Goal: Task Accomplishment & Management: Manage account settings

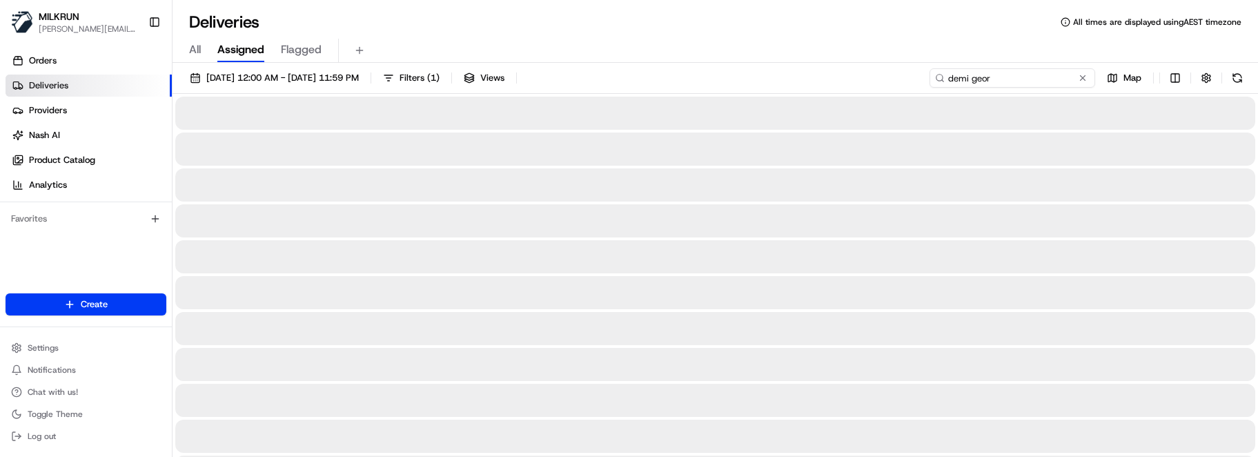
drag, startPoint x: 1034, startPoint y: 83, endPoint x: 566, endPoint y: 82, distance: 468.5
click at [567, 81] on div "[DATE] 12:00 AM - [DATE] 11:59 PM Filters ( 1 ) Views demi geor Map" at bounding box center [714, 81] width 1085 height 26
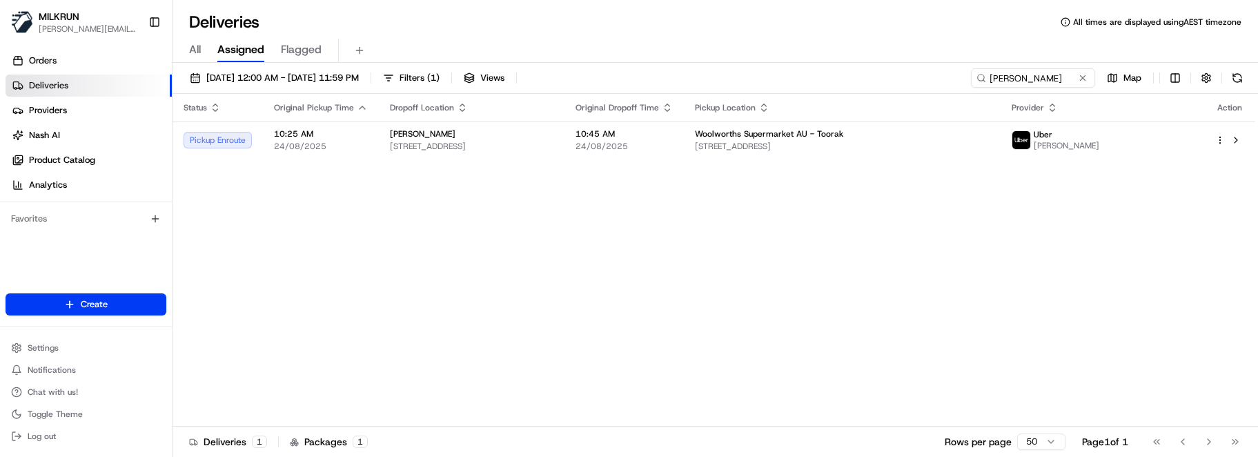
drag, startPoint x: 676, startPoint y: 390, endPoint x: 694, endPoint y: 381, distance: 20.1
click at [676, 390] on div "Status Original Pickup Time Dropoff Location Original Dropoff Time Pickup Locat…" at bounding box center [713, 260] width 1083 height 333
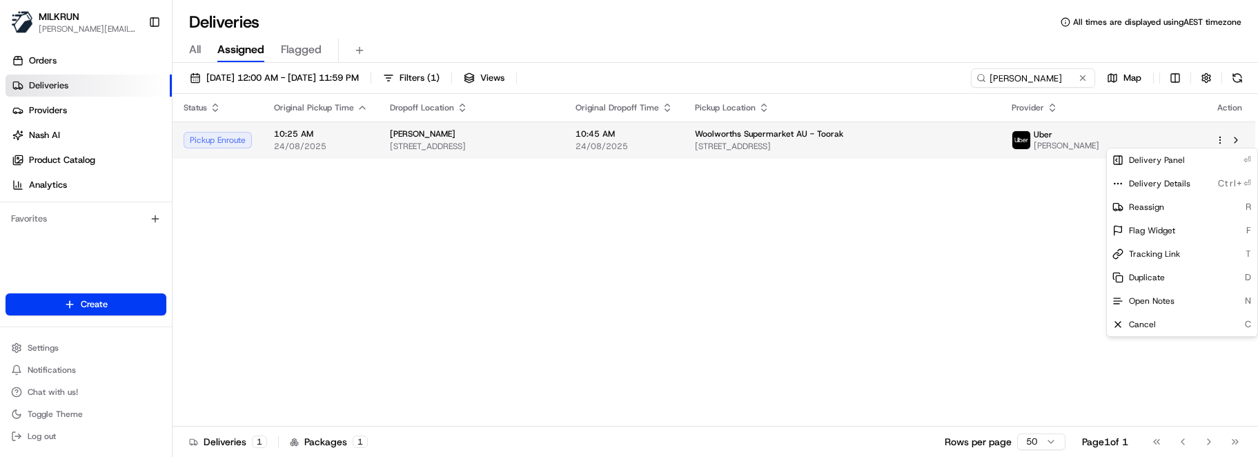
click at [1217, 141] on html "MILKRUN marcellina.berwick@woolworths.co.nz Toggle Sidebar Orders Deliveries Pr…" at bounding box center [629, 228] width 1258 height 457
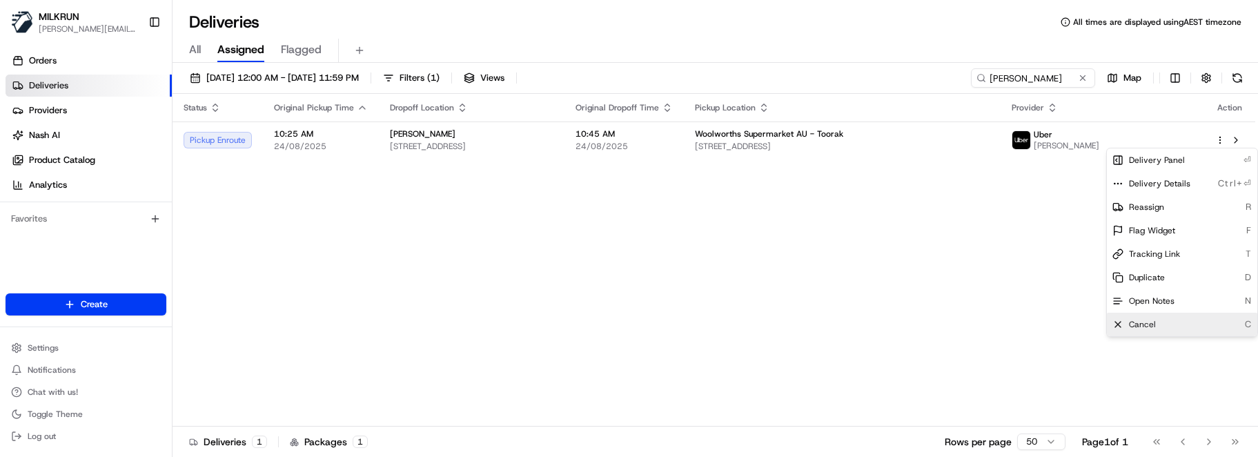
click at [1141, 331] on div "Cancel C" at bounding box center [1182, 324] width 150 height 23
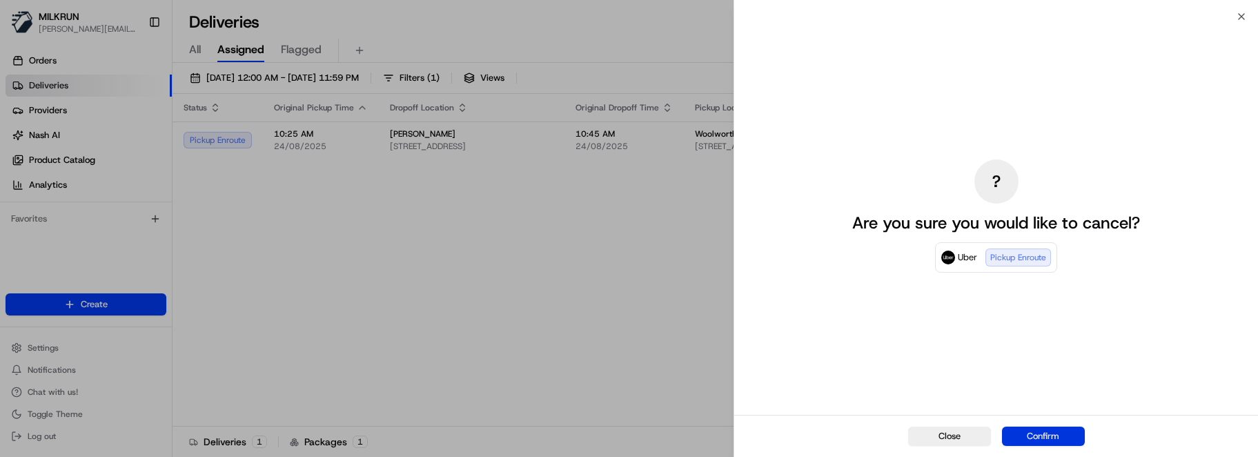
click at [1054, 428] on button "Confirm" at bounding box center [1043, 435] width 83 height 19
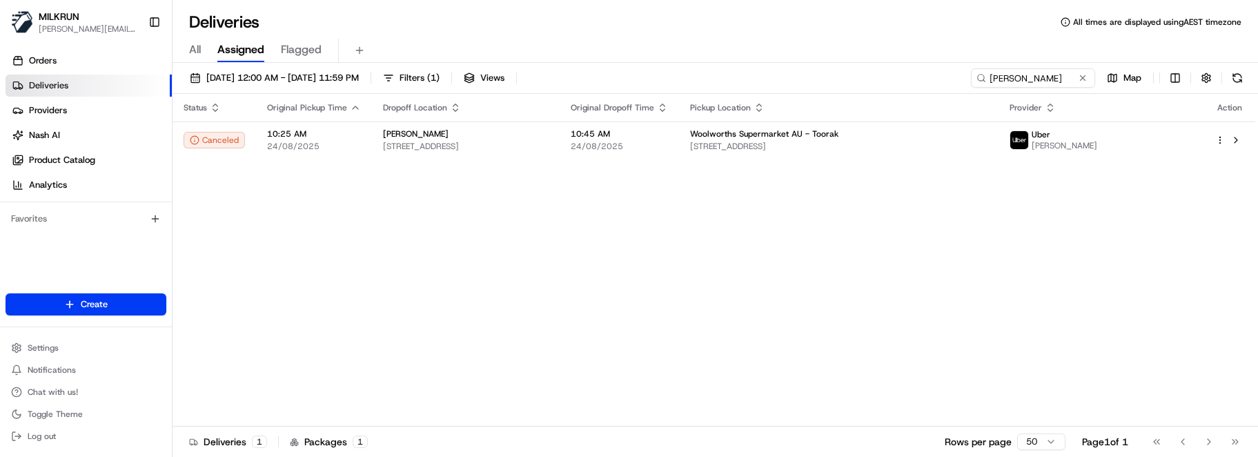
click at [279, 169] on div "Status Original Pickup Time Dropoff Location Original Dropoff Time Pickup Locat…" at bounding box center [713, 260] width 1083 height 333
click at [1048, 75] on input "lilly aaron" at bounding box center [1012, 77] width 166 height 19
drag, startPoint x: 989, startPoint y: 77, endPoint x: 829, endPoint y: 86, distance: 159.7
click at [838, 86] on div "24/08/2025 12:00 AM - 24/08/2025 11:59 PM Filters ( 1 ) Views lilly aaron Map" at bounding box center [714, 81] width 1085 height 26
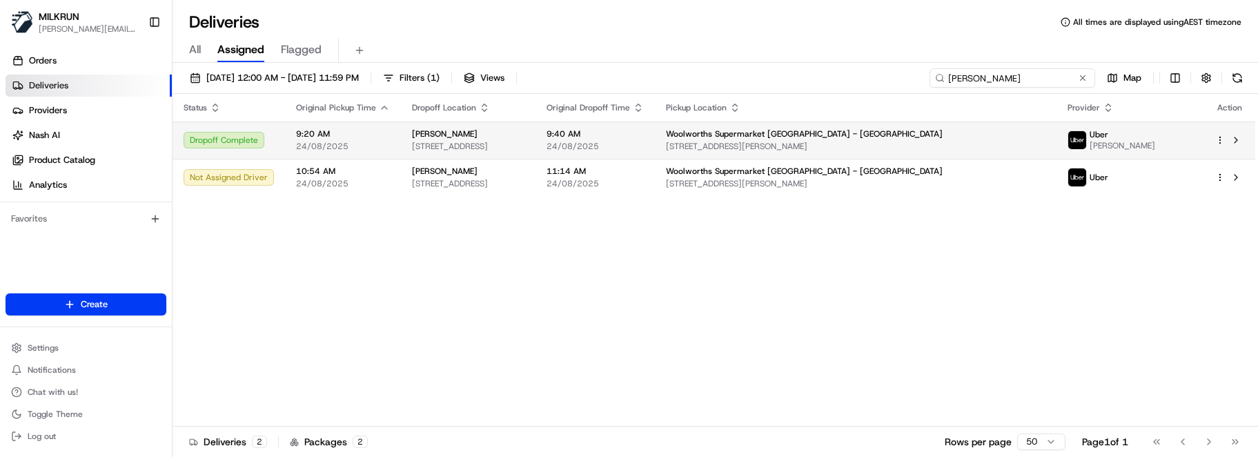
type input "jonnah williams"
click at [603, 399] on div "Status Original Pickup Time Dropoff Location Original Dropoff Time Pickup Locat…" at bounding box center [713, 260] width 1083 height 333
drag, startPoint x: 671, startPoint y: 383, endPoint x: 801, endPoint y: 319, distance: 144.4
click at [673, 382] on div "Status Original Pickup Time Dropoff Location Original Dropoff Time Pickup Locat…" at bounding box center [713, 260] width 1083 height 333
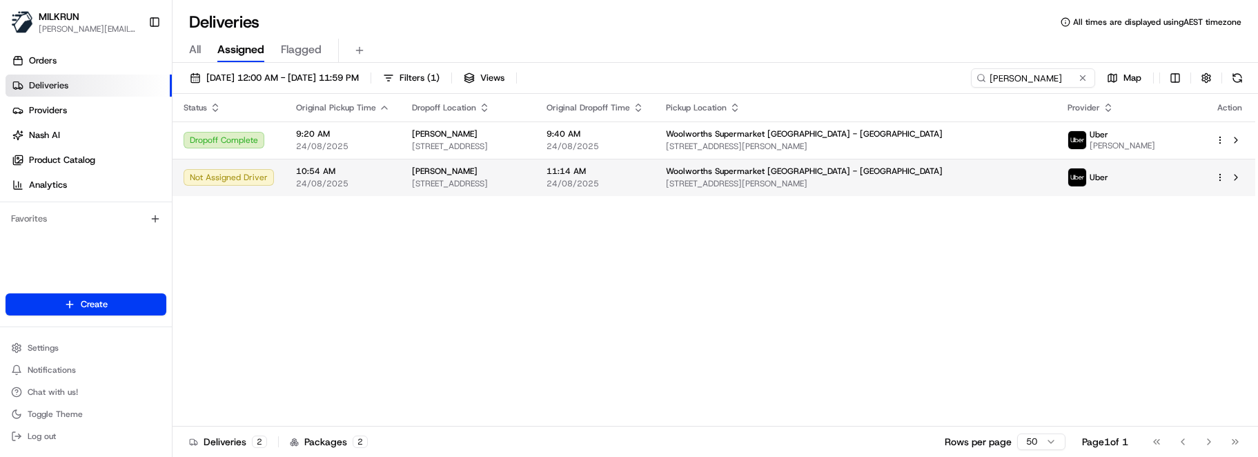
click at [1218, 178] on html "MILKRUN marcellina.berwick@woolworths.co.nz Toggle Sidebar Orders Deliveries Pr…" at bounding box center [629, 228] width 1258 height 457
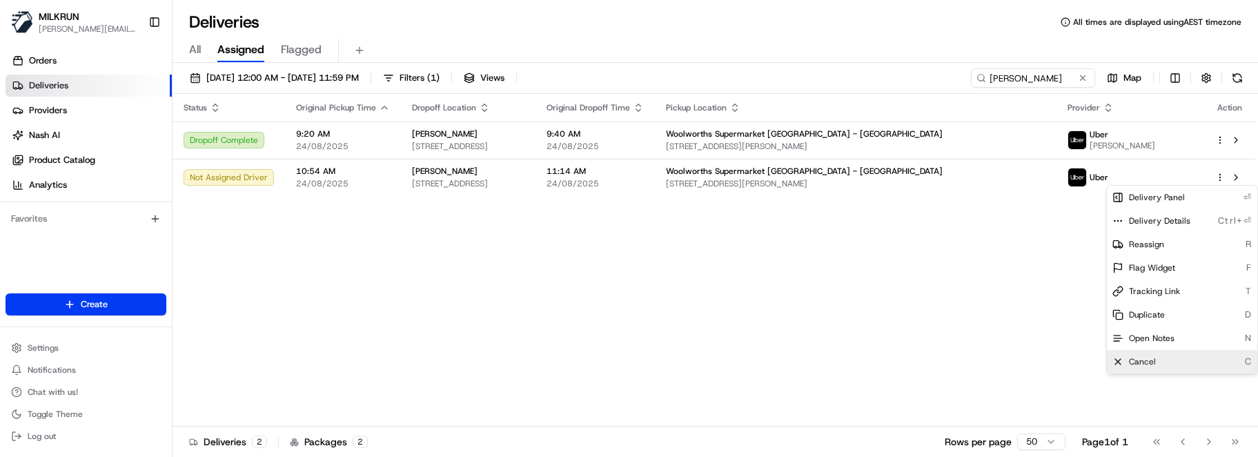
click at [1152, 356] on span "Cancel" at bounding box center [1142, 361] width 27 height 11
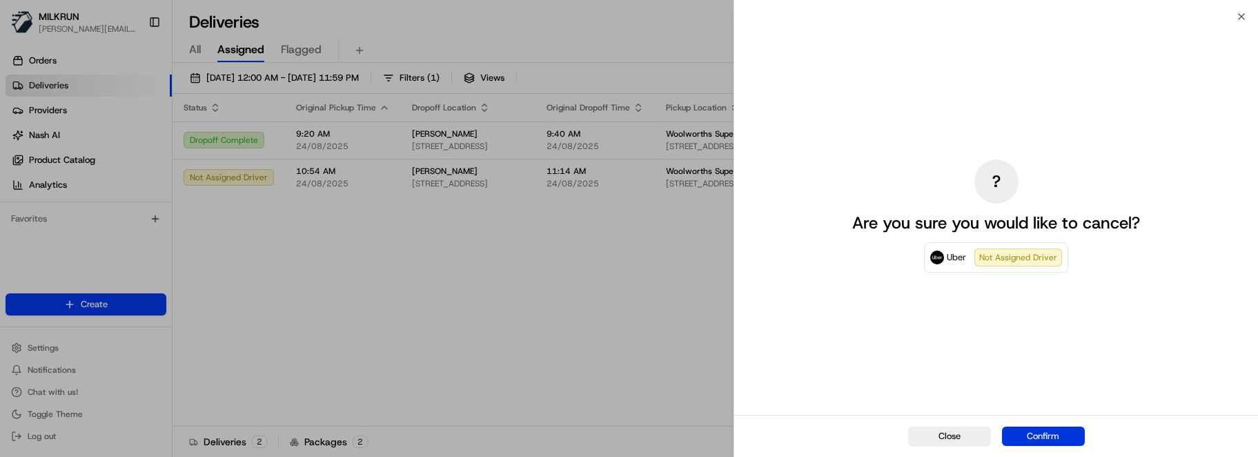
click at [1041, 432] on button "Confirm" at bounding box center [1043, 435] width 83 height 19
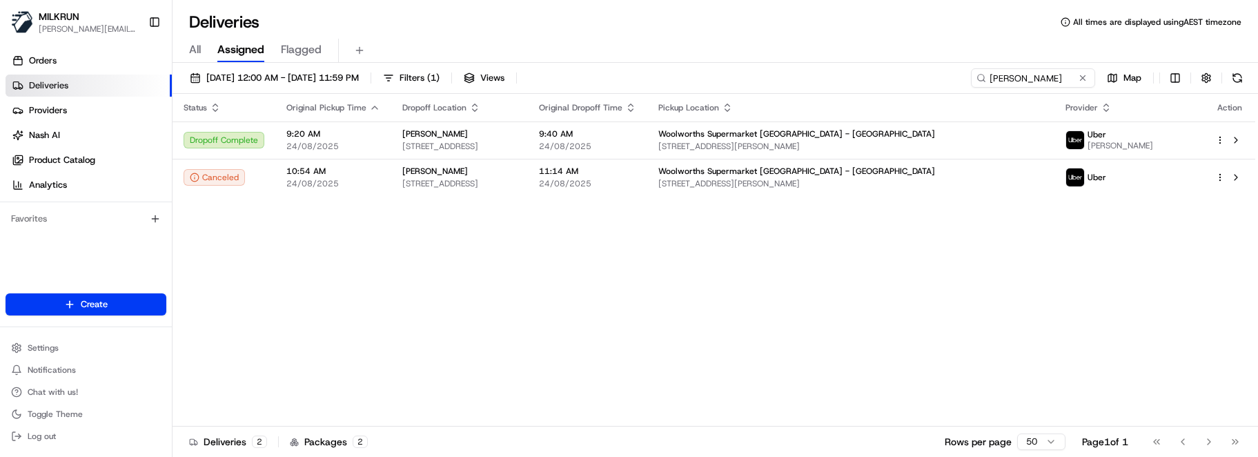
click at [799, 385] on div "Status Original Pickup Time Dropoff Location Original Dropoff Time Pickup Locat…" at bounding box center [713, 260] width 1083 height 333
drag, startPoint x: 651, startPoint y: 379, endPoint x: 748, endPoint y: 336, distance: 105.9
click at [651, 379] on div "Status Original Pickup Time Dropoff Location Original Dropoff Time Pickup Locat…" at bounding box center [713, 260] width 1083 height 333
click at [412, 379] on div "Status Original Pickup Time Dropoff Location Original Dropoff Time Pickup Locat…" at bounding box center [713, 260] width 1083 height 333
click at [1083, 82] on button at bounding box center [1083, 78] width 14 height 14
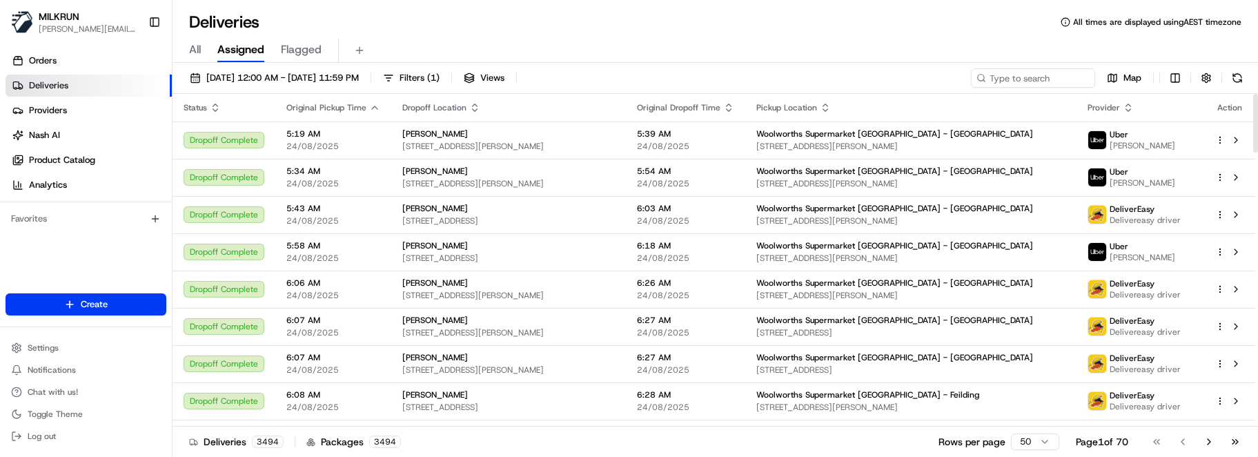
drag, startPoint x: 578, startPoint y: 445, endPoint x: 578, endPoint y: 437, distance: 7.6
click at [578, 445] on div "Deliveries 3494 Packages 3494 Rows per page 50 Page 1 of 70 Go to first page Go…" at bounding box center [714, 441] width 1085 height 31
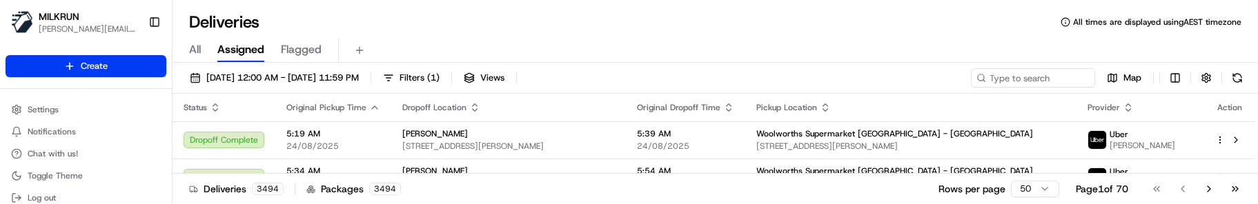
click at [574, 6] on div "Deliveries All times are displayed using AEST timezone All Assigned Flagged 24/…" at bounding box center [714, 102] width 1085 height 204
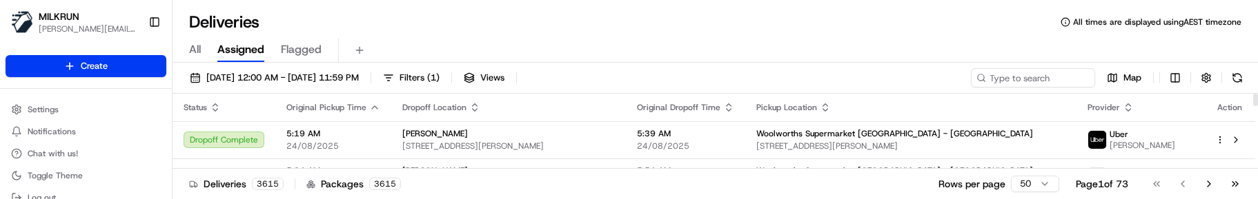
click at [616, 184] on div "Deliveries 3615 Packages 3615 Rows per page 50 Page 1 of 73 Go to first page Go…" at bounding box center [714, 183] width 1085 height 31
click at [1004, 75] on input at bounding box center [1012, 77] width 166 height 19
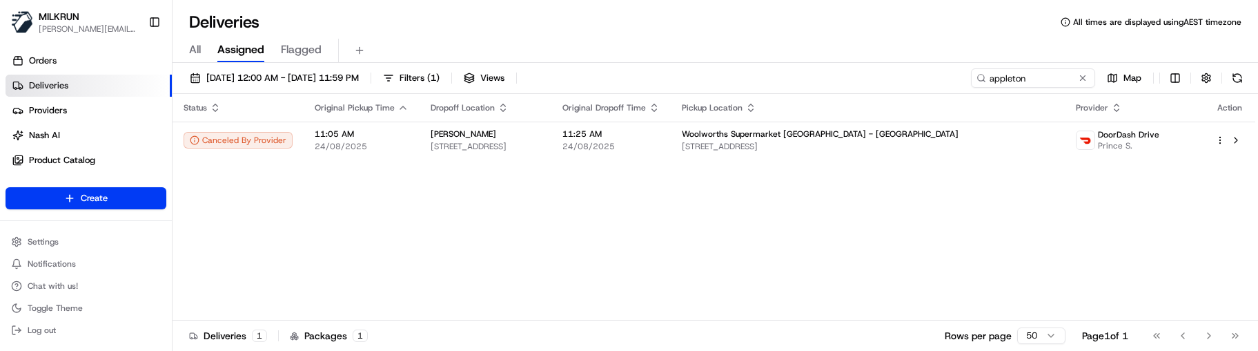
click at [782, 257] on div "Status Original Pickup Time Dropoff Location Original Dropoff Time Pickup Locat…" at bounding box center [713, 207] width 1083 height 226
drag, startPoint x: 1058, startPoint y: 79, endPoint x: 729, endPoint y: 65, distance: 328.8
click at [740, 69] on div "24/08/2025 12:00 AM - 24/08/2025 11:59 PM Filters ( 1 ) Views appleton Map" at bounding box center [714, 81] width 1085 height 26
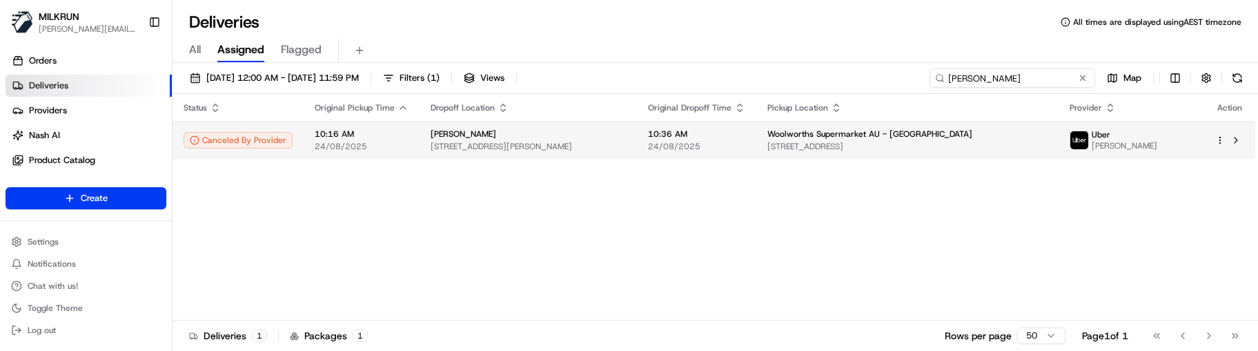
type input "steven maddison"
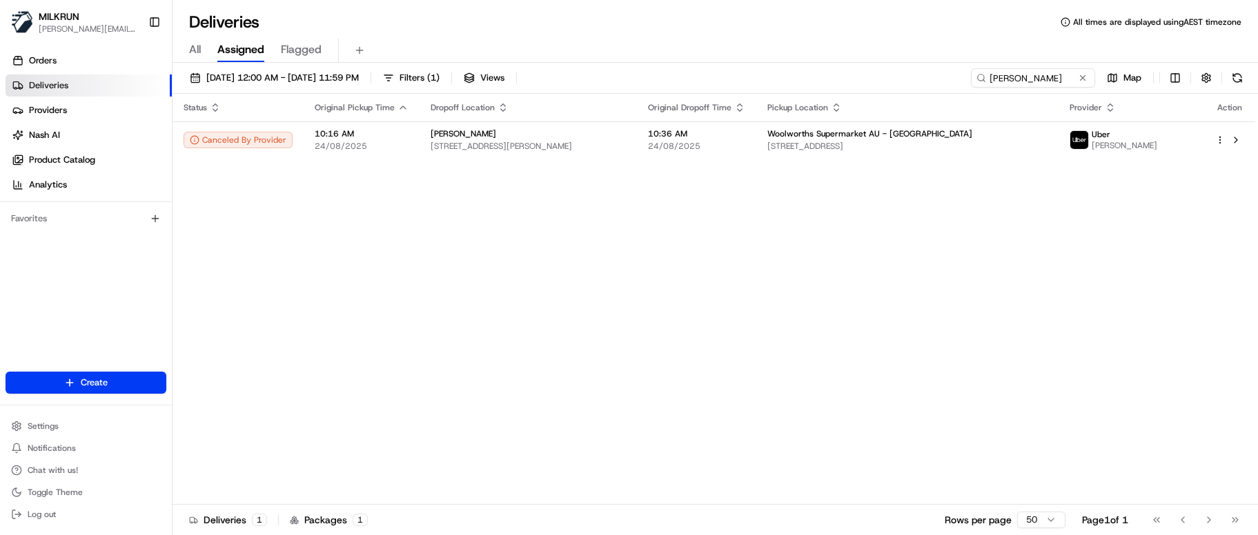
click at [669, 202] on div "Status Original Pickup Time Dropoff Location Original Dropoff Time Pickup Locat…" at bounding box center [713, 299] width 1083 height 411
click at [677, 132] on span "10:36 AM" at bounding box center [696, 133] width 97 height 11
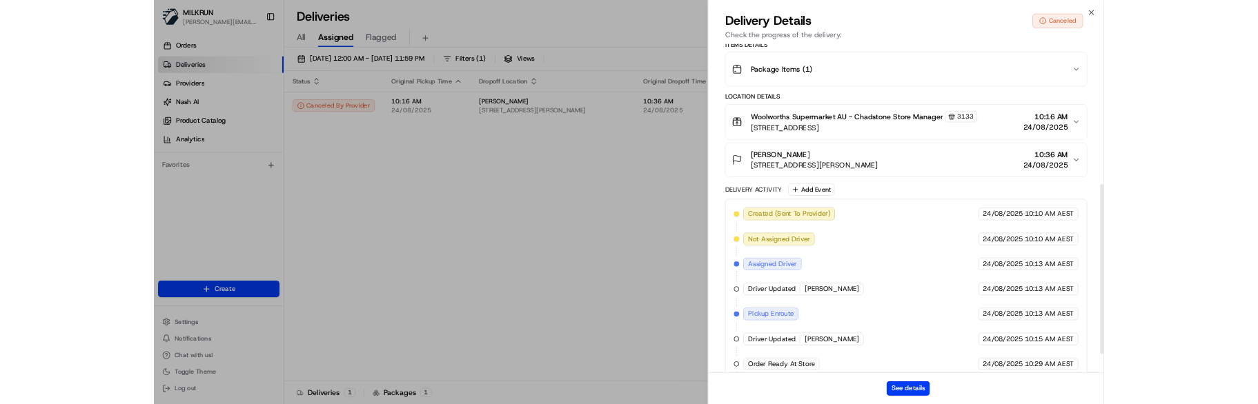
scroll to position [406, 0]
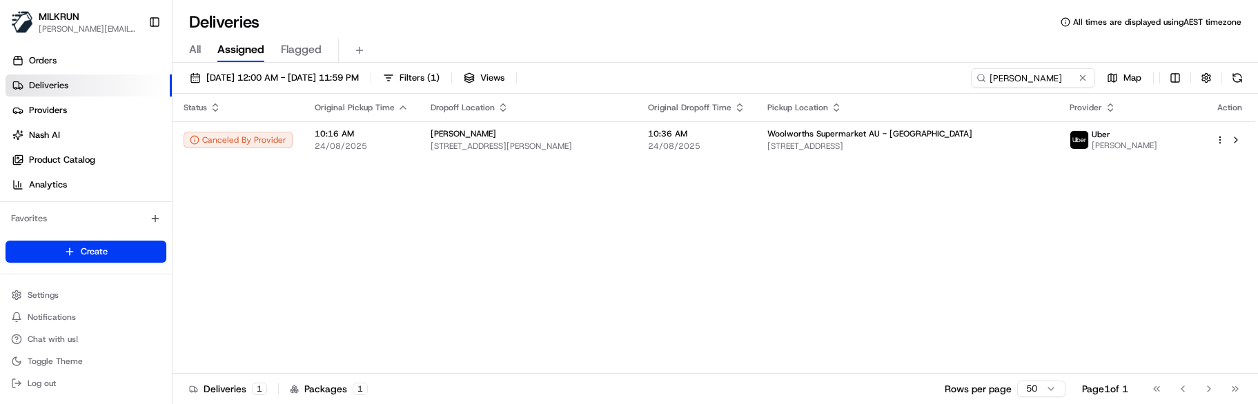
drag, startPoint x: 547, startPoint y: 322, endPoint x: 547, endPoint y: 309, distance: 12.4
click at [547, 317] on div "Status Original Pickup Time Dropoff Location Original Dropoff Time Pickup Locat…" at bounding box center [713, 234] width 1083 height 280
click at [491, 133] on div "[PERSON_NAME]" at bounding box center [528, 133] width 195 height 11
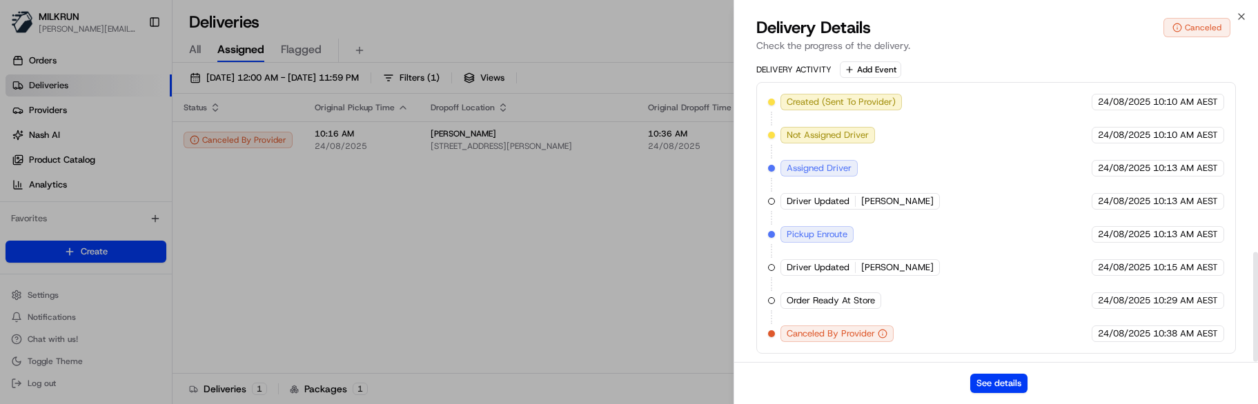
scroll to position [538, 0]
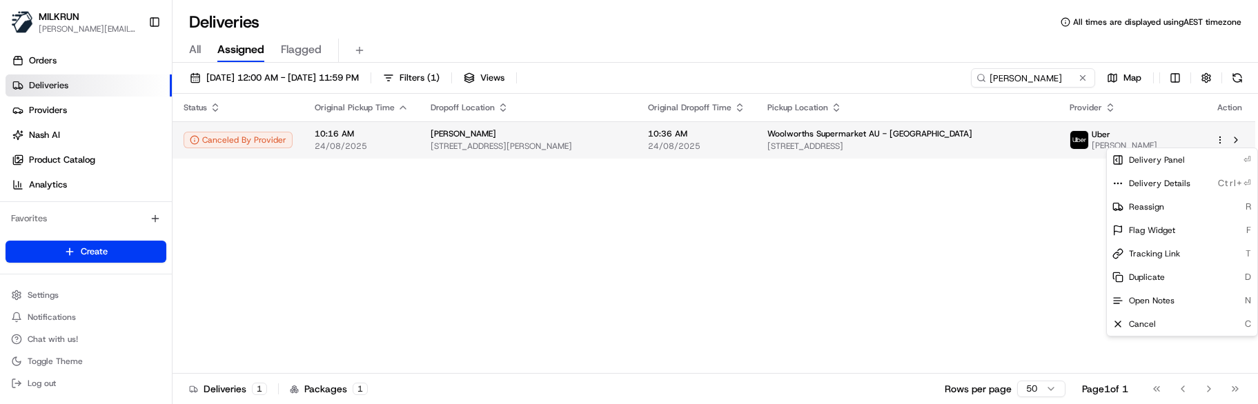
click at [1220, 142] on html "MILKRUN marcellina.berwick@woolworths.co.nz Toggle Sidebar Orders Deliveries Pr…" at bounding box center [629, 202] width 1258 height 404
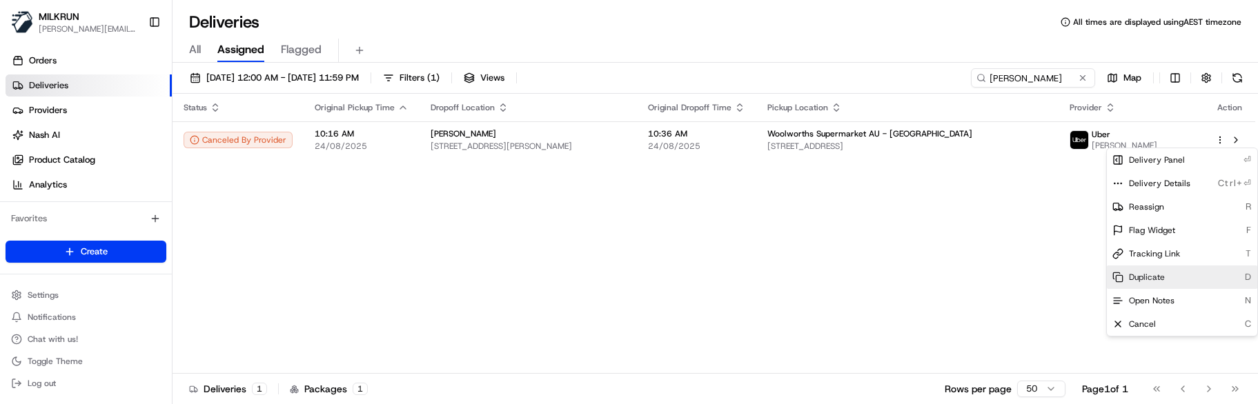
click at [1150, 278] on span "Duplicate" at bounding box center [1147, 277] width 36 height 11
drag, startPoint x: 397, startPoint y: 206, endPoint x: 328, endPoint y: 149, distance: 88.7
click at [395, 203] on html "MILKRUN marcellina.berwick@woolworths.co.nz Toggle Sidebar Orders Deliveries Pr…" at bounding box center [629, 202] width 1258 height 404
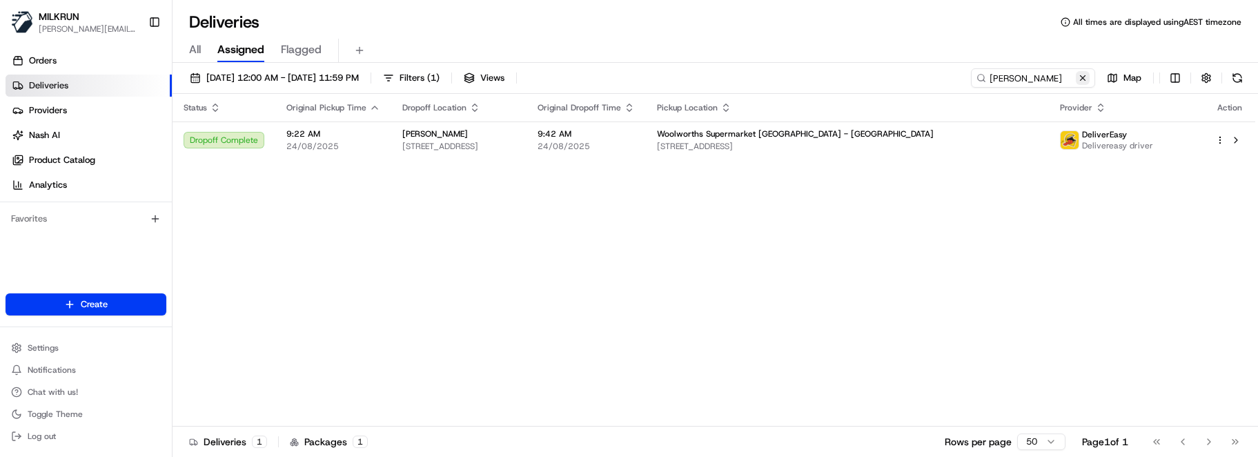
click at [1080, 79] on button at bounding box center [1083, 78] width 14 height 14
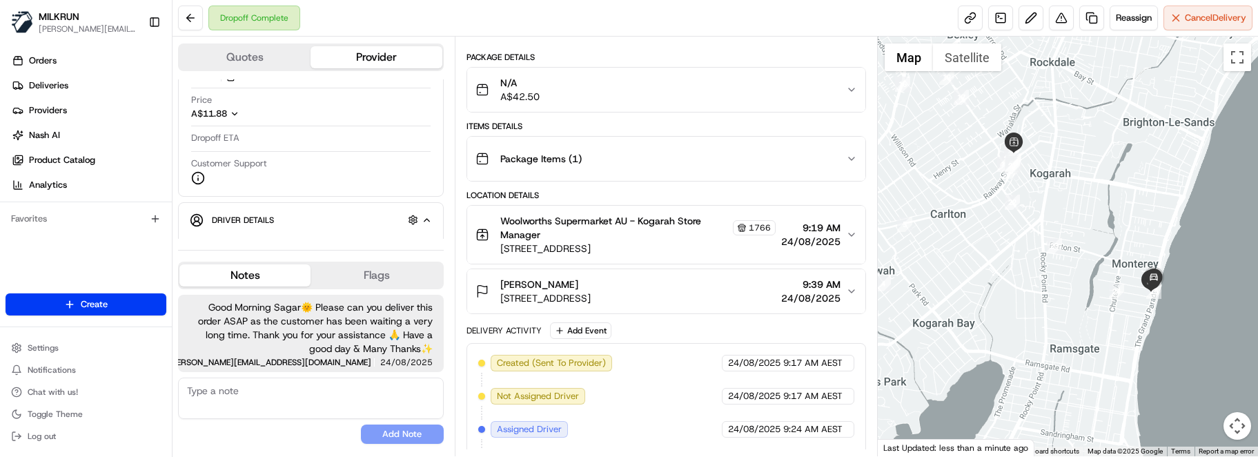
scroll to position [359, 0]
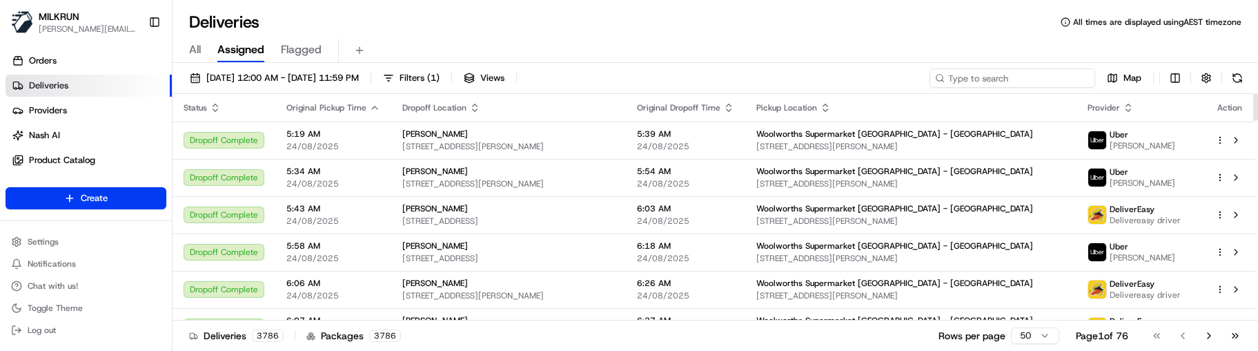
click at [1056, 78] on input at bounding box center [1012, 77] width 166 height 19
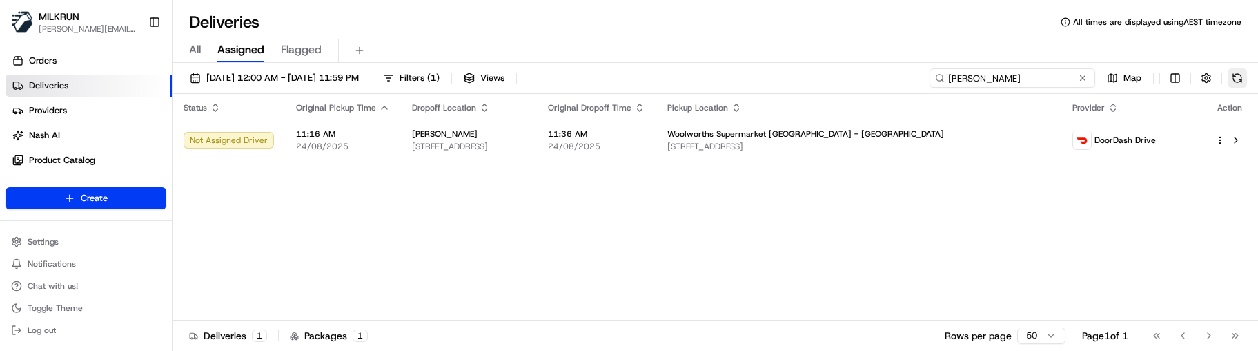
type input "lana tamou"
drag, startPoint x: 1041, startPoint y: 81, endPoint x: 786, endPoint y: 62, distance: 256.0
click at [786, 62] on div "Deliveries All times are displayed using AEST timezone All Assigned Flagged 24/…" at bounding box center [714, 175] width 1085 height 351
click at [413, 257] on div "Status Original Pickup Time Dropoff Location Original Dropoff Time Pickup Locat…" at bounding box center [713, 207] width 1083 height 226
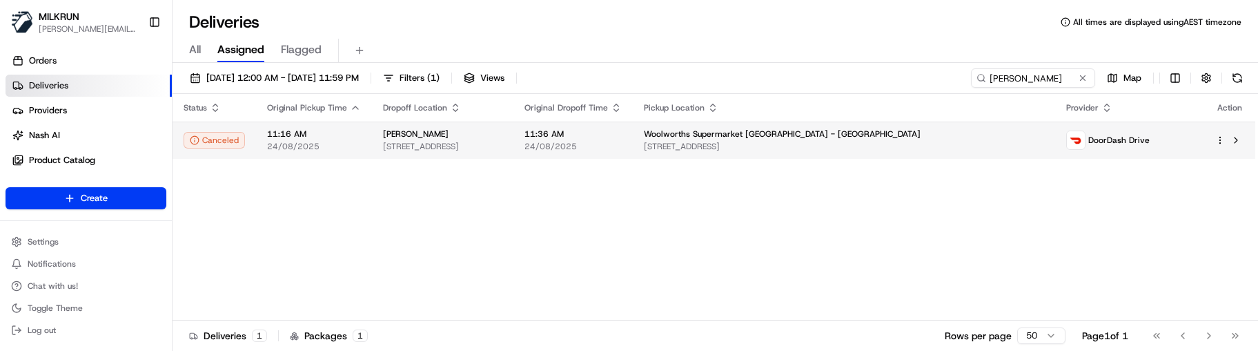
click at [502, 144] on span "10 Tavendale Place, Saint Albans, Canterbury 8052, NZ" at bounding box center [442, 146] width 119 height 11
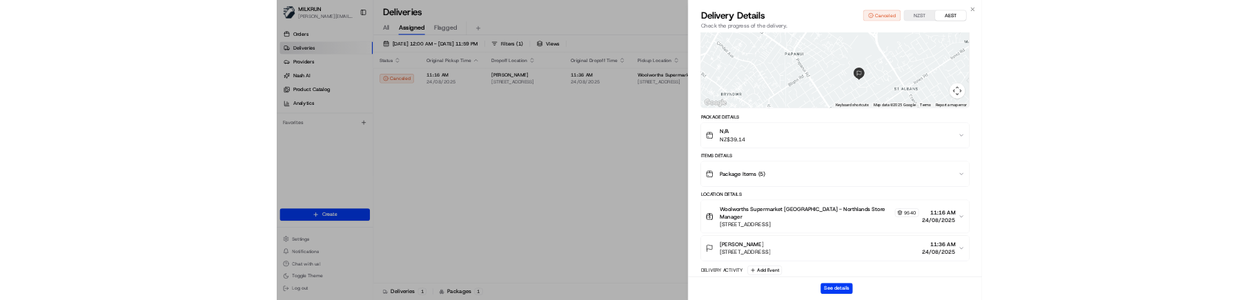
scroll to position [230, 0]
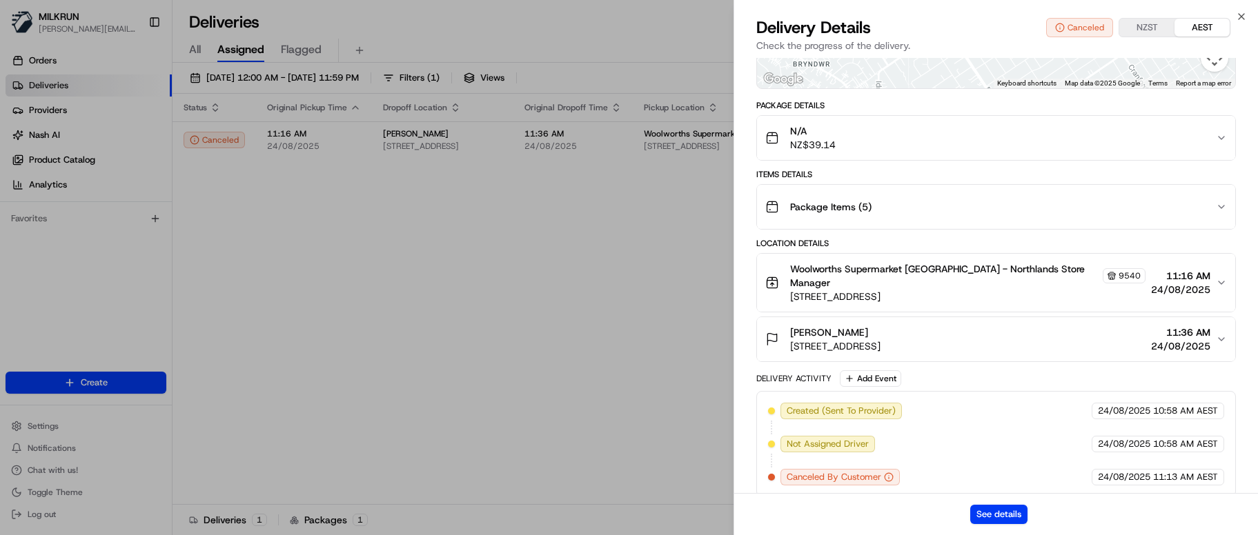
drag, startPoint x: 446, startPoint y: 346, endPoint x: 473, endPoint y: 326, distance: 34.1
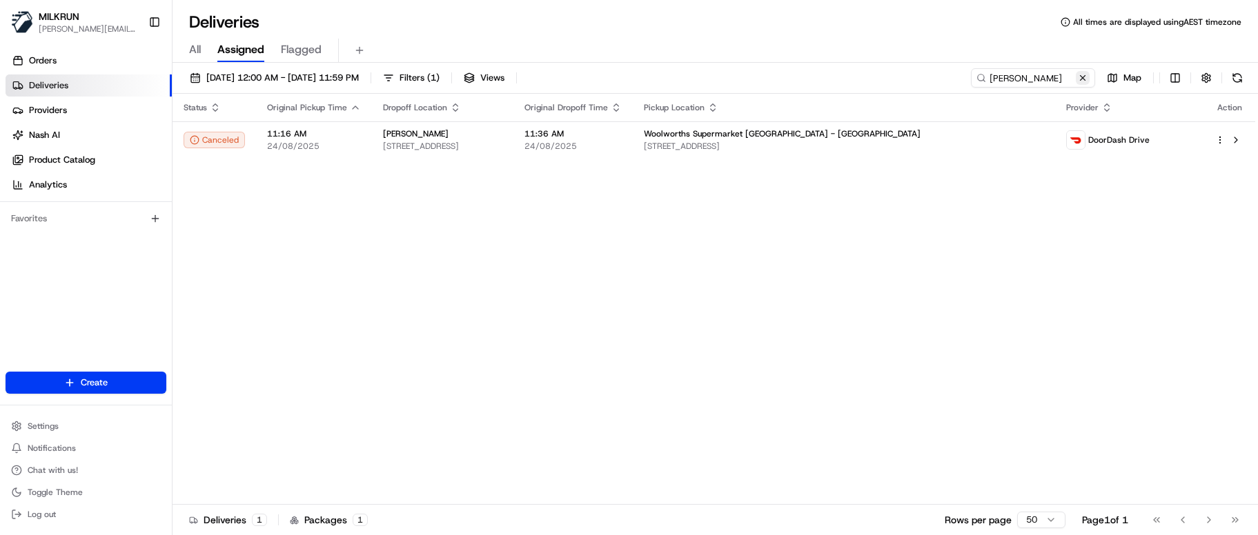
click at [1083, 80] on button at bounding box center [1083, 78] width 14 height 14
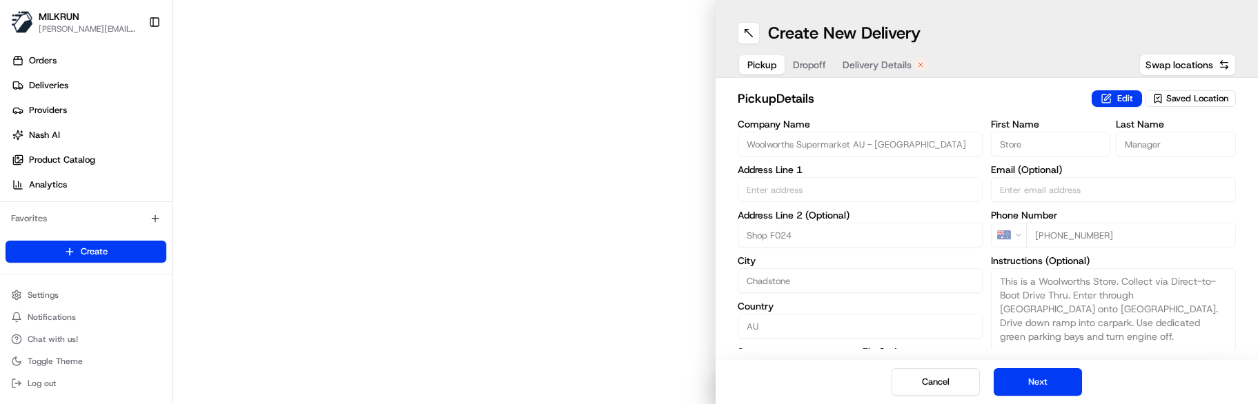
type input "[STREET_ADDRESS]"
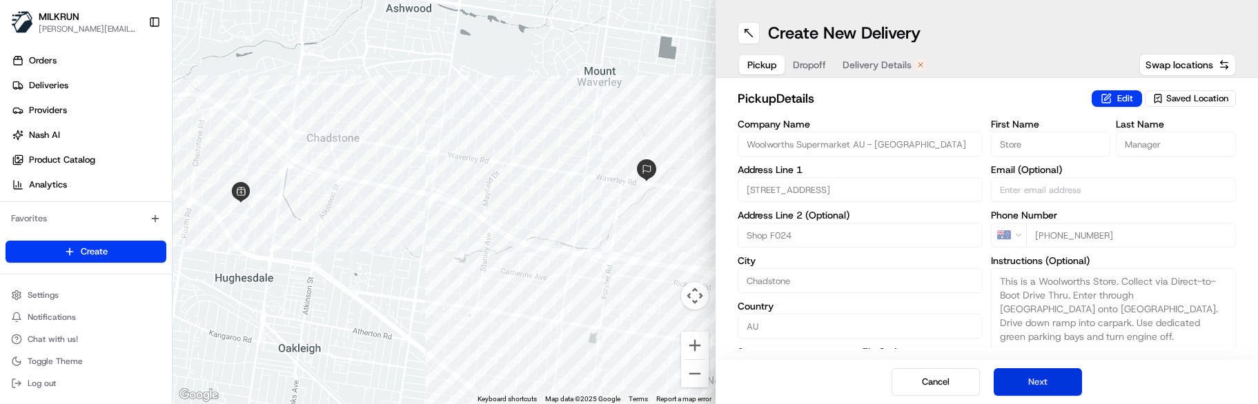
click at [1054, 390] on button "Next" at bounding box center [1038, 382] width 88 height 28
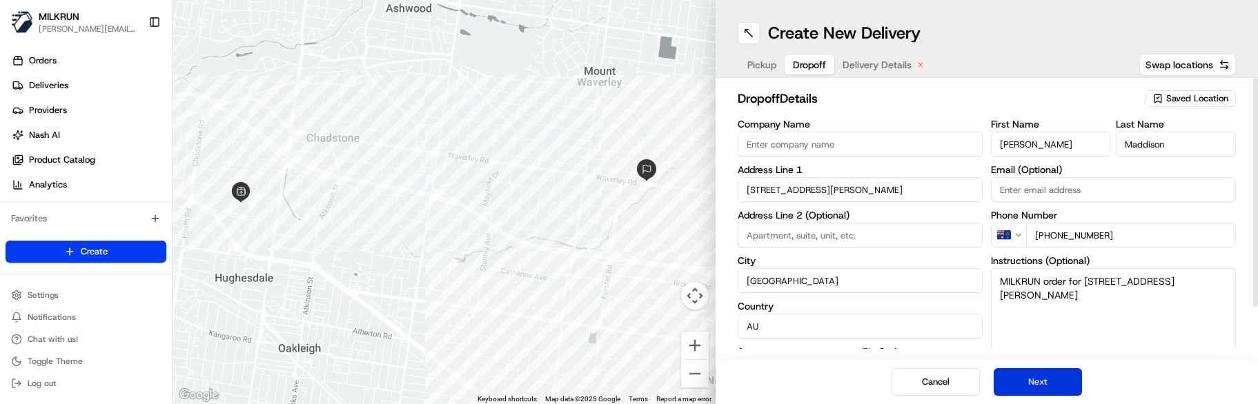
click at [1036, 388] on button "Next" at bounding box center [1038, 382] width 88 height 28
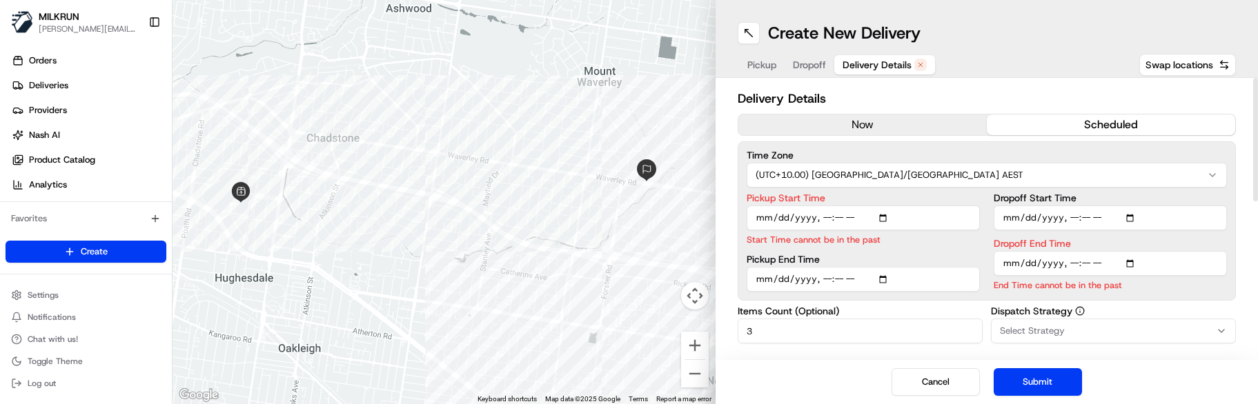
click at [829, 221] on input "Pickup Start Time" at bounding box center [863, 218] width 233 height 25
type input "[DATE]T11:20"
click at [1074, 268] on input "Dropoff End Time" at bounding box center [1110, 263] width 233 height 25
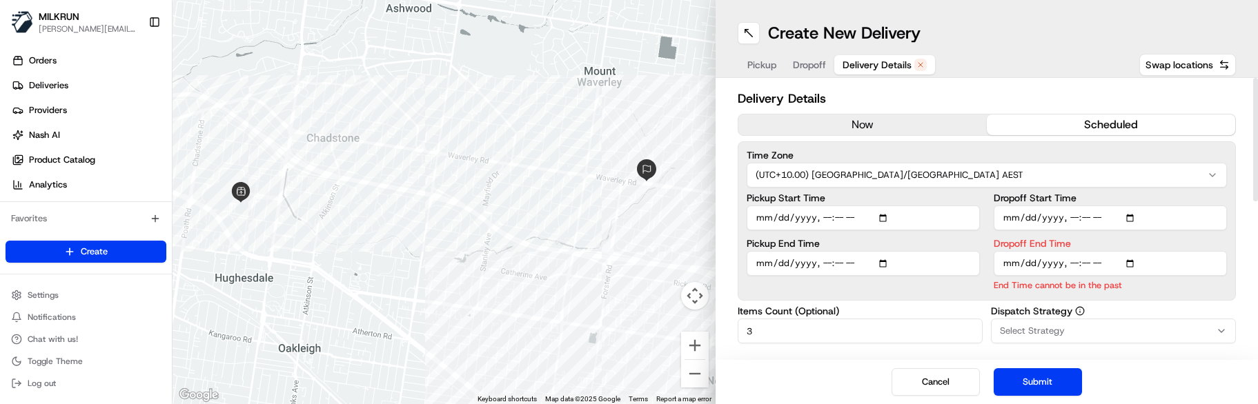
click at [1085, 265] on input "Dropoff End Time" at bounding box center [1110, 263] width 233 height 25
click at [1097, 263] on input "Dropoff End Time" at bounding box center [1110, 263] width 233 height 25
drag, startPoint x: 1045, startPoint y: 375, endPoint x: 1129, endPoint y: 336, distance: 92.0
click at [1049, 372] on button "Submit" at bounding box center [1038, 382] width 88 height 28
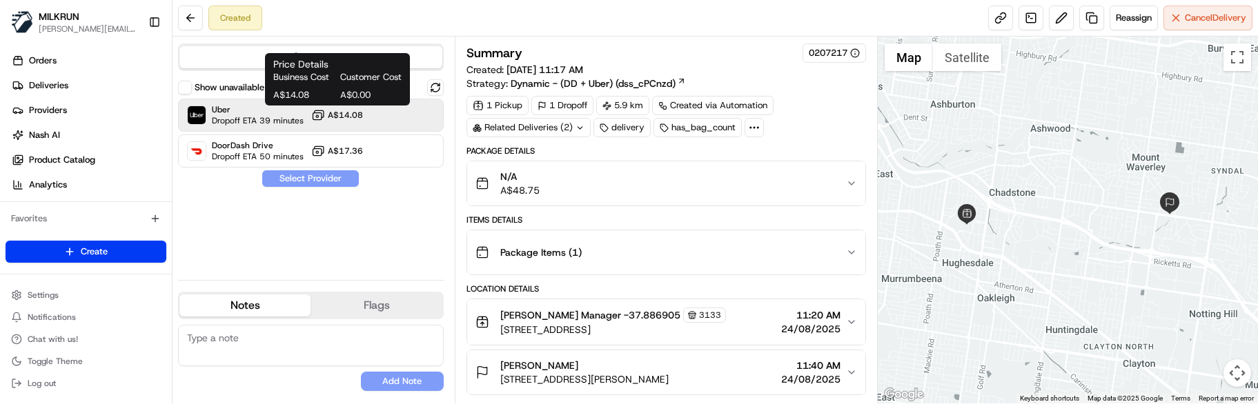
click at [317, 121] on icon at bounding box center [318, 115] width 14 height 14
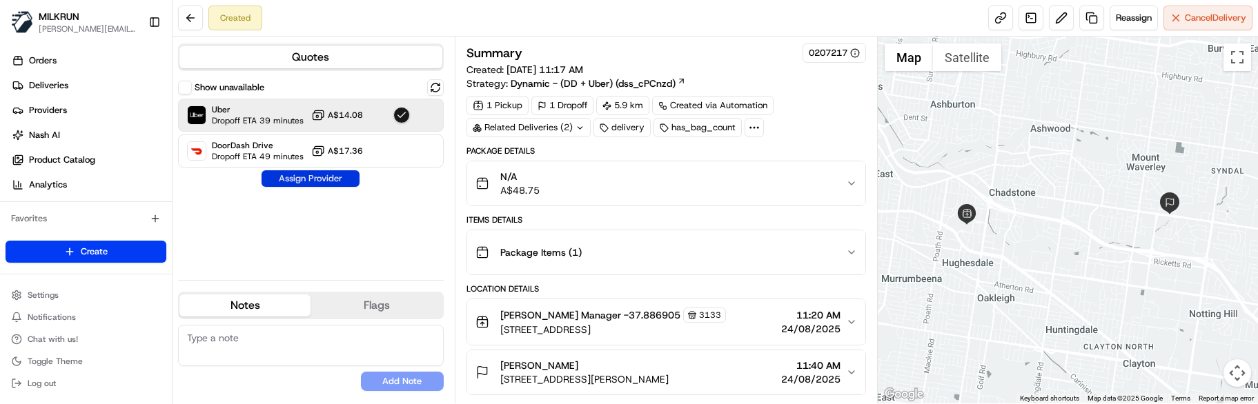
click at [301, 179] on button "Assign Provider" at bounding box center [311, 178] width 98 height 17
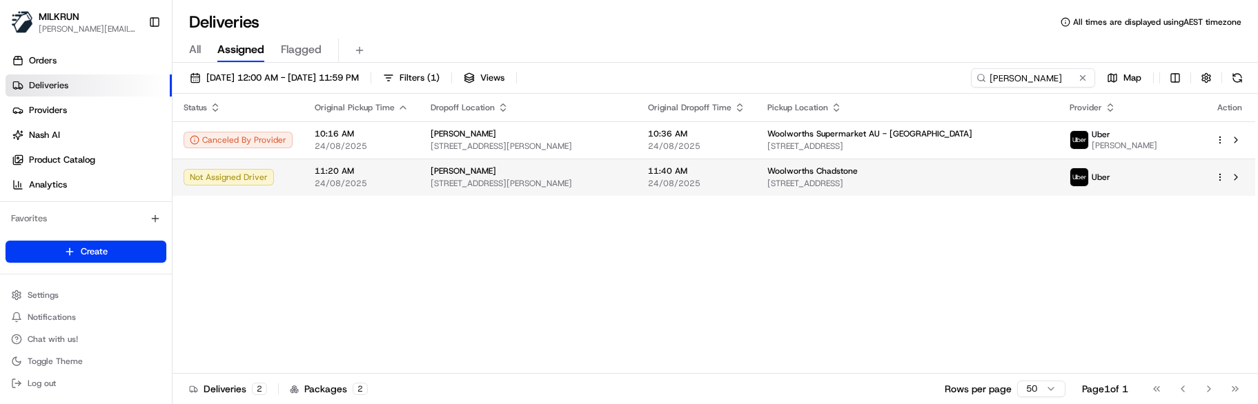
click at [1219, 177] on html "MILKRUN [EMAIL_ADDRESS][DOMAIN_NAME] Toggle Sidebar Orders Deliveries Providers…" at bounding box center [629, 202] width 1258 height 404
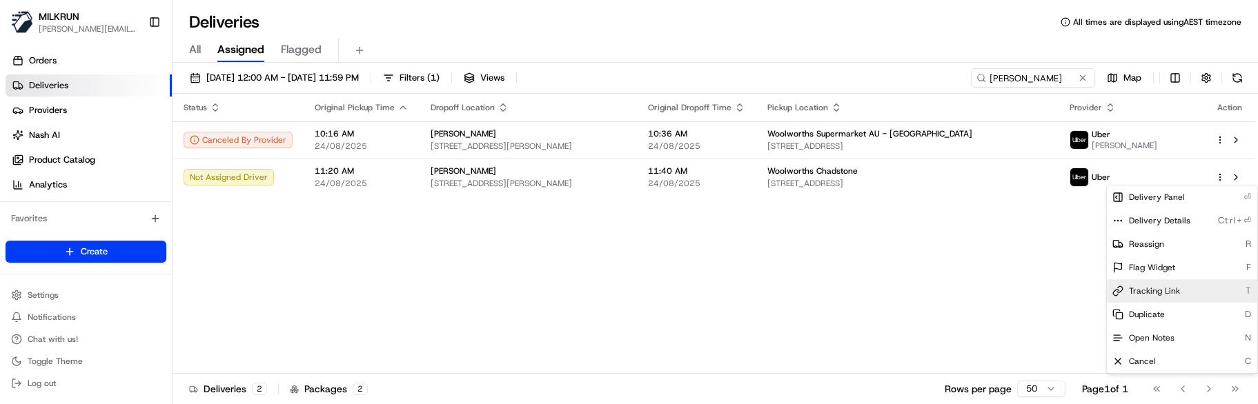
click at [1185, 284] on div "Tracking Link T" at bounding box center [1182, 290] width 150 height 23
click at [328, 215] on html "MILKRUN marcellina.berwick@woolworths.co.nz Toggle Sidebar Orders Deliveries Pr…" at bounding box center [629, 202] width 1258 height 404
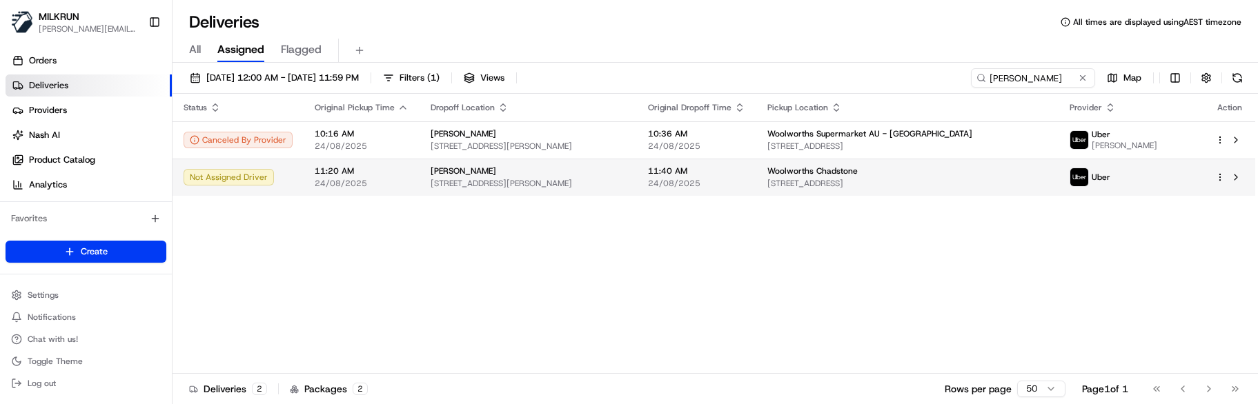
click at [353, 170] on span "11:20 AM" at bounding box center [362, 171] width 94 height 11
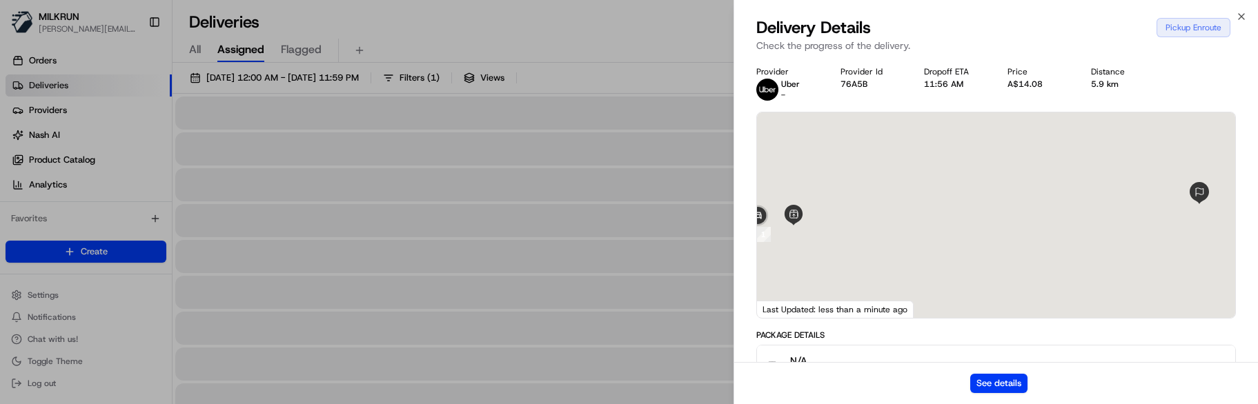
click at [994, 373] on div "See details" at bounding box center [996, 383] width 524 height 42
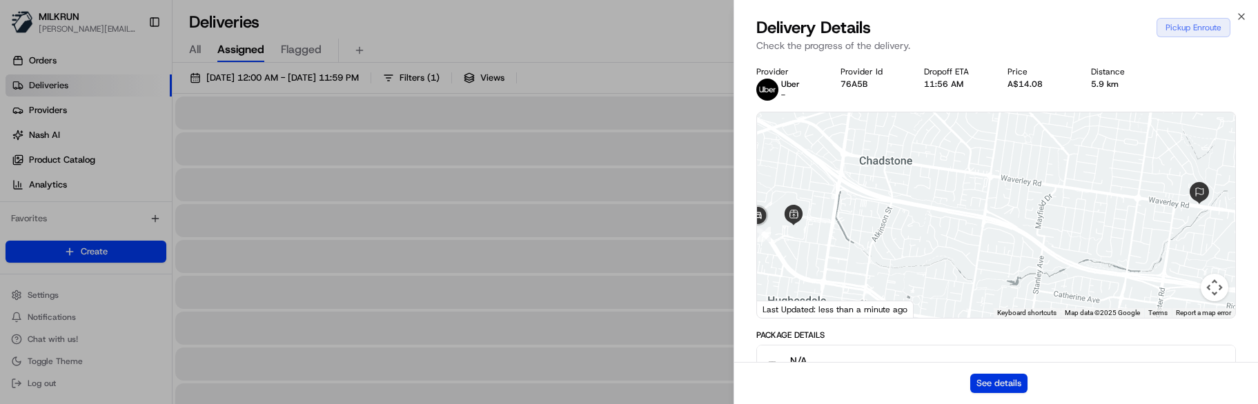
click at [994, 379] on button "See details" at bounding box center [998, 383] width 57 height 19
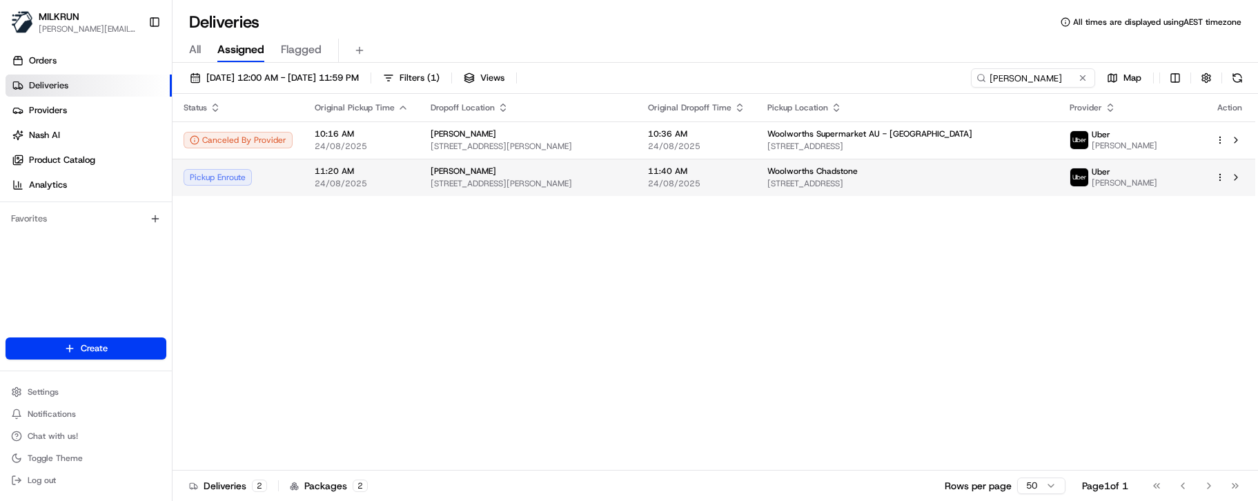
click at [1020, 171] on div "Woolworths Chadstone" at bounding box center [906, 171] width 279 height 11
click at [1083, 77] on button at bounding box center [1083, 78] width 14 height 14
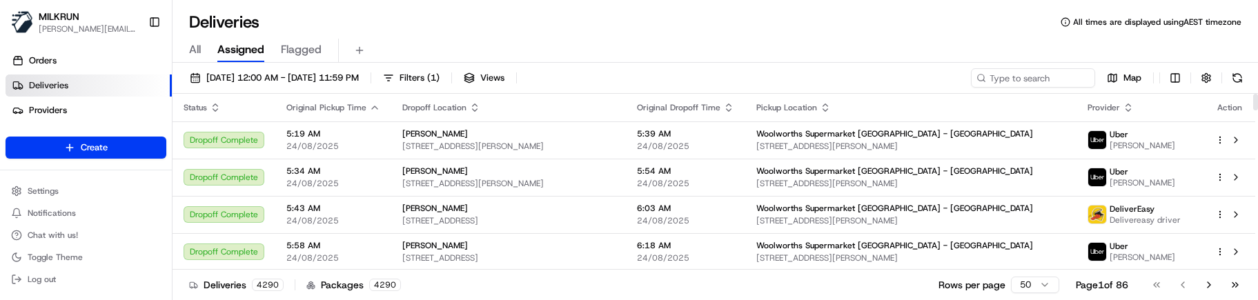
click at [467, 286] on div "Deliveries 4290 Packages 4290 Rows per page 50 Page 1 of 86 Go to first page Go…" at bounding box center [714, 284] width 1085 height 31
click at [542, 282] on div "Deliveries 4511 Packages 4511 Rows per page 50 Page 1 of 91 Go to first page Go…" at bounding box center [714, 284] width 1085 height 31
click at [1026, 76] on input at bounding box center [1012, 77] width 166 height 19
type input "steven maddison"
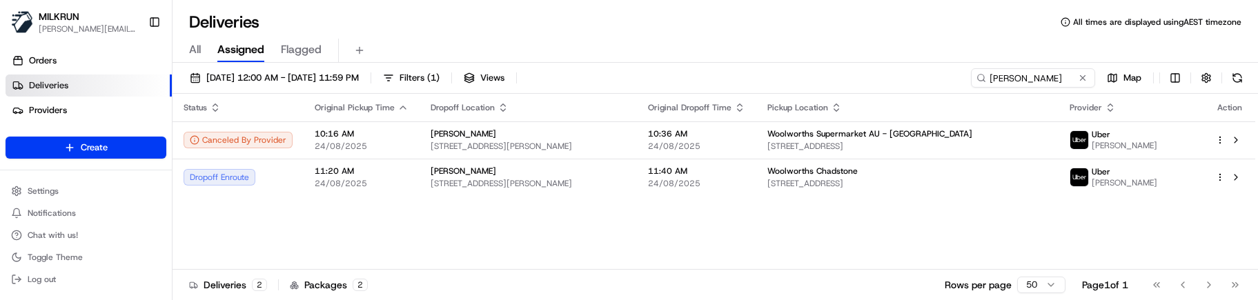
click at [373, 240] on div "Status Original Pickup Time Dropoff Location Original Dropoff Time Pickup Locat…" at bounding box center [713, 182] width 1083 height 176
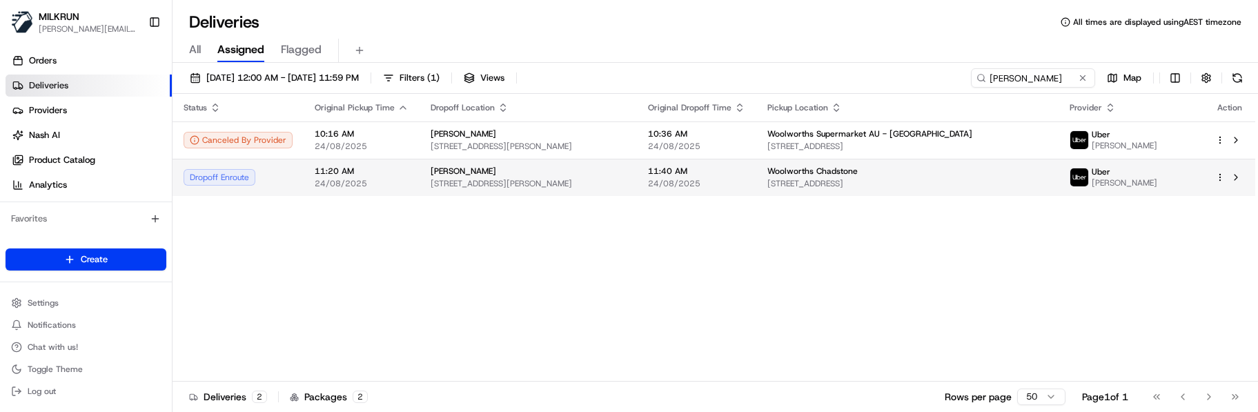
click at [504, 181] on span "98 Bruce St, Mount Waverley VIC 3149, Australia" at bounding box center [528, 183] width 195 height 11
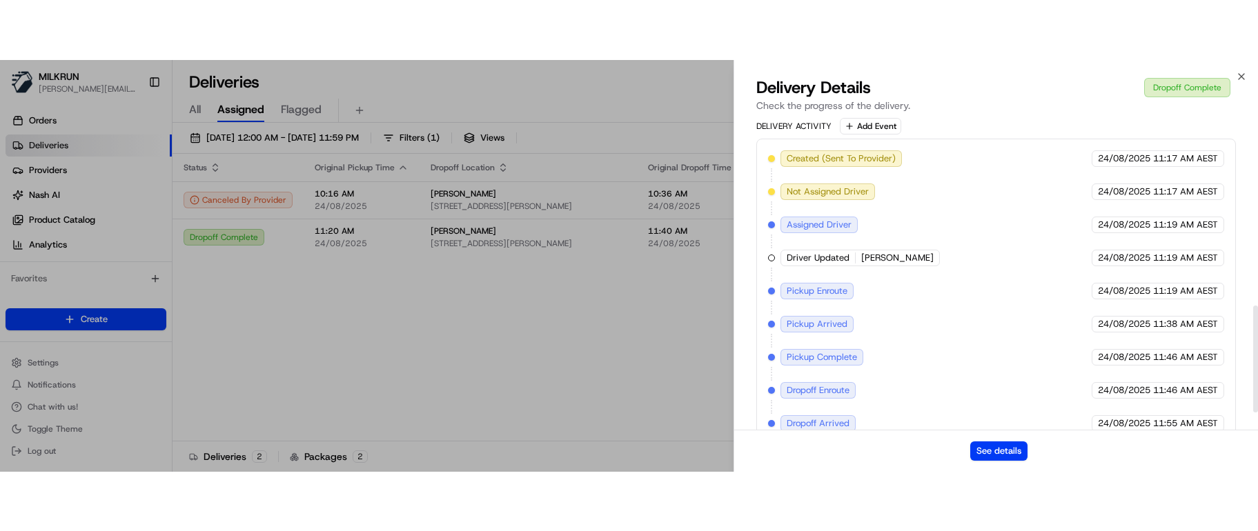
scroll to position [596, 0]
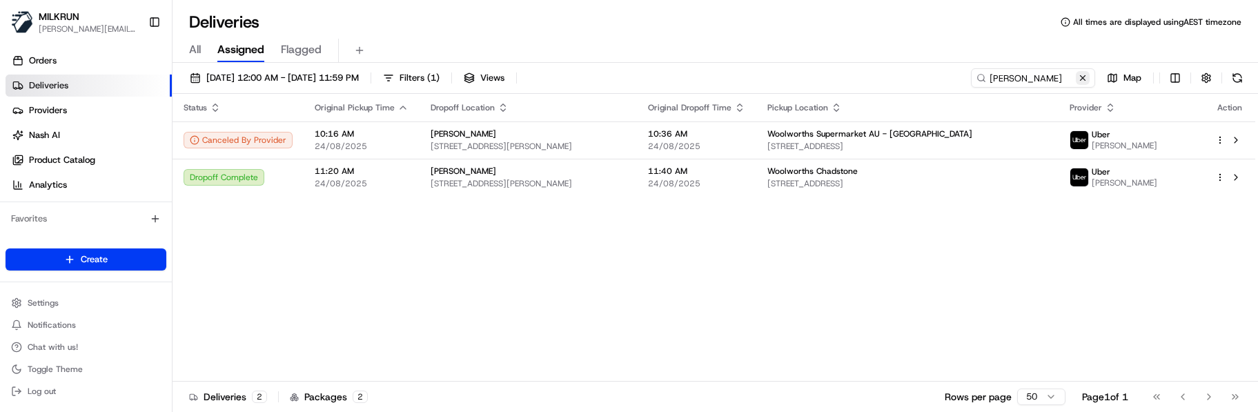
click at [1083, 79] on button at bounding box center [1083, 78] width 14 height 14
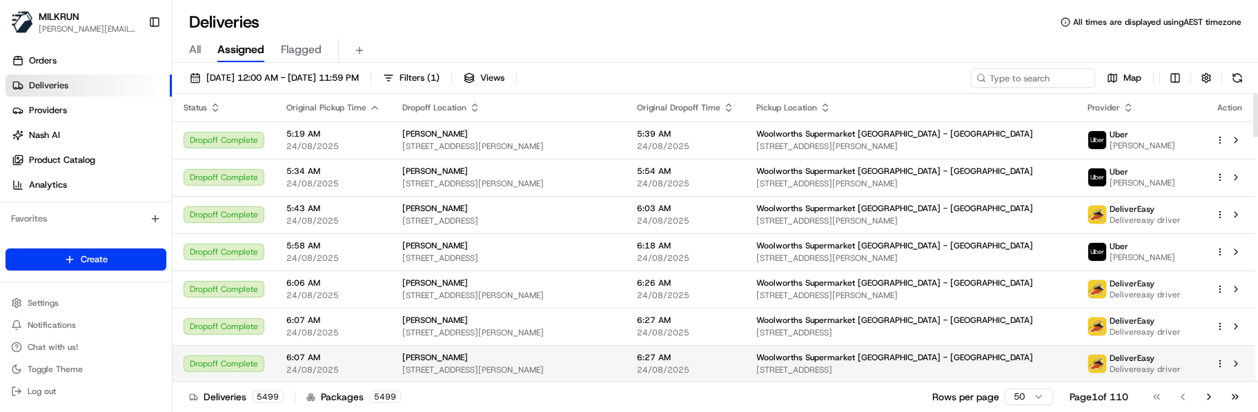
drag, startPoint x: 576, startPoint y: 394, endPoint x: 579, endPoint y: 373, distance: 20.9
click at [576, 394] on div "Deliveries 5499 Packages 5499 Rows per page 50 Page 1 of 110 Go to first page G…" at bounding box center [714, 396] width 1085 height 31
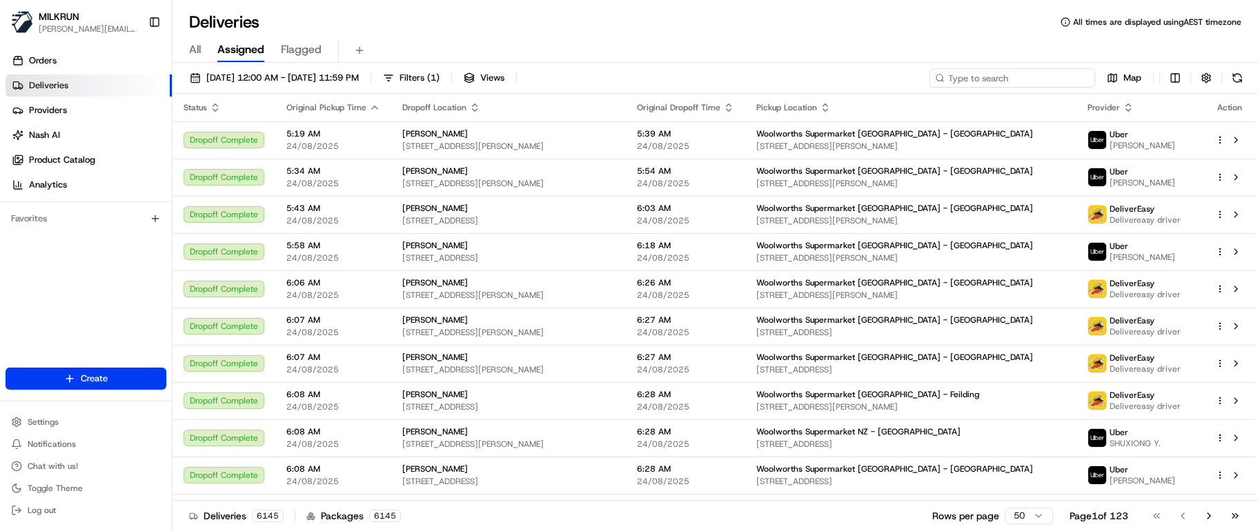
drag, startPoint x: 1002, startPoint y: 79, endPoint x: 1013, endPoint y: 81, distance: 11.2
click at [1005, 79] on input at bounding box center [1012, 77] width 166 height 19
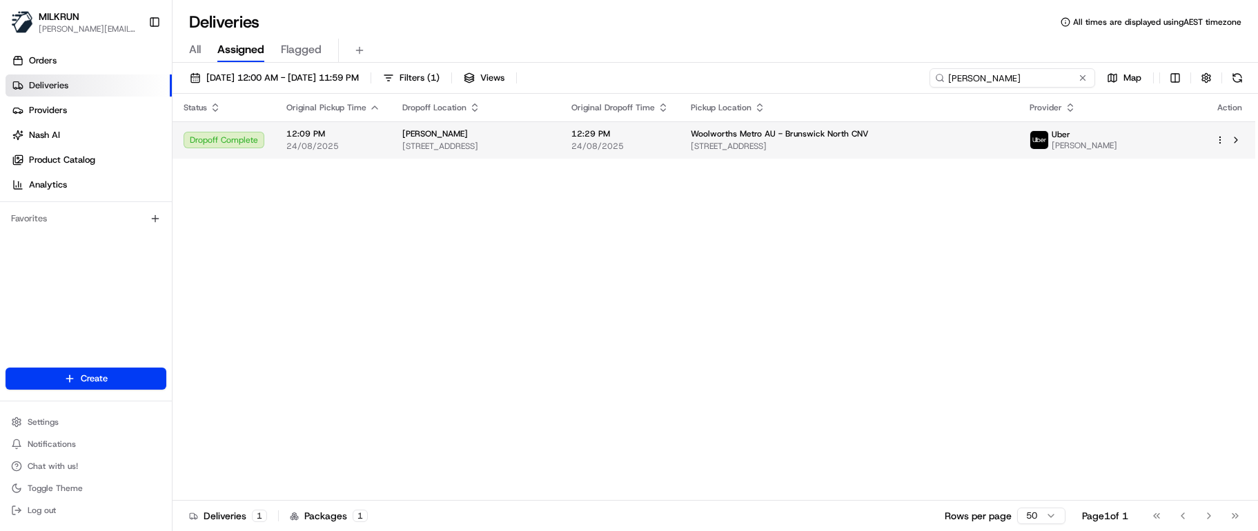
type input "jessica townsing"
click at [669, 151] on span "24/08/2025" at bounding box center [619, 146] width 97 height 11
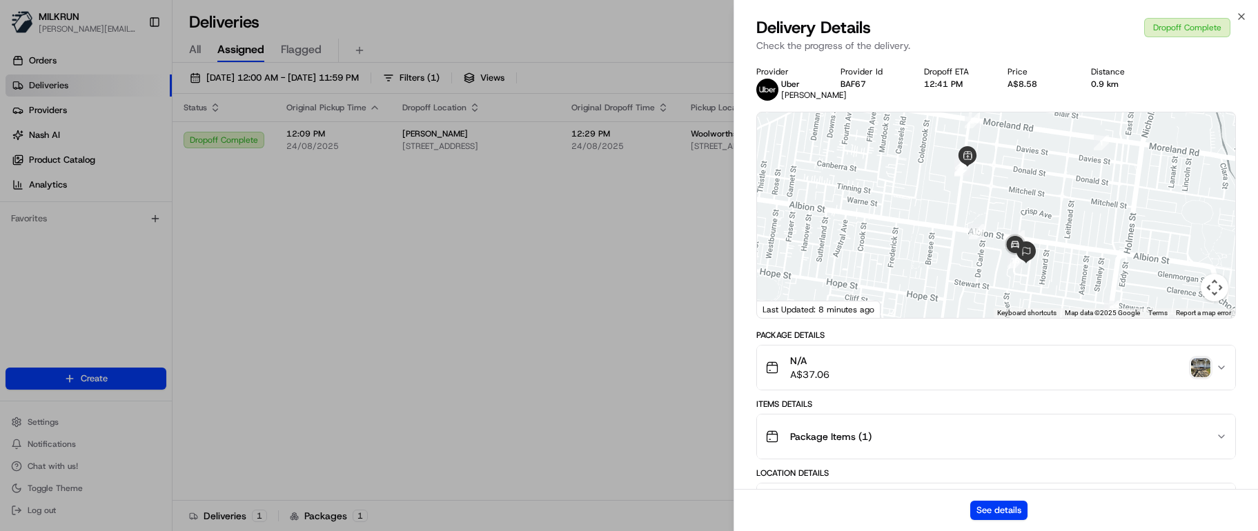
click at [1198, 377] on img "button" at bounding box center [1200, 367] width 19 height 19
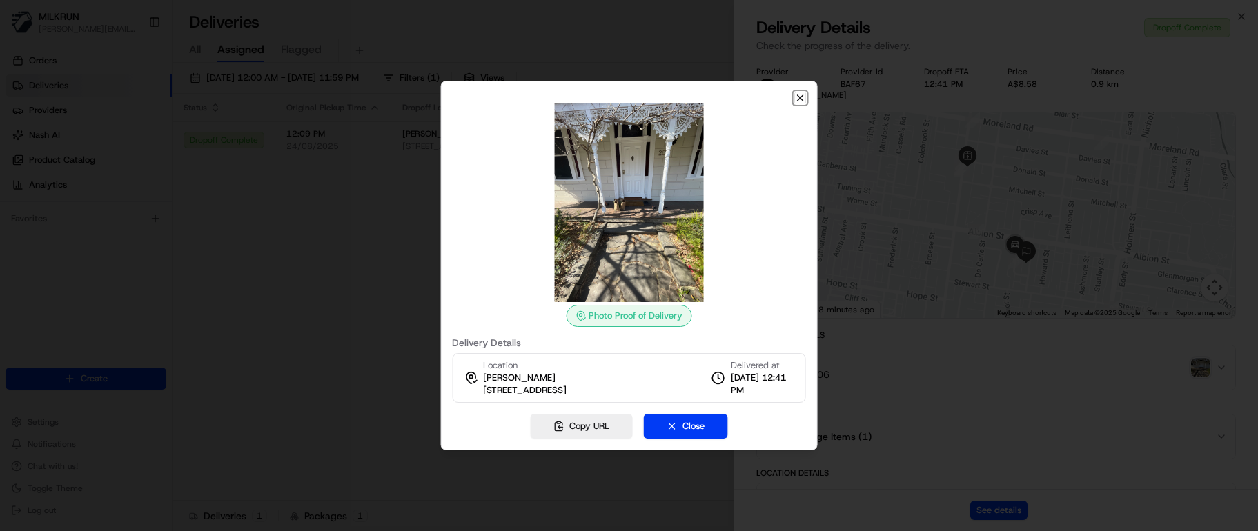
click at [801, 98] on icon "button" at bounding box center [800, 97] width 11 height 11
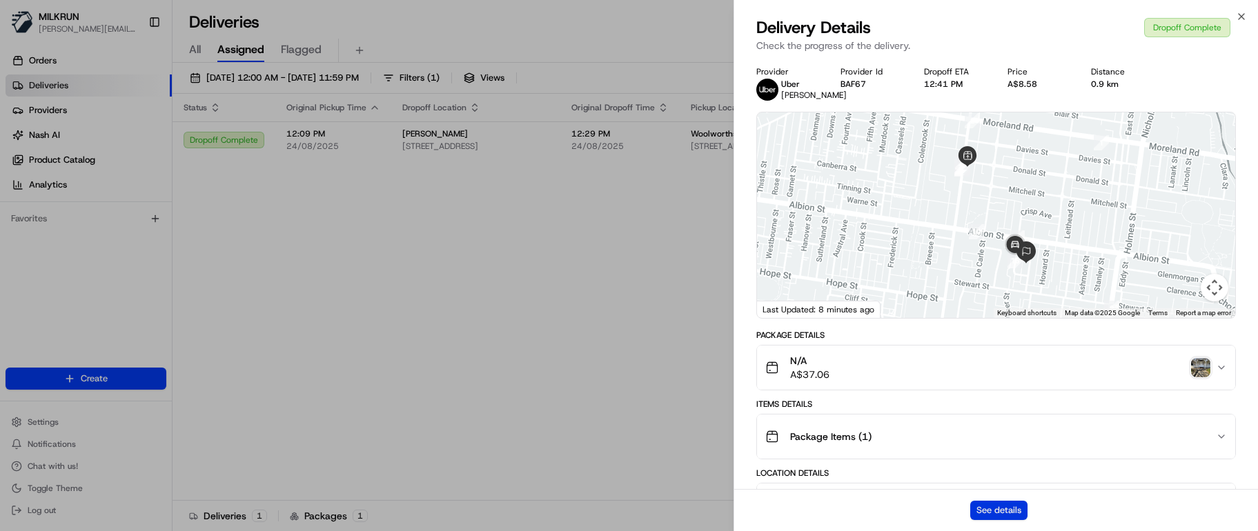
click at [1015, 404] on button "See details" at bounding box center [998, 510] width 57 height 19
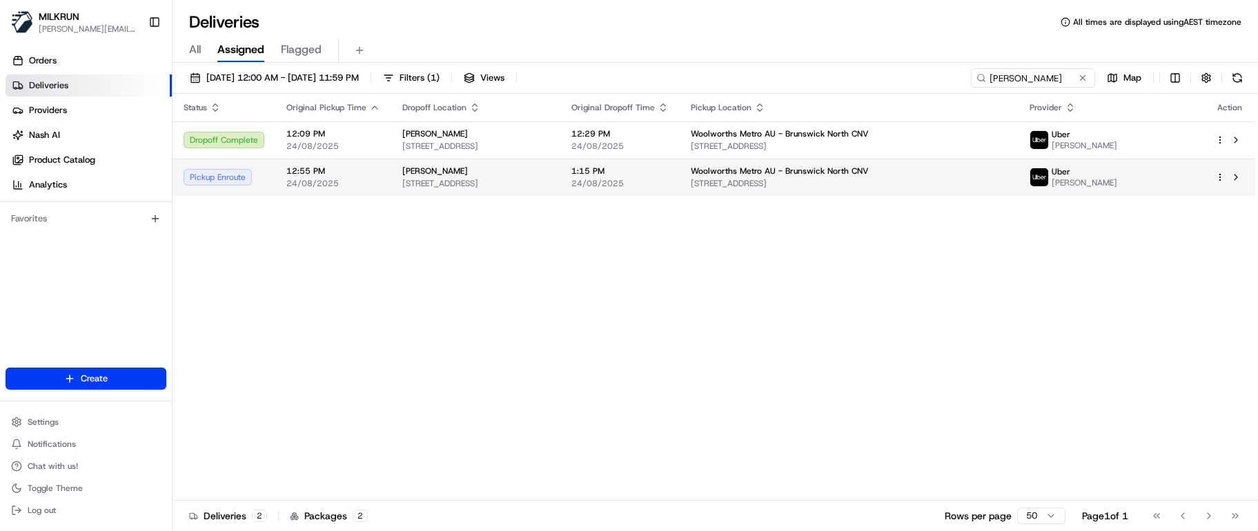
click at [354, 179] on span "24/08/2025" at bounding box center [333, 183] width 94 height 11
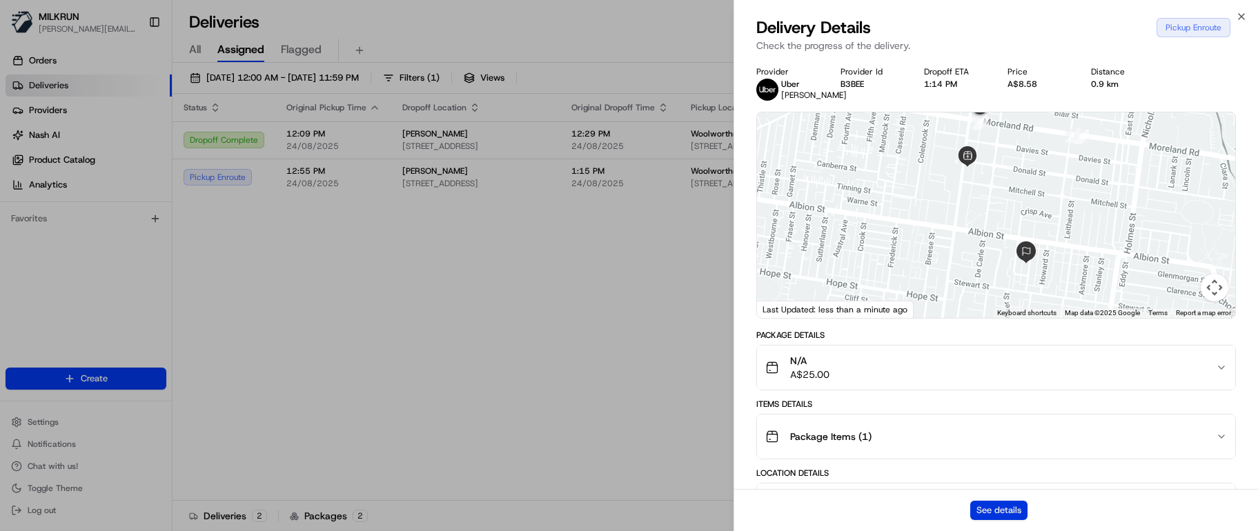
click at [986, 404] on button "See details" at bounding box center [998, 510] width 57 height 19
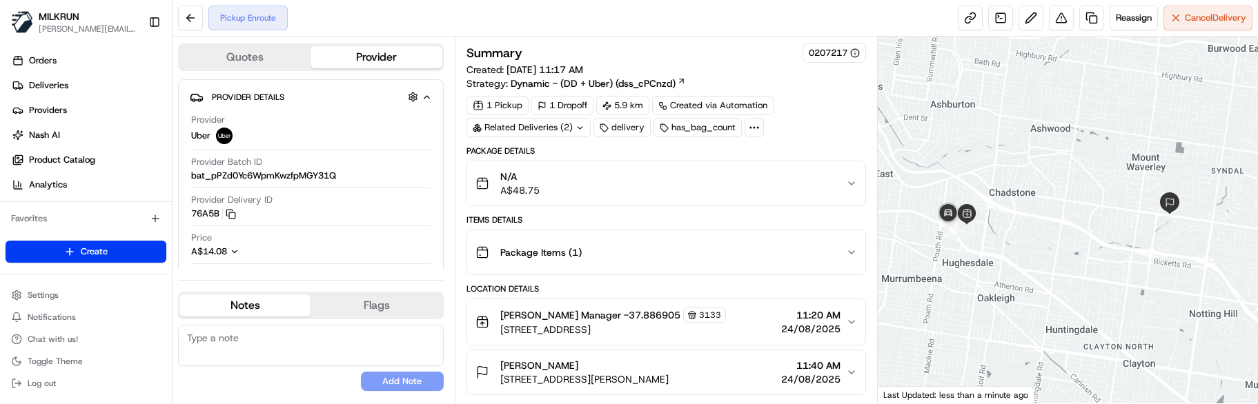
click at [271, 308] on button "Notes" at bounding box center [244, 306] width 131 height 22
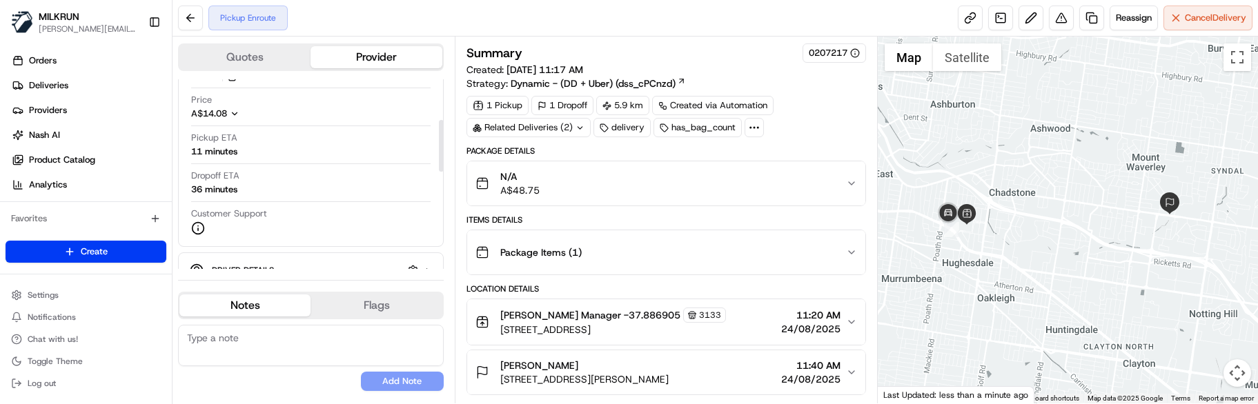
scroll to position [276, 0]
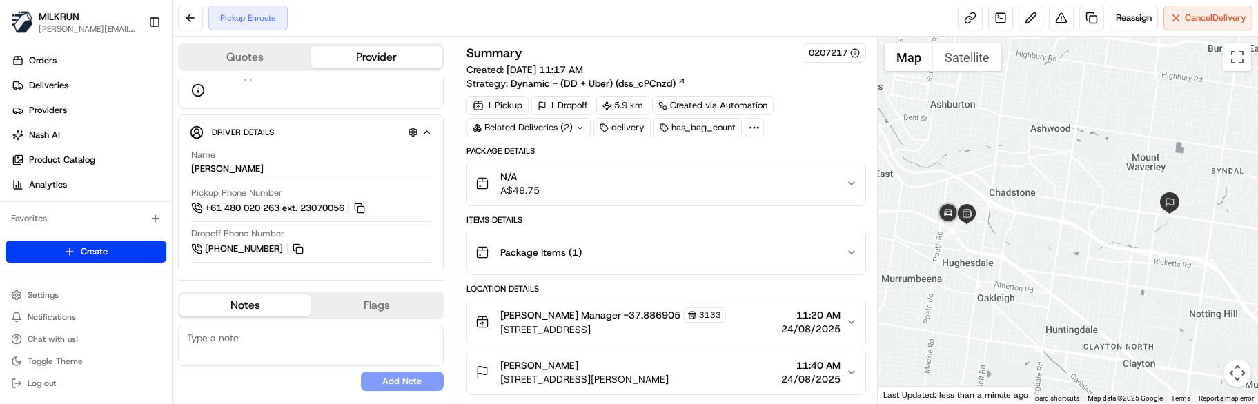
click at [246, 350] on textarea at bounding box center [311, 345] width 266 height 41
paste textarea "Good XXXX Team🌞️ Please can you deliver this order ASAP as the customer has bee…"
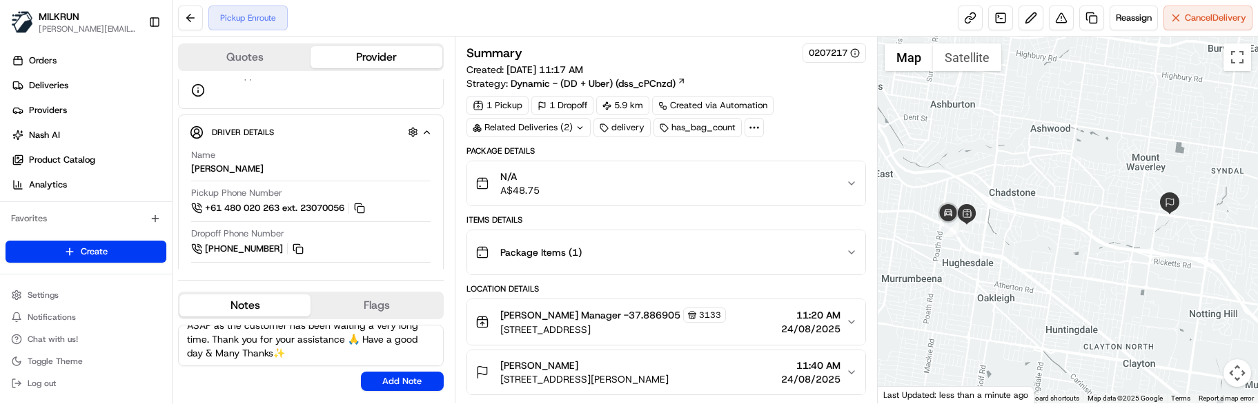
scroll to position [0, 0]
drag, startPoint x: 264, startPoint y: 339, endPoint x: 215, endPoint y: 335, distance: 49.9
click at [215, 335] on textarea "Good XXXX Team🌞️ Please can you deliver this order ASAP as the customer has bee…" at bounding box center [311, 345] width 266 height 41
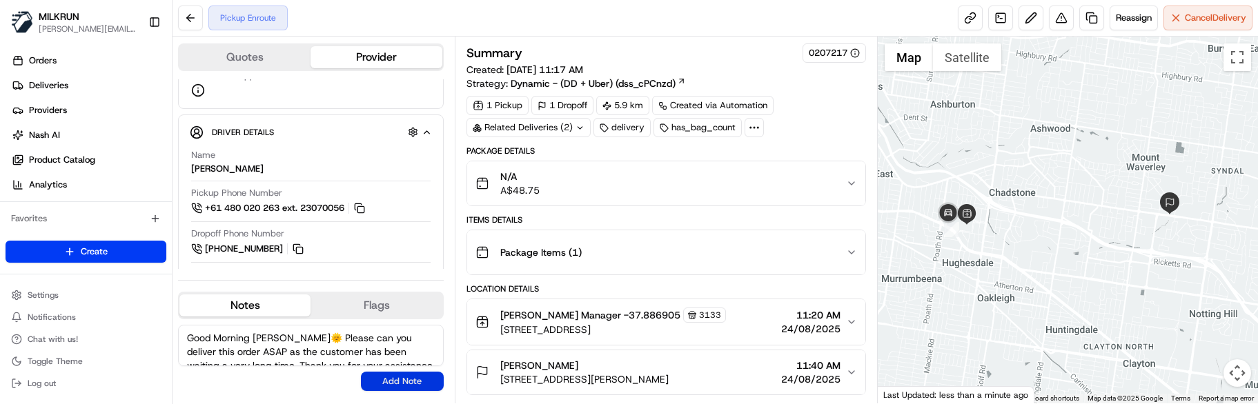
type textarea "Good Morning Anirudh🌞️ Please can you deliver this order ASAP as the customer h…"
click at [407, 385] on button "Add Note" at bounding box center [402, 381] width 83 height 19
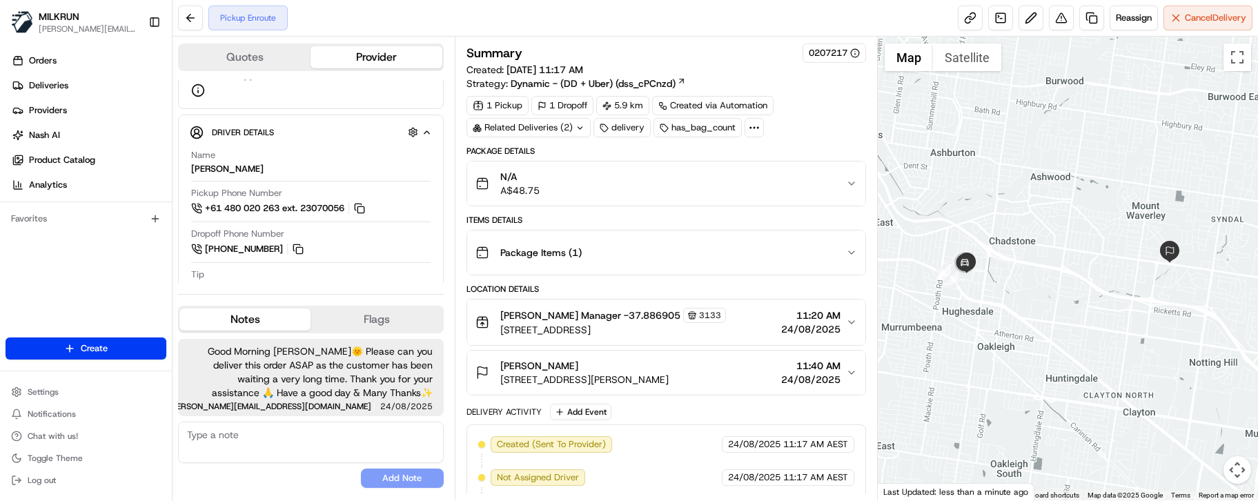
click at [295, 404] on textarea at bounding box center [311, 442] width 266 height 41
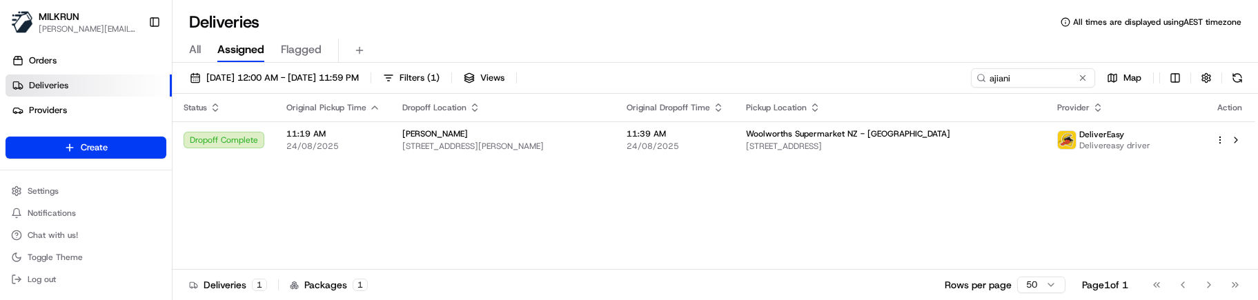
click at [391, 221] on div "Status Original Pickup Time Dropoff Location Original Dropoff Time Pickup Locat…" at bounding box center [713, 182] width 1083 height 176
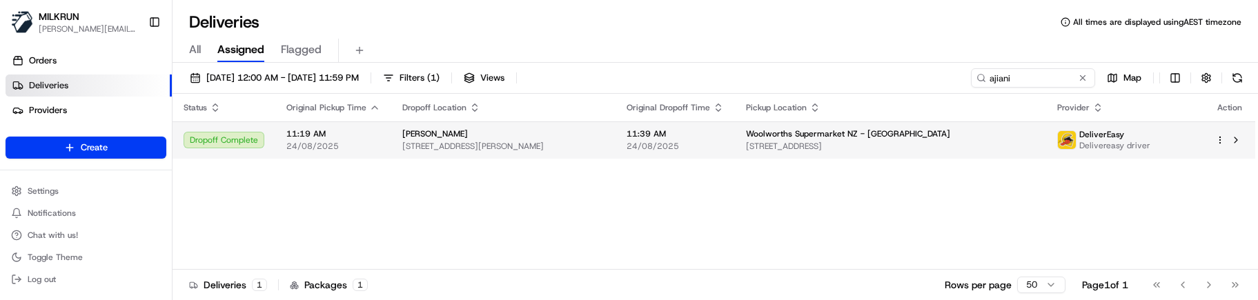
click at [359, 133] on span "11:19 AM" at bounding box center [333, 133] width 94 height 11
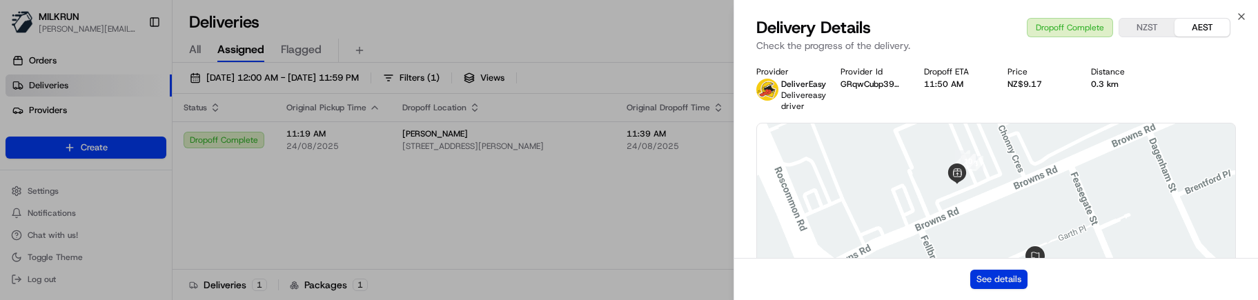
click at [989, 273] on button "See details" at bounding box center [998, 279] width 57 height 19
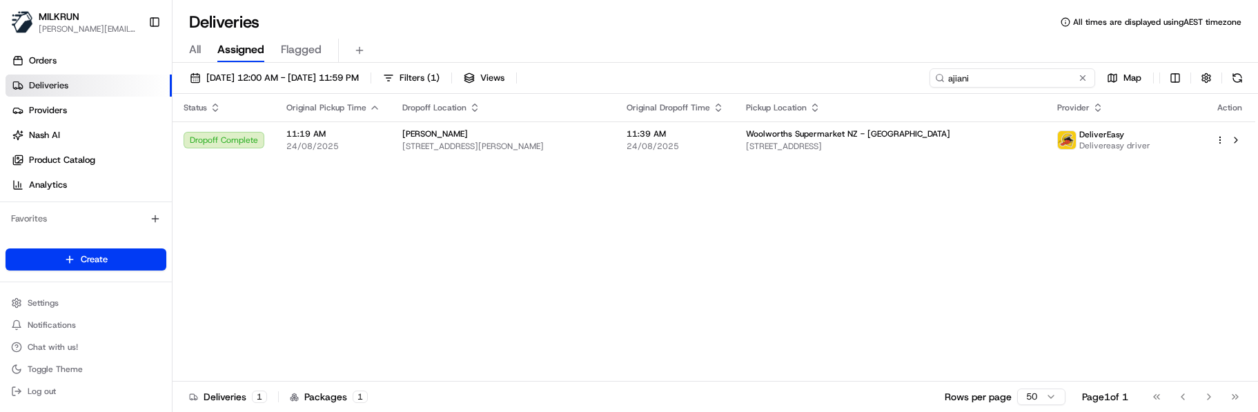
drag, startPoint x: 1021, startPoint y: 79, endPoint x: 834, endPoint y: 64, distance: 188.3
click at [854, 77] on div "24/08/2025 12:00 AM - 24/08/2025 11:59 PM Filters ( 1 ) Views ajiani Map" at bounding box center [714, 81] width 1085 height 26
type input "cassie wright"
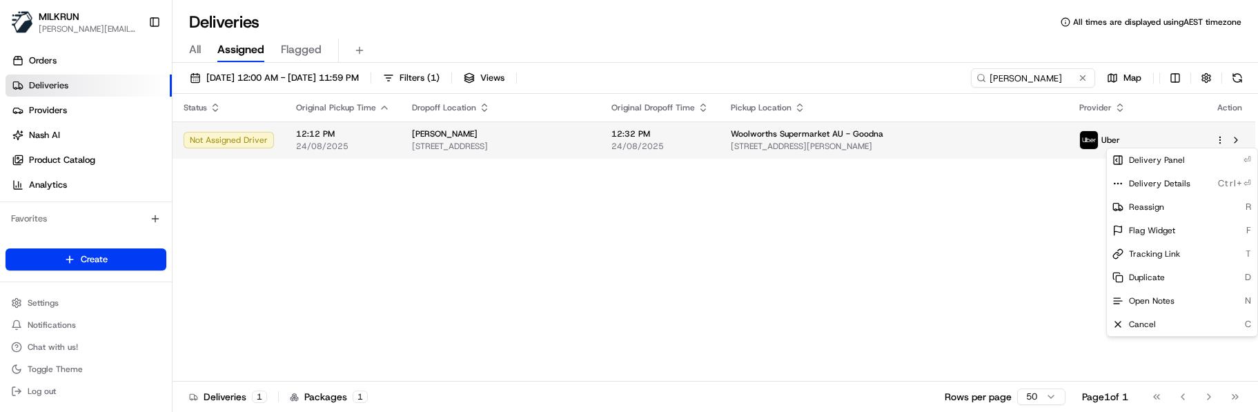
click at [1219, 137] on html "MILKRUN marcellina.berwick@woolworths.co.nz Toggle Sidebar Orders Deliveries Pr…" at bounding box center [629, 206] width 1258 height 412
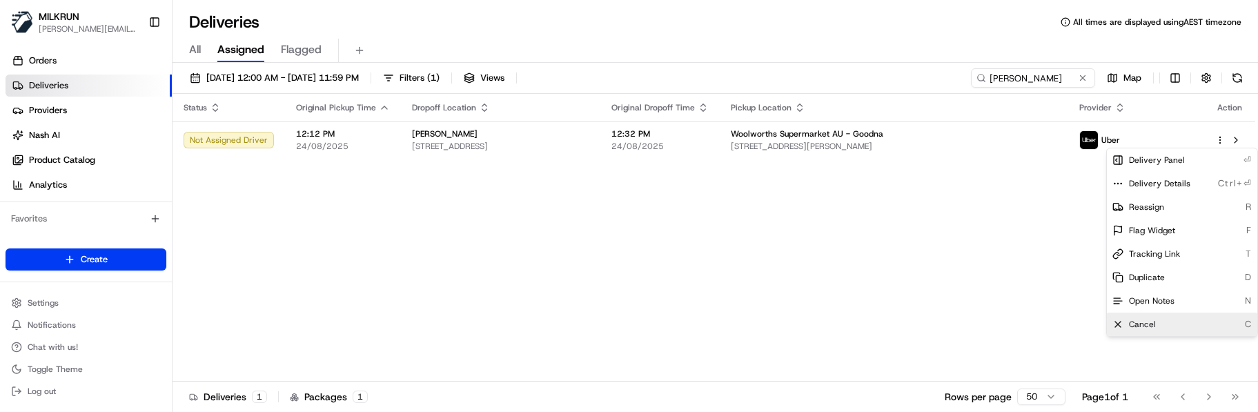
click at [1172, 299] on div "Cancel C" at bounding box center [1182, 324] width 150 height 23
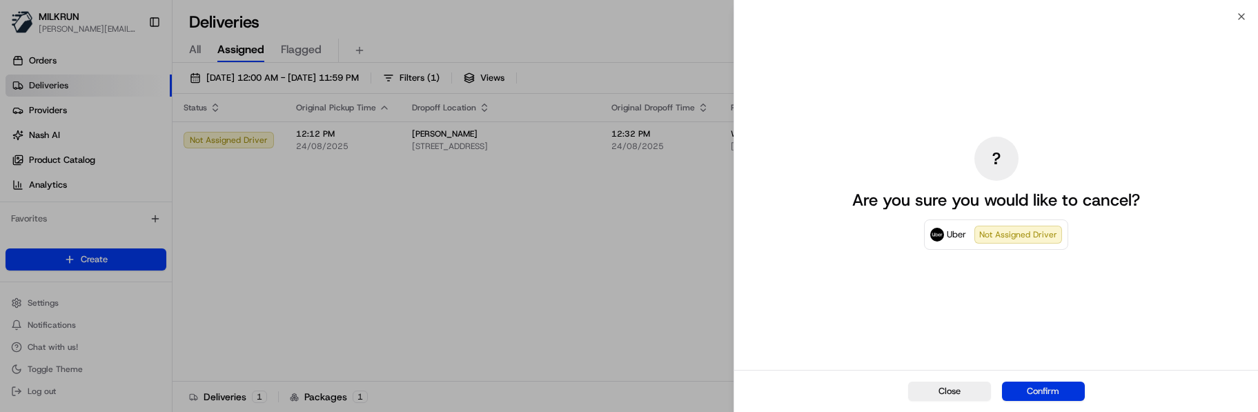
click at [1060, 299] on button "Confirm" at bounding box center [1043, 391] width 83 height 19
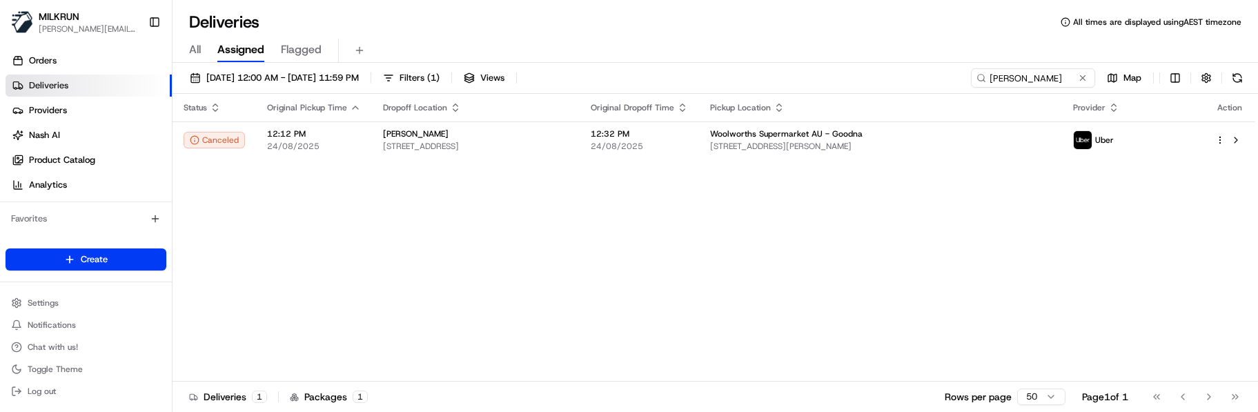
click at [542, 299] on div "Status Original Pickup Time Dropoff Location Original Dropoff Time Pickup Locat…" at bounding box center [713, 238] width 1083 height 288
click at [448, 282] on div "Status Original Pickup Time Dropoff Location Original Dropoff Time Pickup Locat…" at bounding box center [713, 238] width 1083 height 288
click at [1085, 78] on button at bounding box center [1083, 78] width 14 height 14
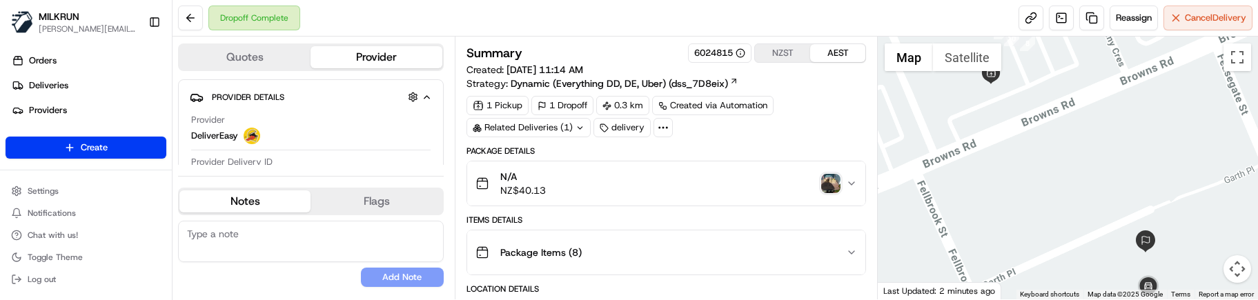
click at [826, 175] on img "button" at bounding box center [830, 183] width 19 height 19
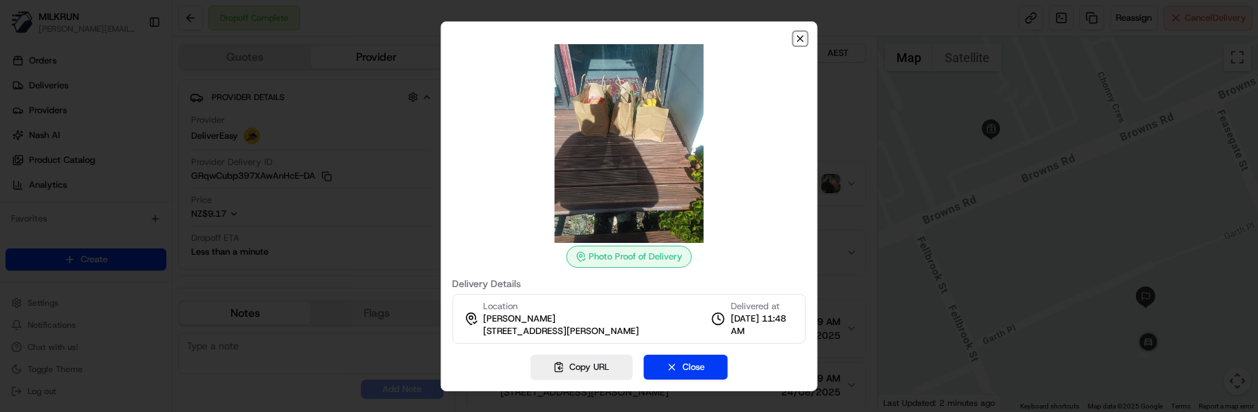
click at [801, 39] on icon "button" at bounding box center [801, 39] width 6 height 6
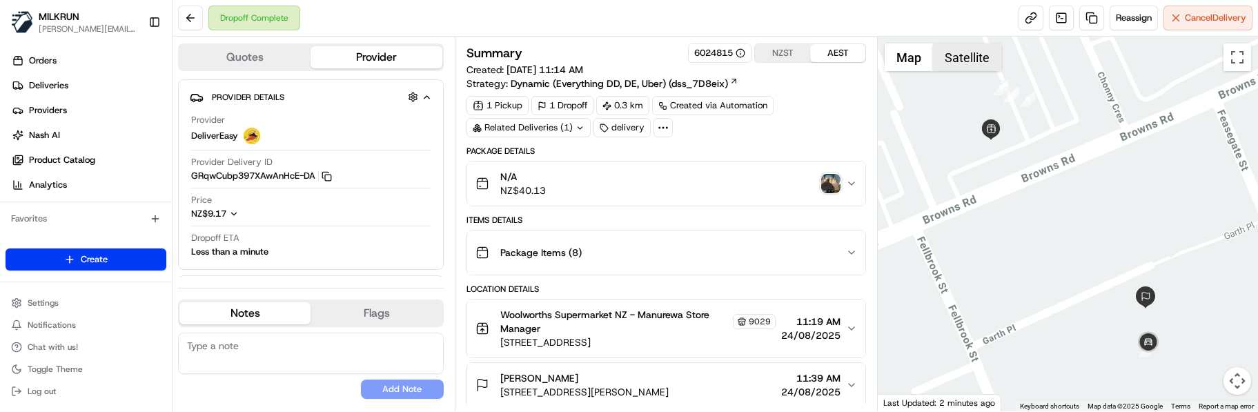
click at [954, 57] on button "Satellite" at bounding box center [967, 57] width 68 height 28
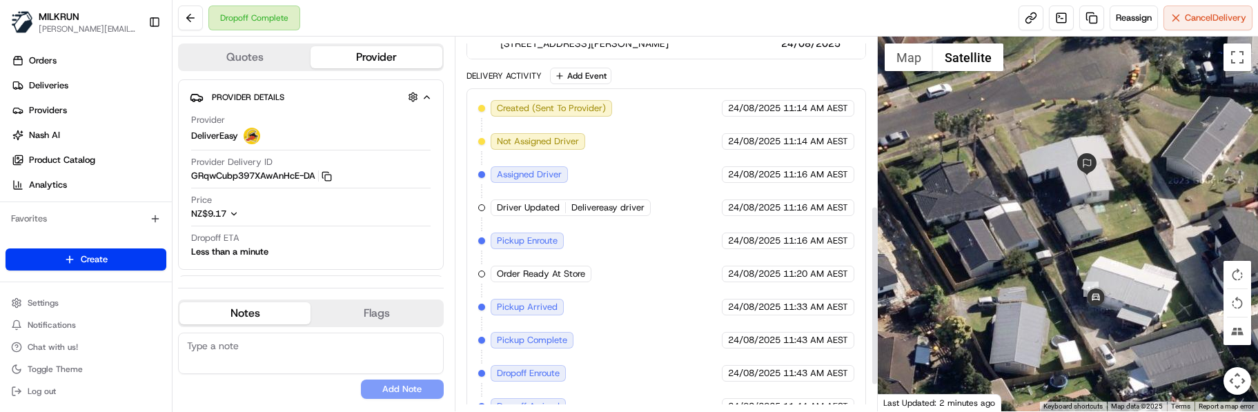
scroll to position [404, 0]
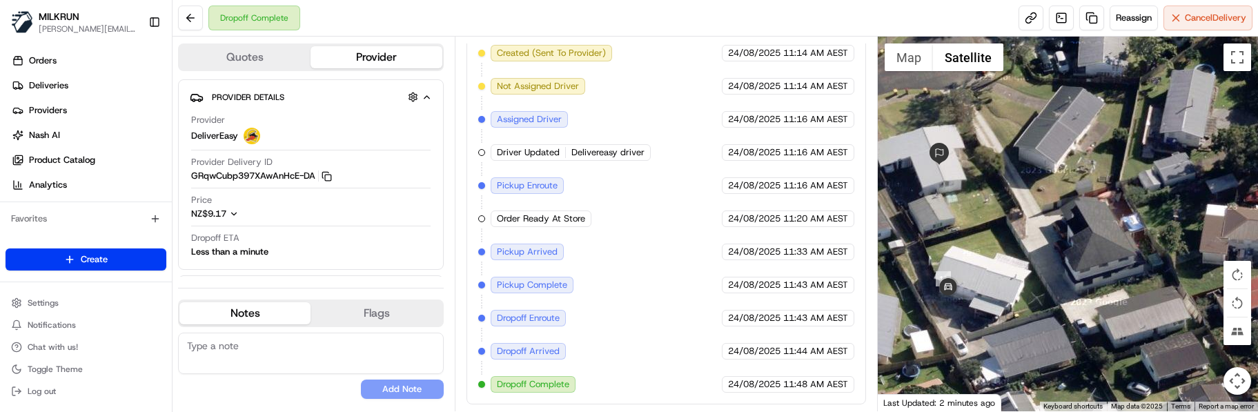
drag, startPoint x: 1165, startPoint y: 216, endPoint x: 972, endPoint y: 212, distance: 193.2
click at [972, 212] on div at bounding box center [1068, 224] width 380 height 375
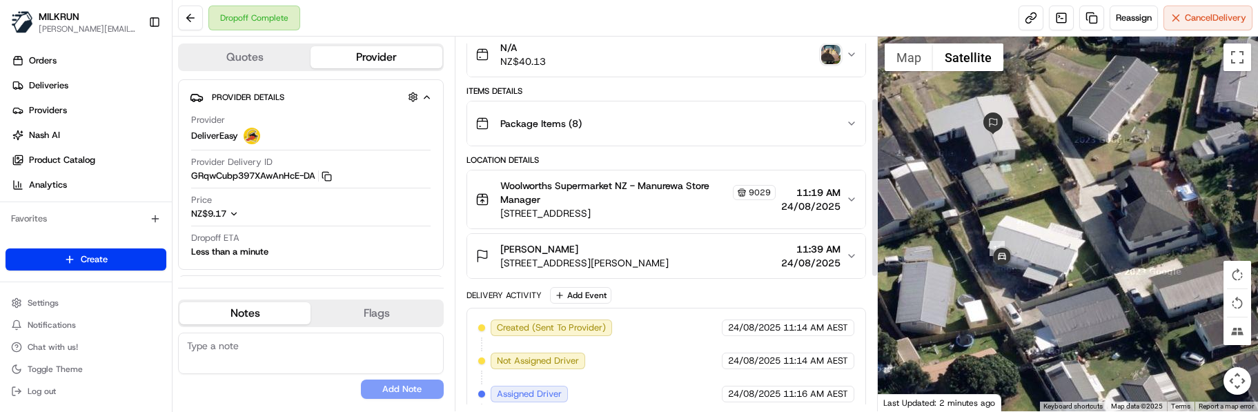
scroll to position [128, 0]
drag, startPoint x: 495, startPoint y: 265, endPoint x: 689, endPoint y: 273, distance: 194.7
click at [689, 273] on button "Ajiani Teheiura 17 Garth Place, Manurewa, Auckland 2102, NZ 11:39 AM 24/08/2025" at bounding box center [666, 257] width 398 height 44
copy span "17 Garth Place, Manurewa, Auckland 2102"
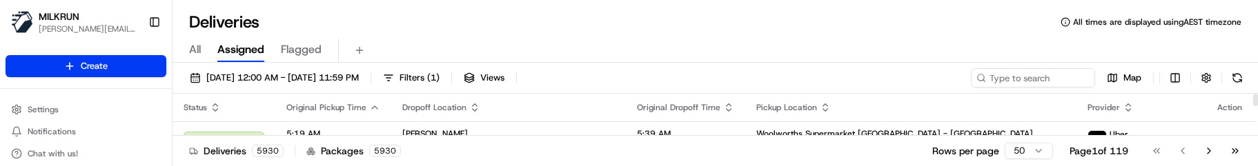
click at [630, 35] on div "All Assigned Flagged" at bounding box center [714, 48] width 1085 height 30
click at [1036, 71] on input at bounding box center [1012, 77] width 166 height 19
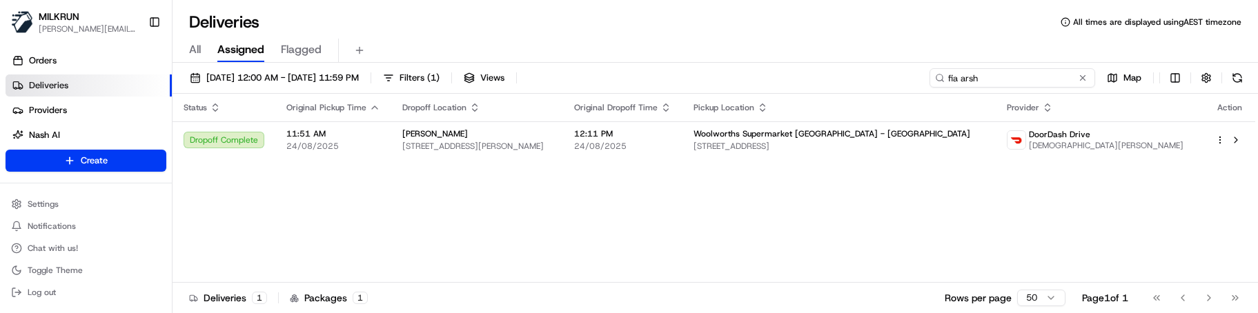
drag, startPoint x: 1034, startPoint y: 77, endPoint x: 740, endPoint y: 44, distance: 295.0
click at [791, 62] on div "Deliveries All times are displayed using AEST timezone All Assigned Flagged 24/…" at bounding box center [714, 156] width 1085 height 313
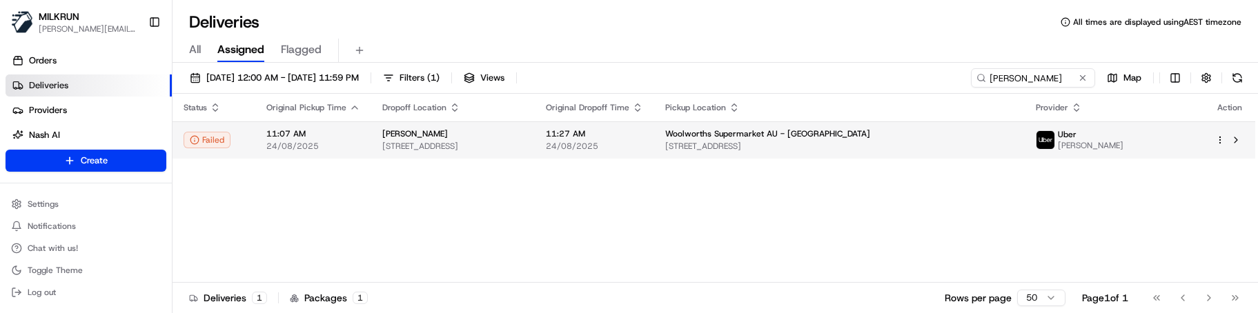
click at [870, 137] on span "Woolworths Supermarket AU - Ashfield North" at bounding box center [767, 133] width 205 height 11
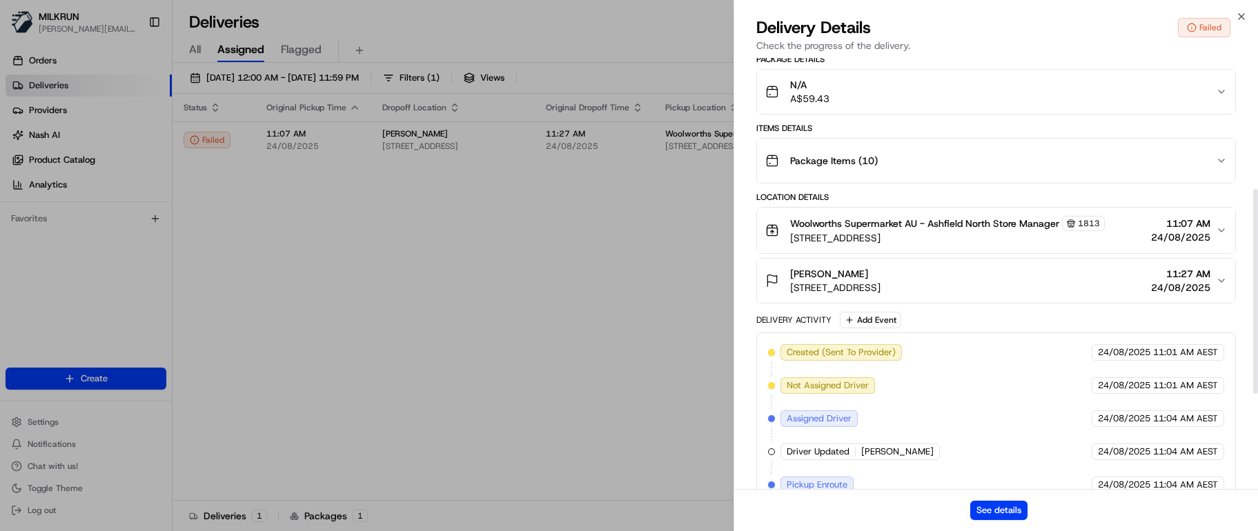
scroll to position [477, 0]
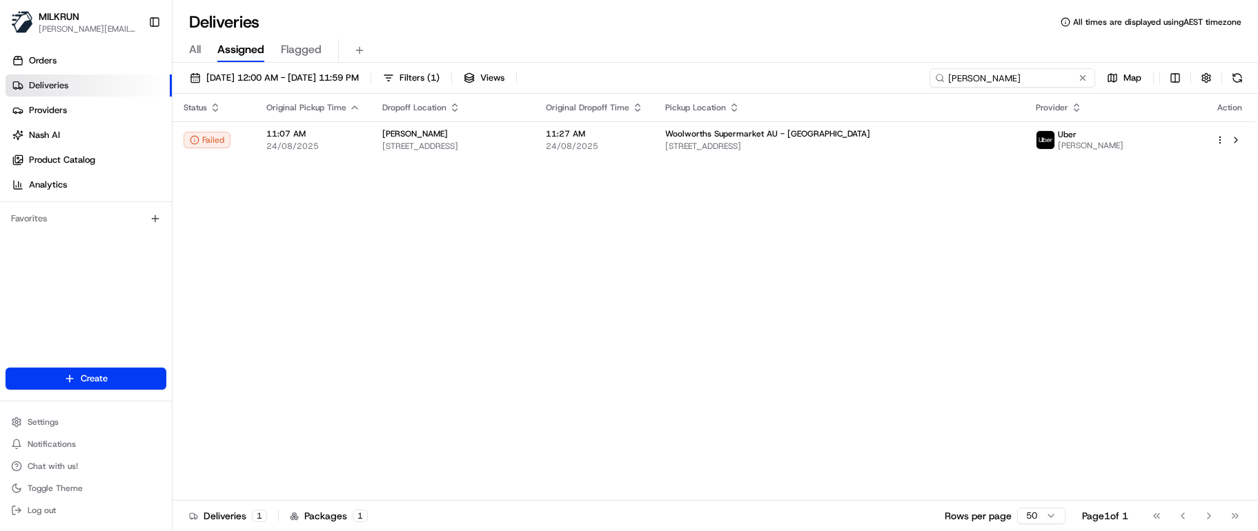
drag, startPoint x: 1053, startPoint y: 79, endPoint x: 789, endPoint y: 74, distance: 264.3
click at [804, 88] on div "24/08/2025 12:00 AM - 24/08/2025 11:59 PM Filters ( 1 ) Views daniel bianco Map" at bounding box center [714, 81] width 1085 height 26
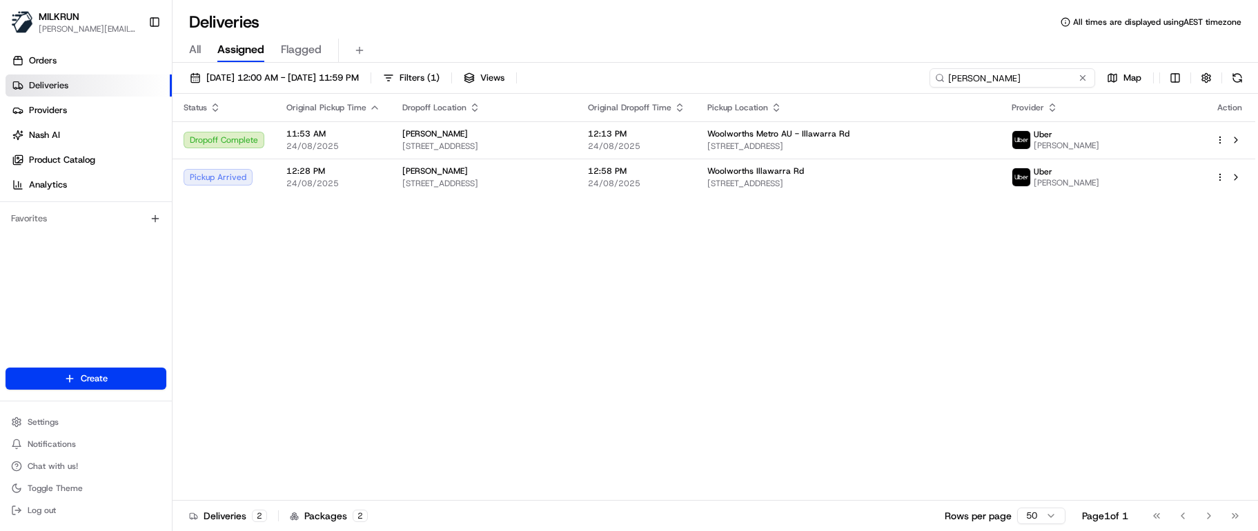
drag, startPoint x: 1028, startPoint y: 78, endPoint x: 899, endPoint y: 75, distance: 129.1
click at [899, 75] on div "24/08/2025 12:00 AM - 24/08/2025 11:59 PM Filters ( 1 ) Views teasha Map" at bounding box center [714, 81] width 1085 height 26
click at [331, 166] on div "Status Original Pickup Time Dropoff Location Original Dropoff Time Pickup Locat…" at bounding box center [713, 297] width 1083 height 407
click at [351, 166] on div "Status Original Pickup Time Dropoff Location Original Dropoff Time Pickup Locat…" at bounding box center [713, 297] width 1083 height 407
drag, startPoint x: 1053, startPoint y: 83, endPoint x: 858, endPoint y: 57, distance: 196.2
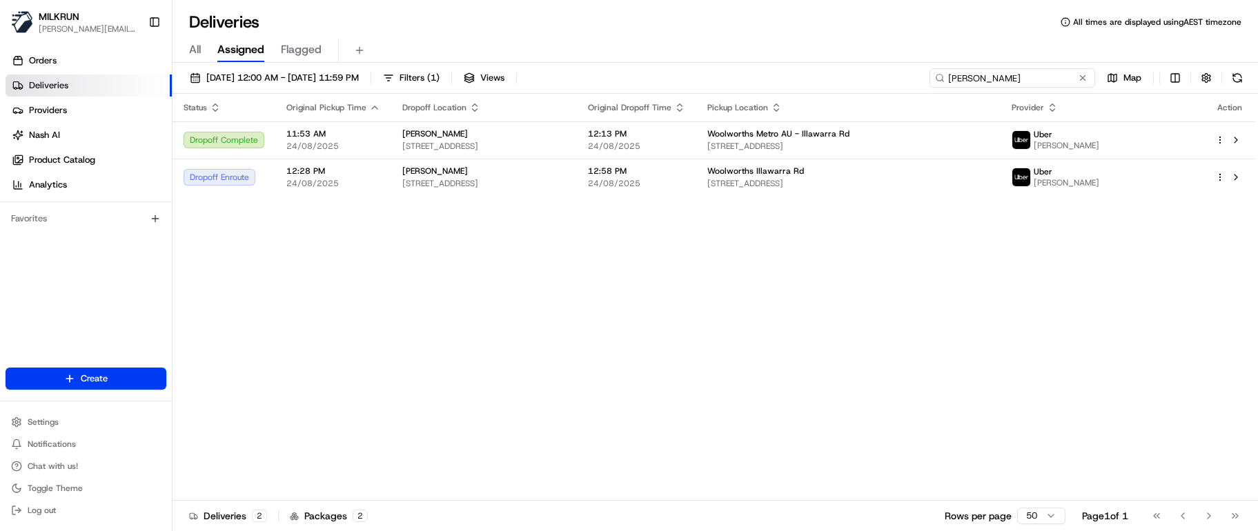
click at [867, 58] on div "Deliveries All times are displayed using AEST timezone All Assigned Flagged 24/…" at bounding box center [714, 265] width 1085 height 531
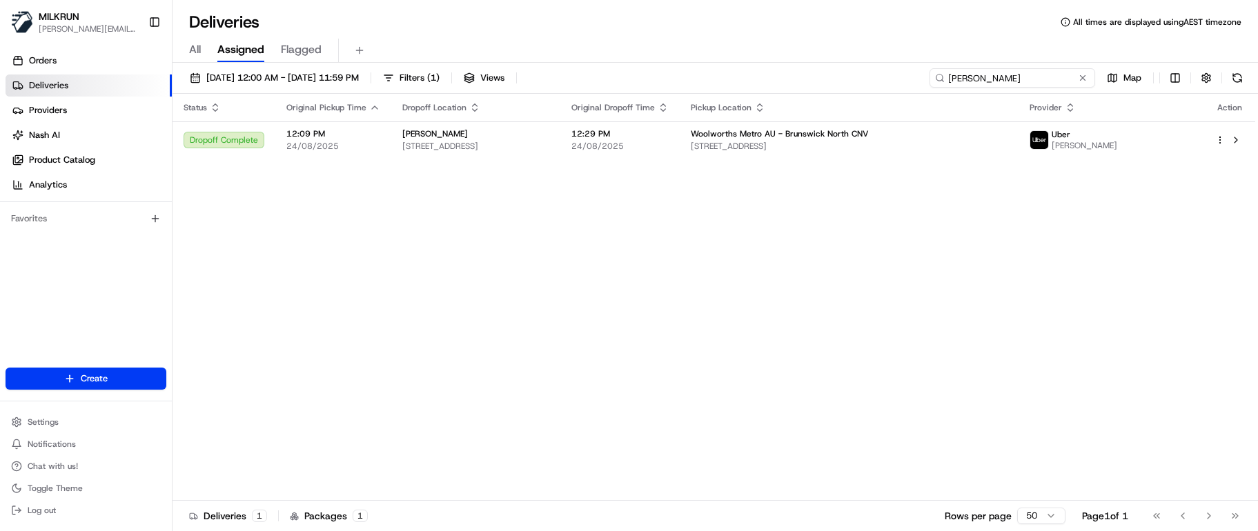
drag, startPoint x: 1039, startPoint y: 82, endPoint x: 800, endPoint y: 57, distance: 240.1
click at [800, 57] on div "Deliveries All times are displayed using AEST timezone All Assigned Flagged 24/…" at bounding box center [714, 265] width 1085 height 531
click at [740, 166] on div "Status Original Pickup Time Dropoff Location Original Dropoff Time Pickup Locat…" at bounding box center [713, 297] width 1083 height 407
drag, startPoint x: 1061, startPoint y: 73, endPoint x: 761, endPoint y: 67, distance: 300.2
click at [773, 72] on div "24/08/2025 12:00 AM - 24/08/2025 11:59 PM Filters ( 1 ) Views jessica townsing …" at bounding box center [714, 81] width 1085 height 26
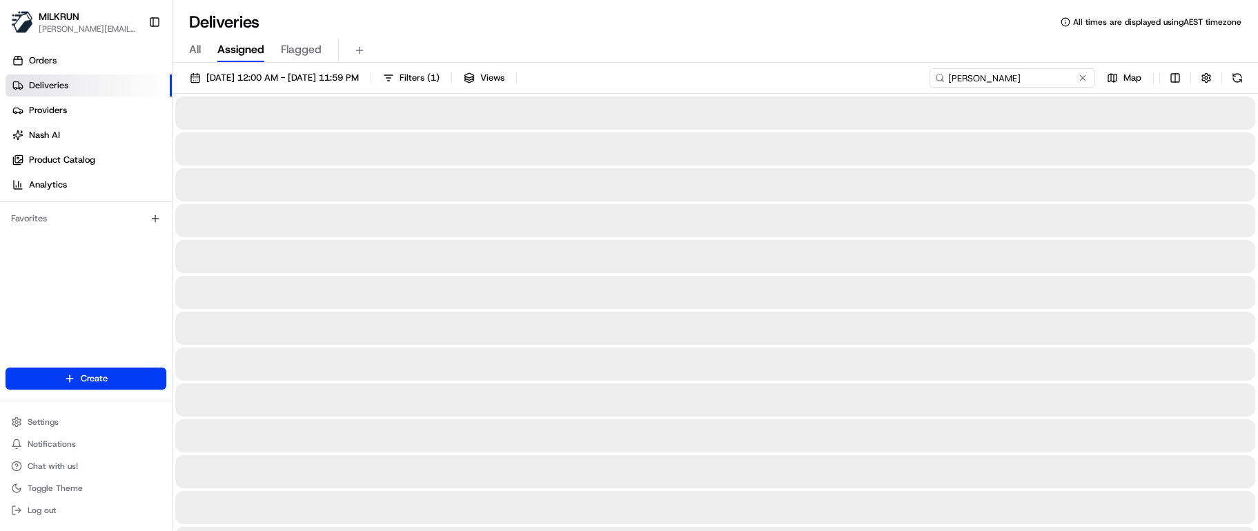
type input "sebastian"
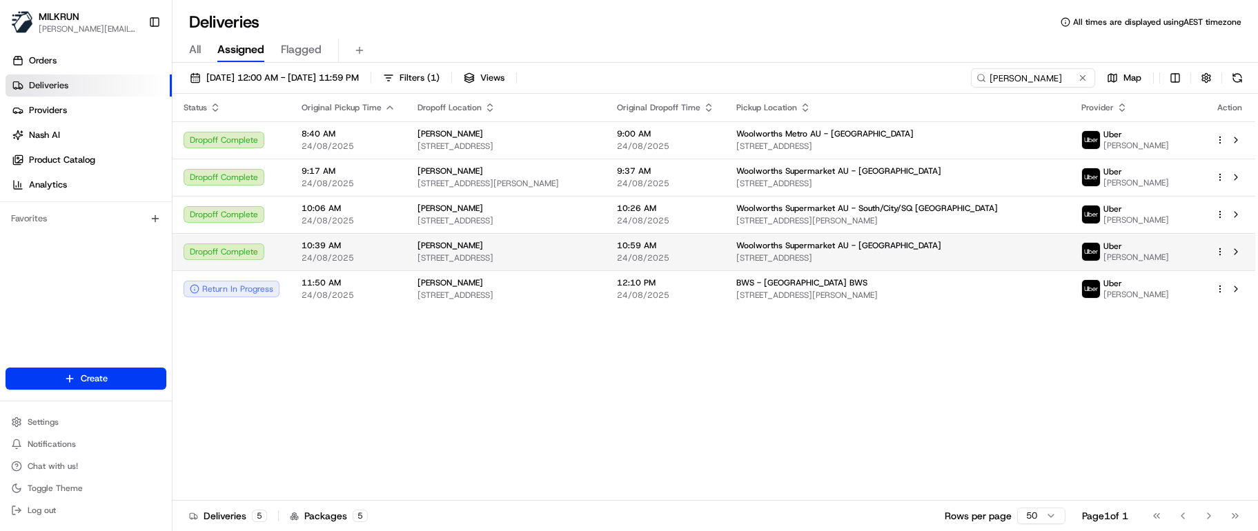
click at [829, 166] on td "Woolworths Supermarket AU - Morphett Vale 146 Main S Rd, Morphett Vale, SA 5162…" at bounding box center [898, 251] width 346 height 37
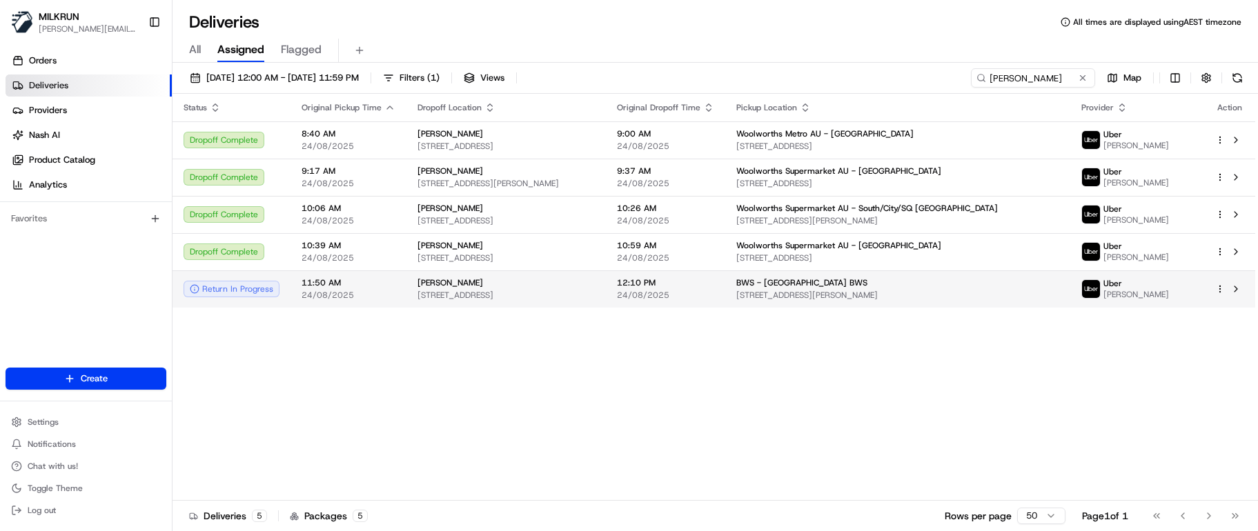
click at [606, 166] on td "Sebastian Ayala 6 Bank Street, Meadowbank, NSW 2114, AU" at bounding box center [505, 288] width 199 height 37
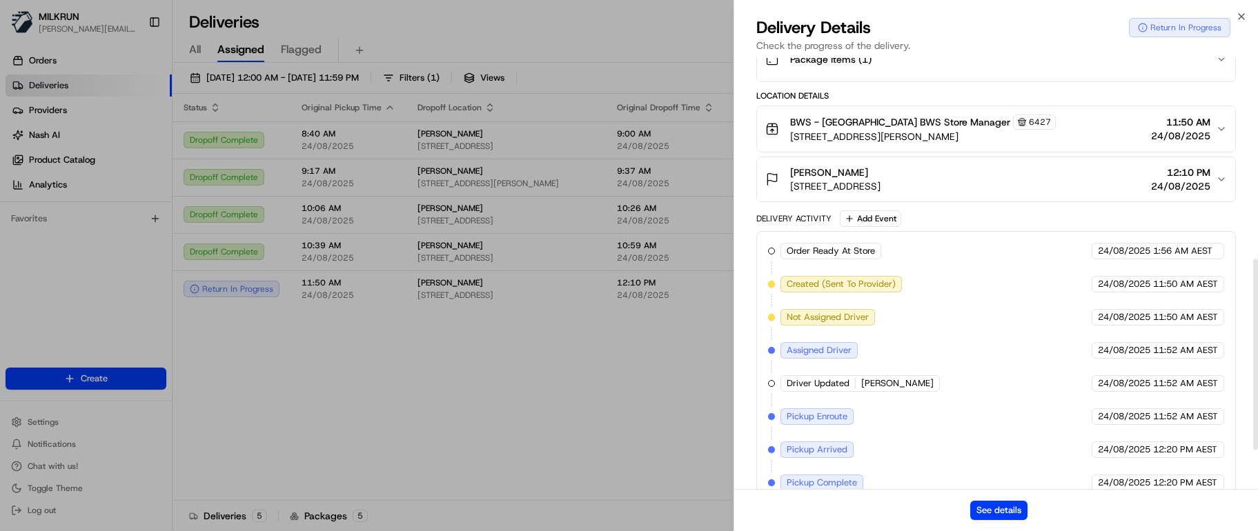
scroll to position [543, 0]
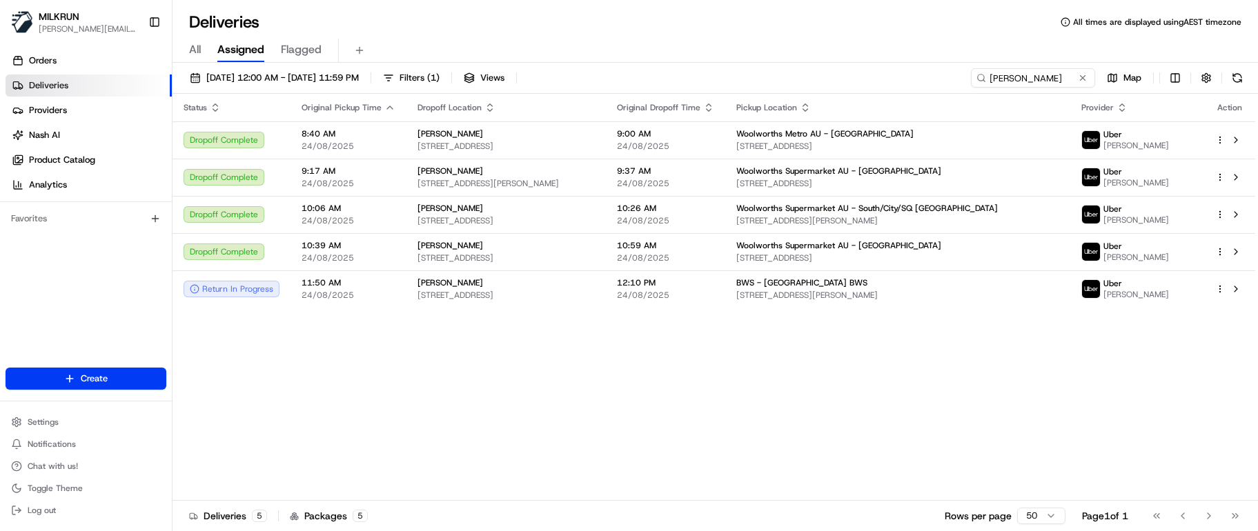
click at [577, 166] on div "Status Original Pickup Time Dropoff Location Original Dropoff Time Pickup Locat…" at bounding box center [713, 297] width 1083 height 407
drag, startPoint x: 1081, startPoint y: 78, endPoint x: 1084, endPoint y: 87, distance: 9.4
click at [1081, 78] on button at bounding box center [1083, 78] width 14 height 14
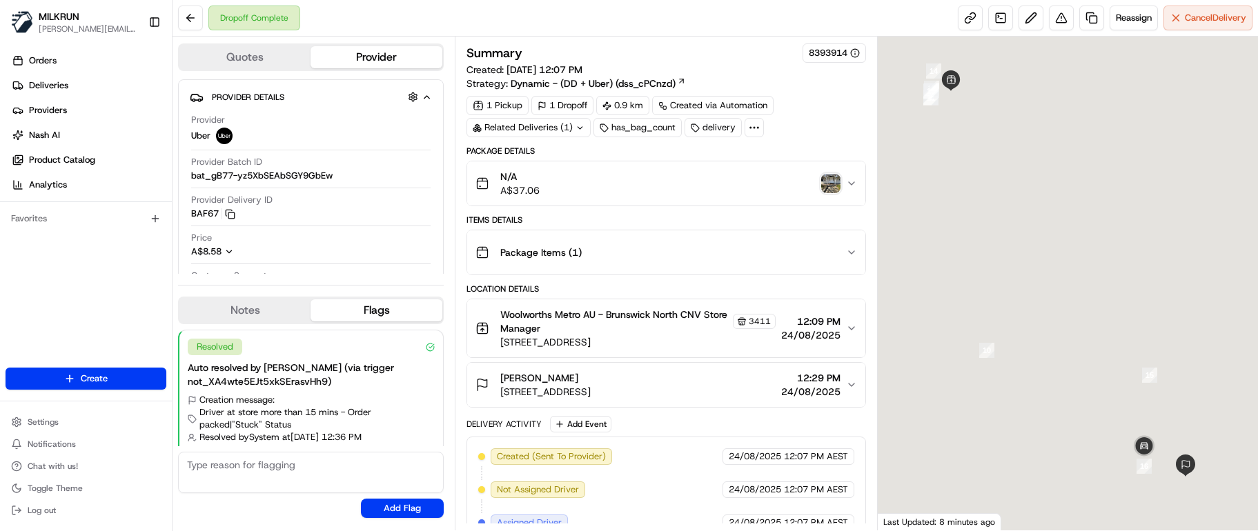
scroll to position [26, 0]
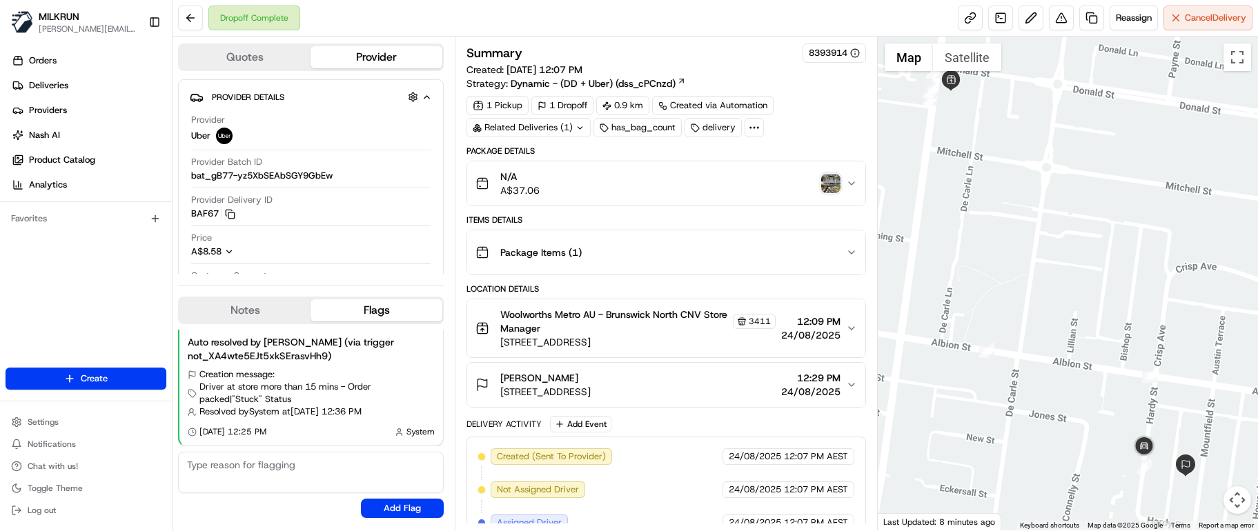
drag, startPoint x: 980, startPoint y: 53, endPoint x: 1000, endPoint y: 65, distance: 23.2
click at [980, 53] on button "Satellite" at bounding box center [967, 57] width 68 height 28
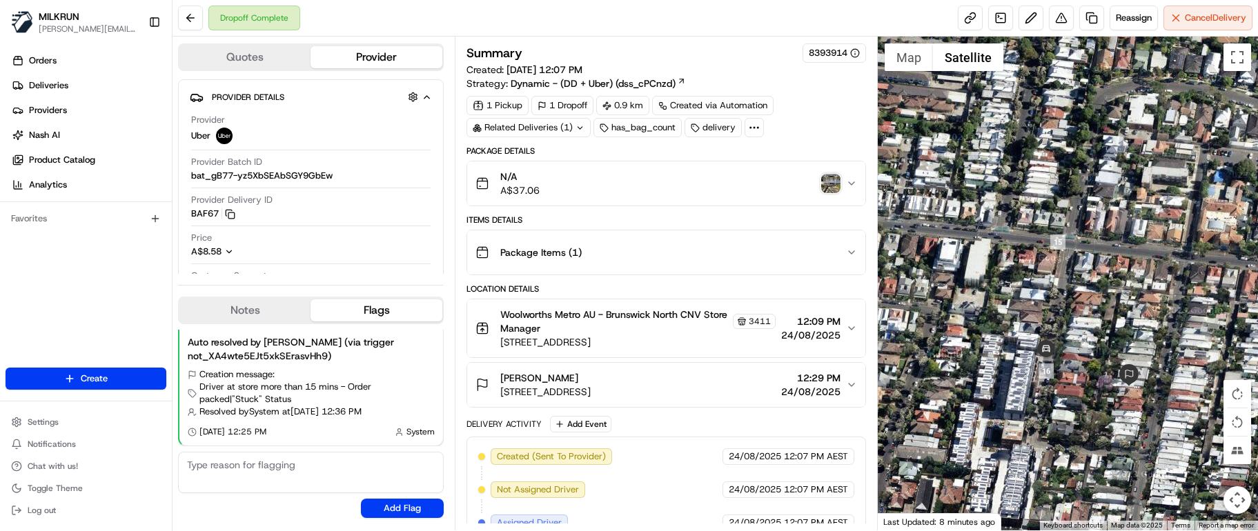
drag, startPoint x: 1146, startPoint y: 402, endPoint x: 1135, endPoint y: 343, distance: 59.7
click at [1135, 343] on div at bounding box center [1068, 284] width 380 height 494
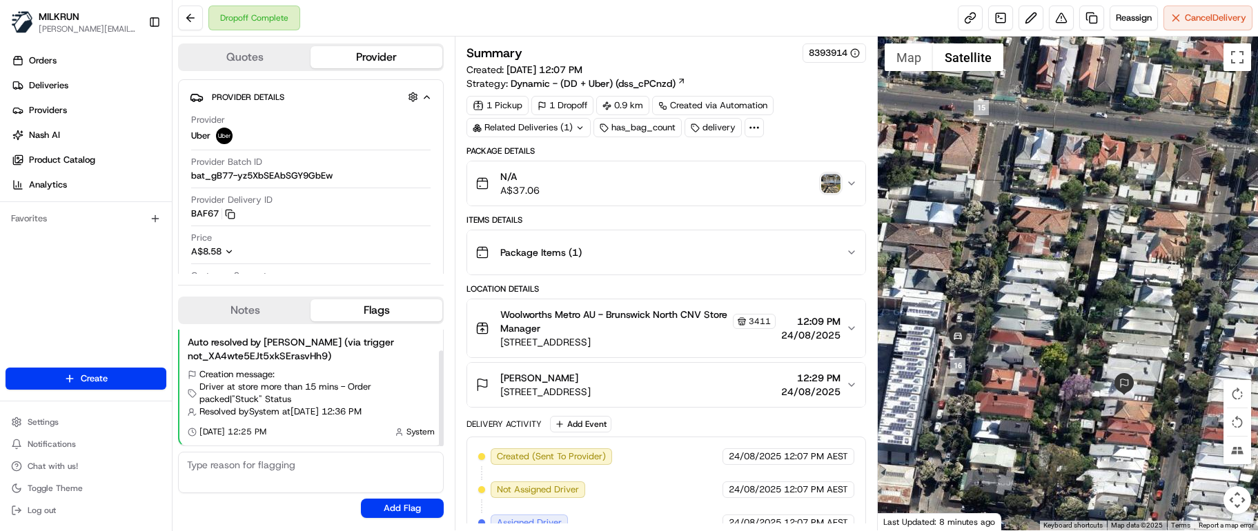
click at [310, 480] on textarea at bounding box center [311, 472] width 266 height 41
click at [1064, 19] on button at bounding box center [1061, 18] width 25 height 25
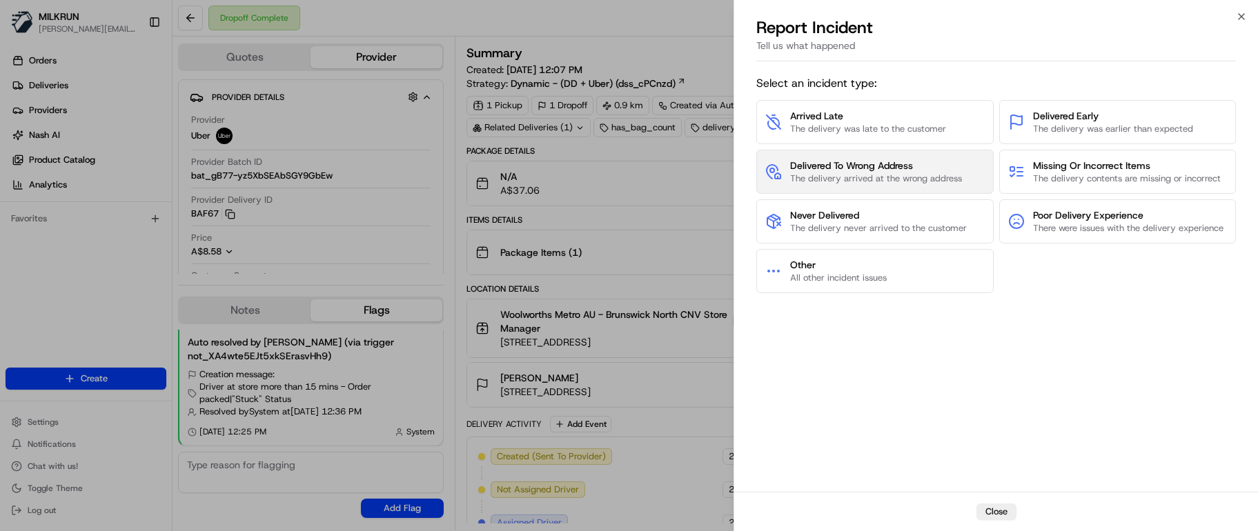
click at [846, 166] on span "Delivered To Wrong Address" at bounding box center [876, 166] width 172 height 14
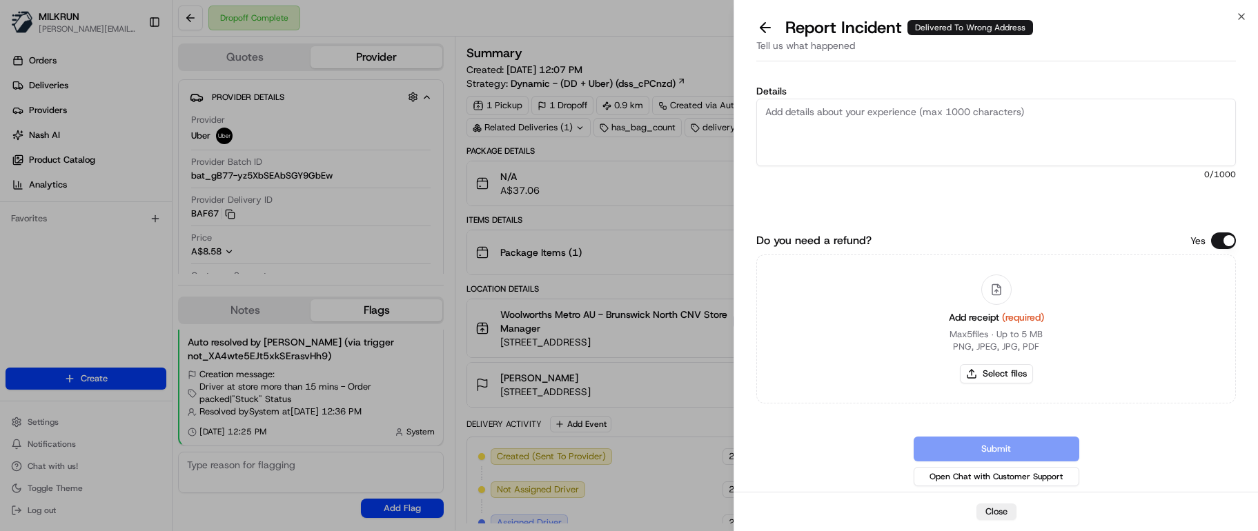
click at [827, 417] on div "Do you need a refund? Yes Add receipt (required) Max 5 files ∙ Up to 5 MB PNG, …" at bounding box center [996, 361] width 480 height 257
click at [811, 132] on textarea "Details" at bounding box center [996, 133] width 480 height 68
paste textarea "Customer advised did not receive order - NO POD/POD invalid. Delivered to incor…"
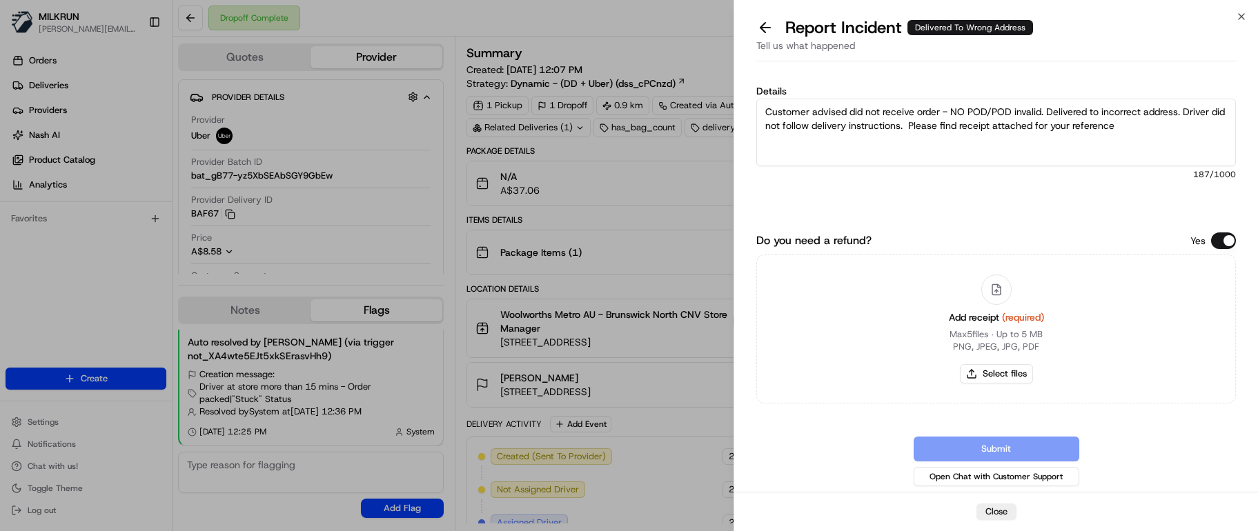
drag, startPoint x: 992, startPoint y: 110, endPoint x: 945, endPoint y: 110, distance: 46.2
click at [945, 110] on textarea "Customer advised did not receive order - NO POD/POD invalid. Delivered to incor…" at bounding box center [996, 133] width 480 height 68
type textarea "Customer advised did not receive order - POD invalid. Delivered to incorrect ad…"
click at [992, 379] on button "Select files" at bounding box center [996, 373] width 73 height 19
type input "C:\fakepath\Jessica Townsing - MILKRUN Order Receipt.png"
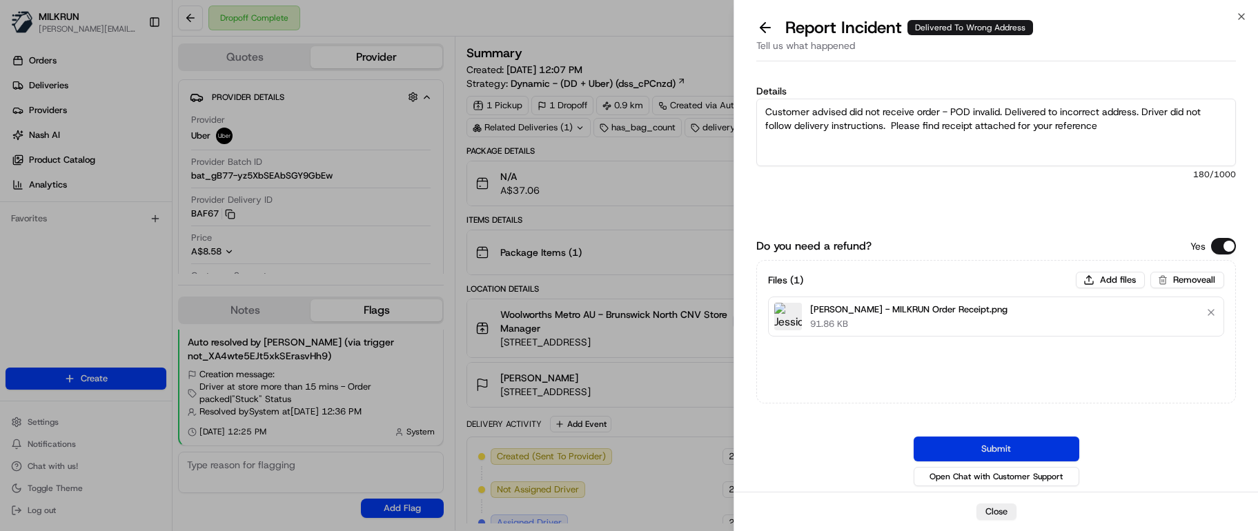
click at [1007, 442] on button "Submit" at bounding box center [997, 449] width 166 height 25
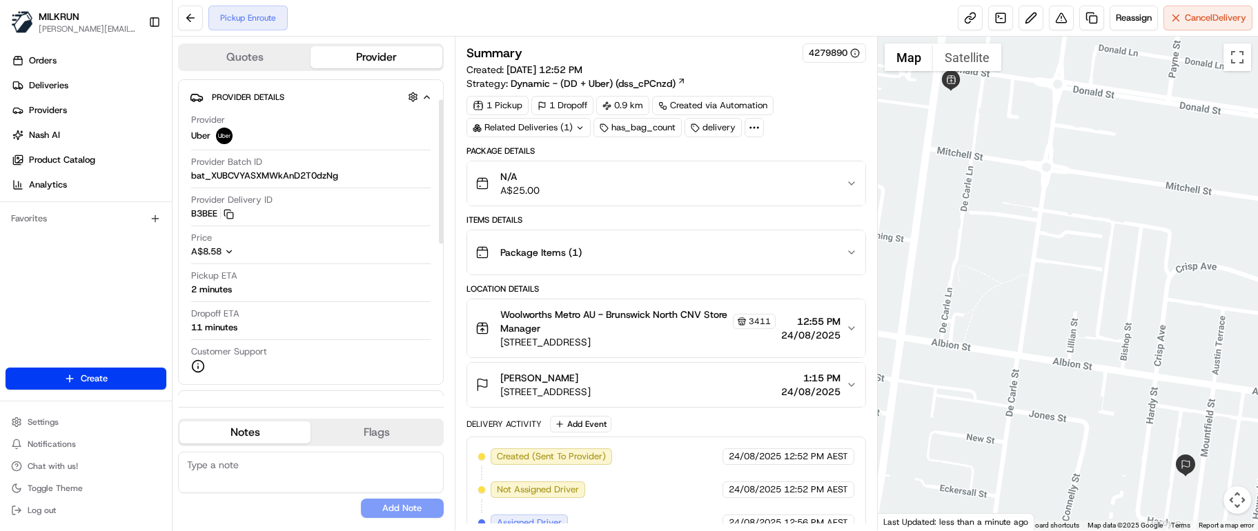
scroll to position [138, 0]
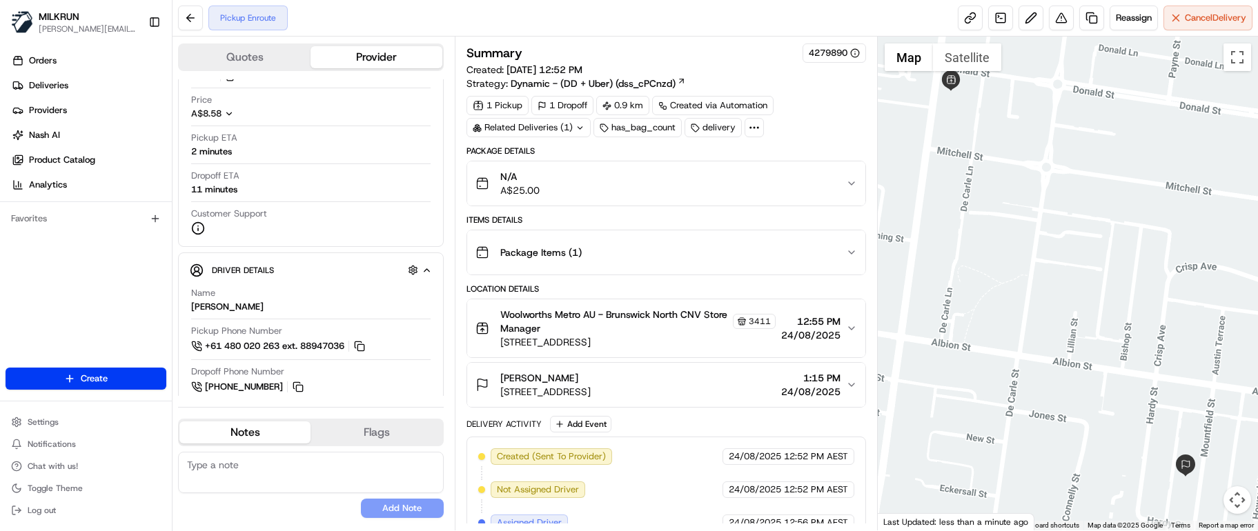
click at [228, 462] on textarea at bounding box center [311, 472] width 266 height 41
paste textarea "Good XXX Team🌞️Please NOTE the delivery instructions & kindly contact the custo…"
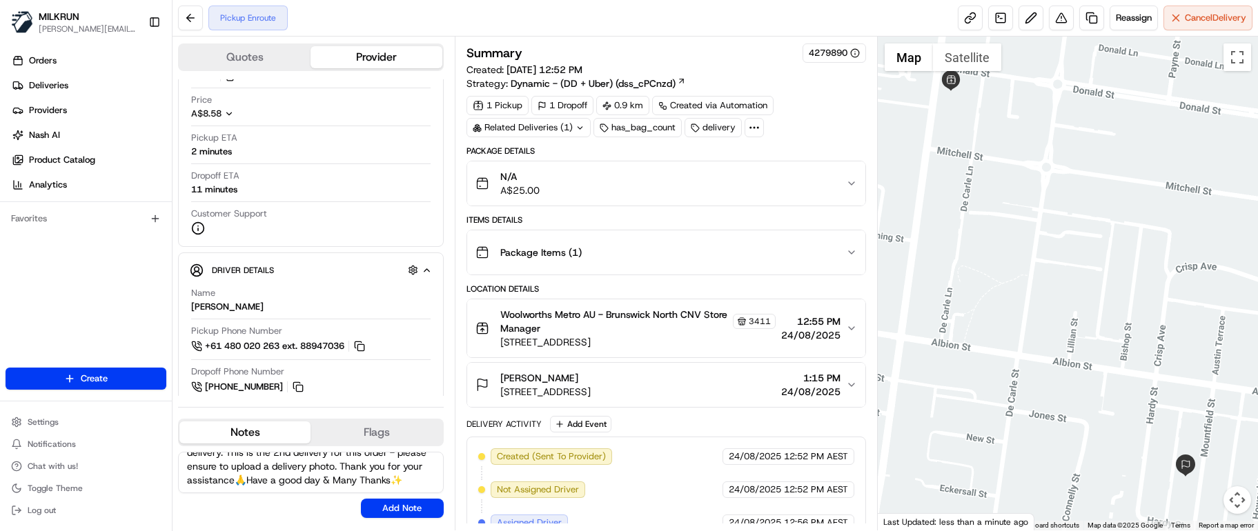
scroll to position [0, 0]
drag, startPoint x: 259, startPoint y: 466, endPoint x: 217, endPoint y: 463, distance: 42.9
click at [217, 463] on textarea "Good XXX Team🌞️Please NOTE the delivery instructions & kindly contact the custo…" at bounding box center [311, 472] width 266 height 41
type textarea "Good Afternoon [PERSON_NAME]🌞️Please NOTE the delivery instructions & kindly co…"
click at [410, 509] on button "Add Note" at bounding box center [402, 508] width 83 height 19
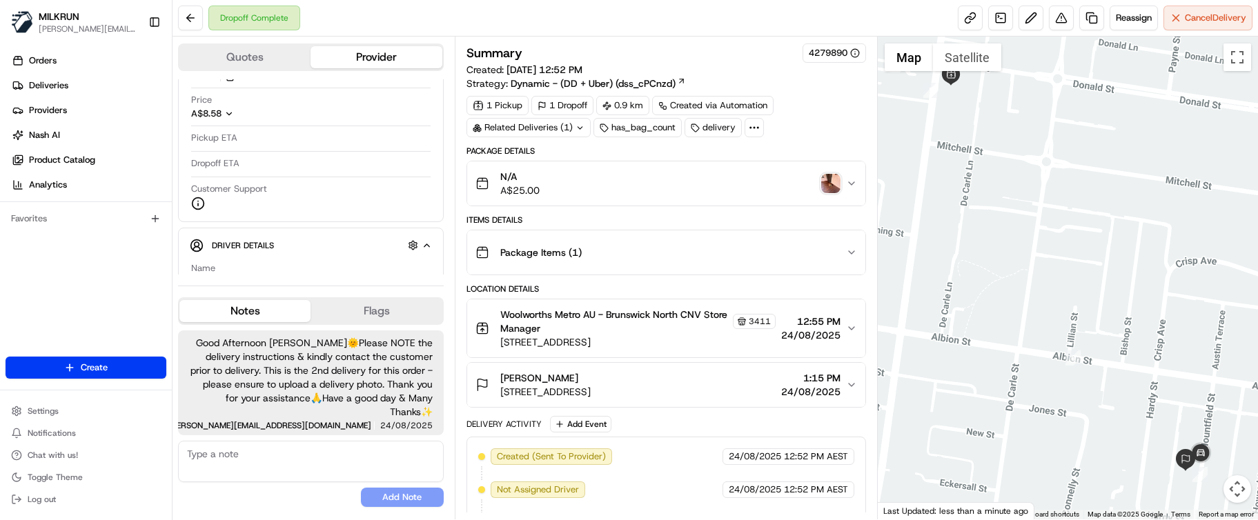
click at [304, 476] on textarea at bounding box center [311, 461] width 266 height 41
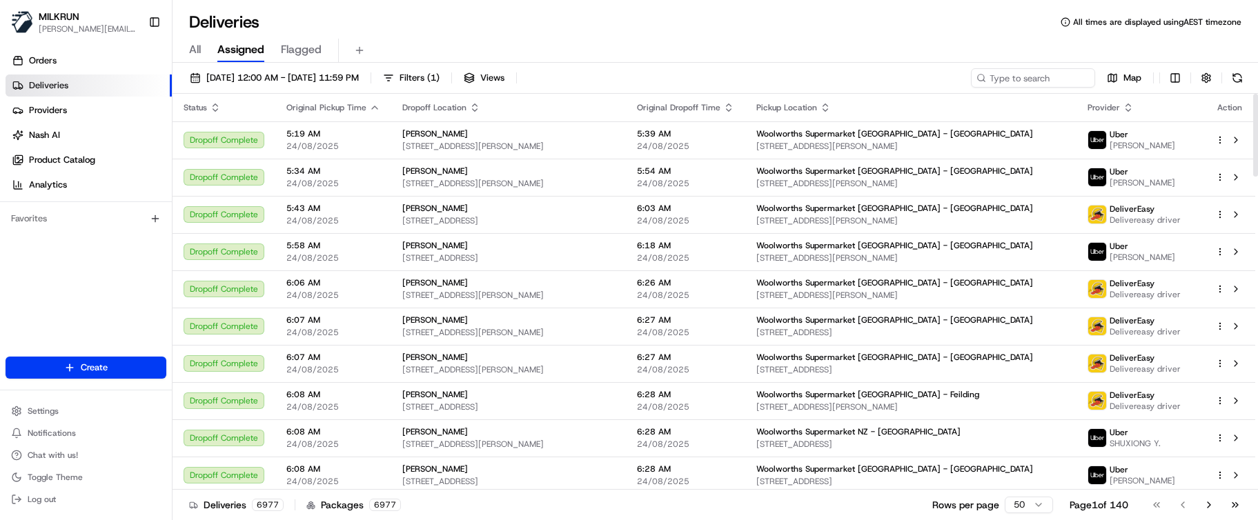
click at [475, 33] on div "All Assigned Flagged" at bounding box center [714, 48] width 1085 height 30
click at [993, 75] on input at bounding box center [1012, 77] width 166 height 19
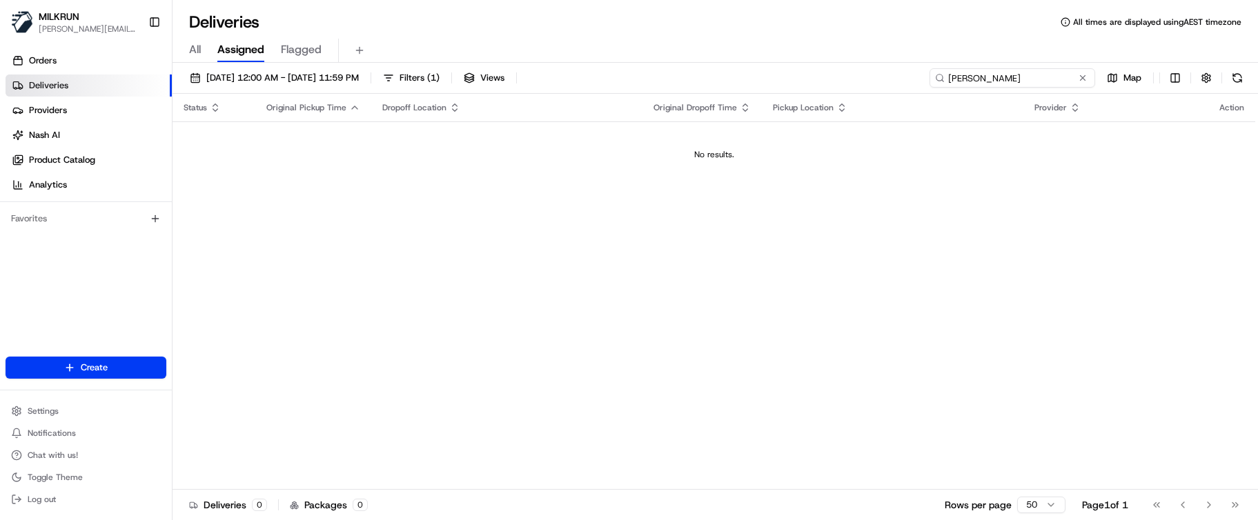
click at [1031, 82] on input "elisabeth caesar" at bounding box center [1012, 77] width 166 height 19
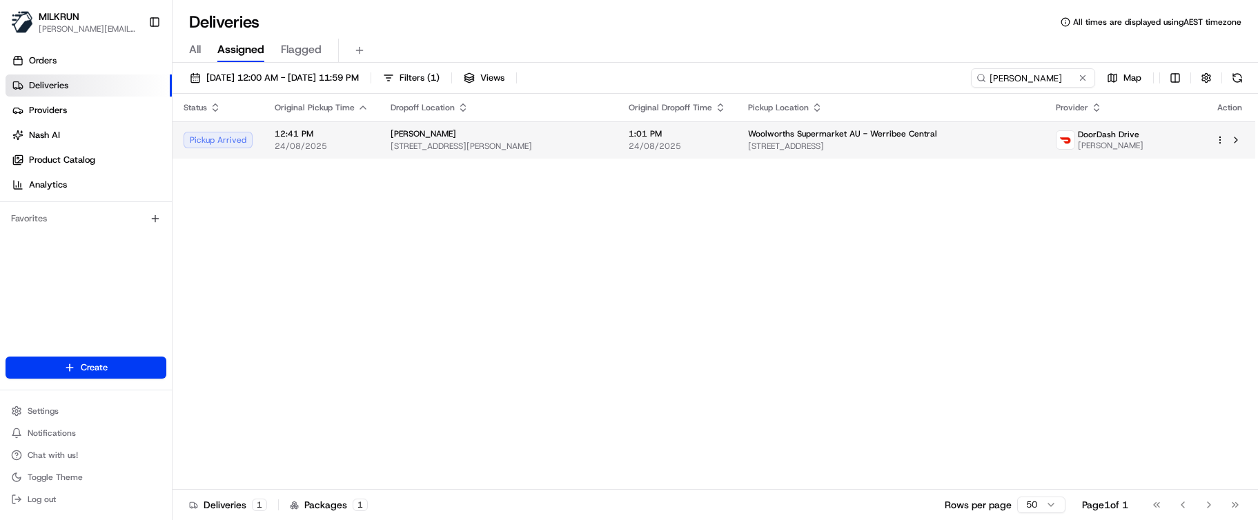
click at [929, 134] on span "Woolworths Supermarket AU - Werribee Central" at bounding box center [842, 133] width 189 height 11
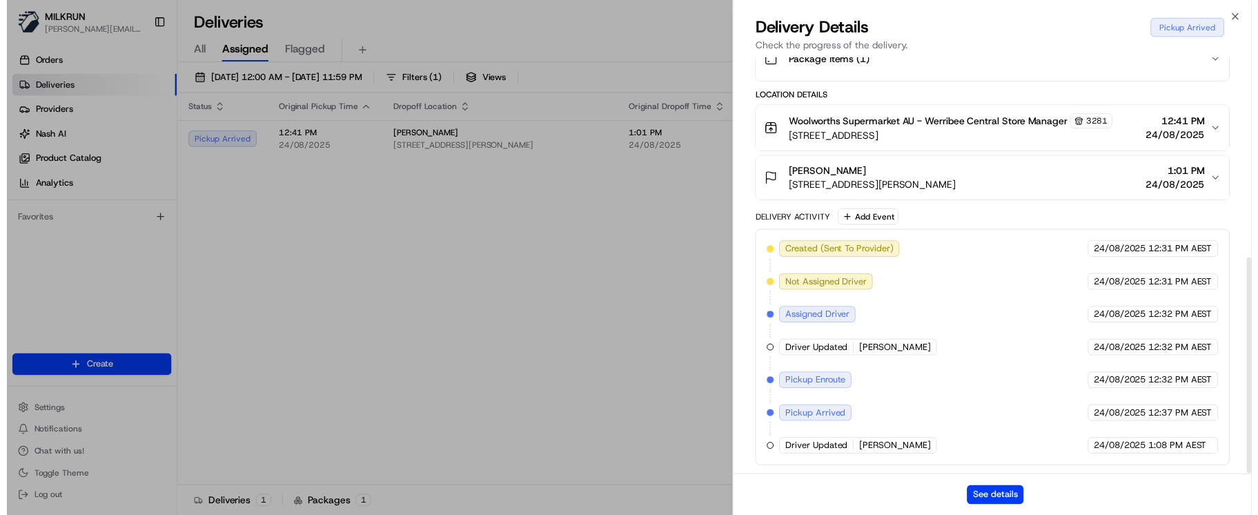
scroll to position [388, 0]
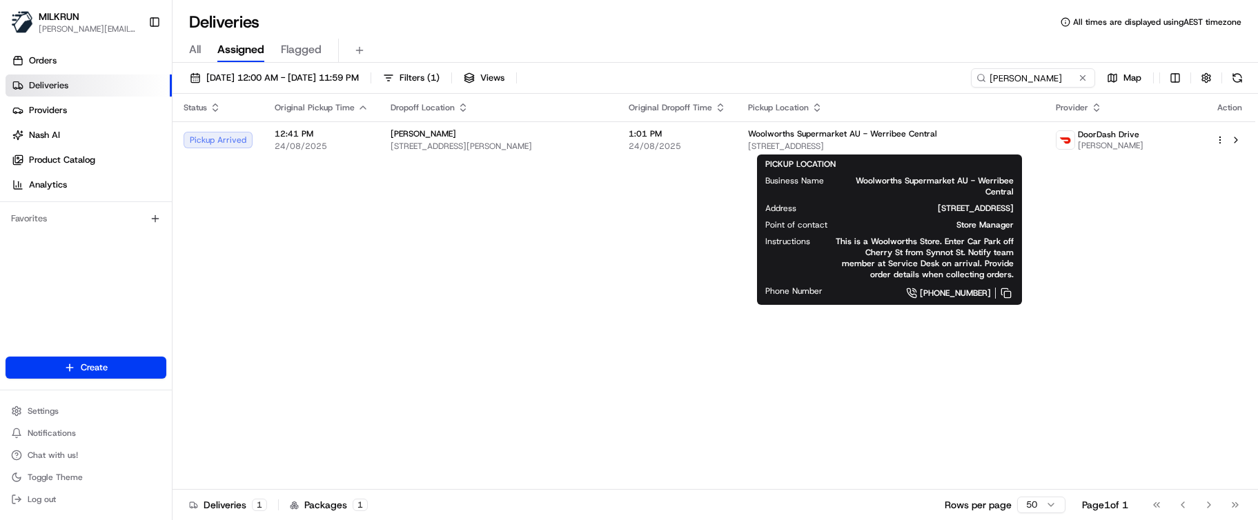
drag, startPoint x: 493, startPoint y: 250, endPoint x: 1172, endPoint y: 205, distance: 679.7
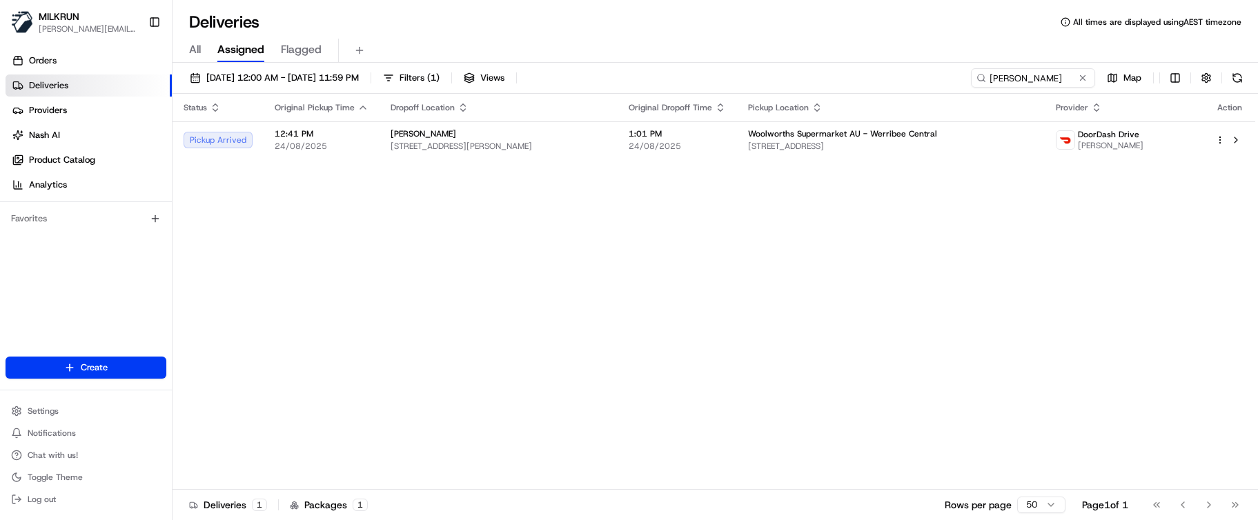
click at [651, 397] on div "Status Original Pickup Time Dropoff Location Original Dropoff Time Pickup Locat…" at bounding box center [713, 292] width 1083 height 396
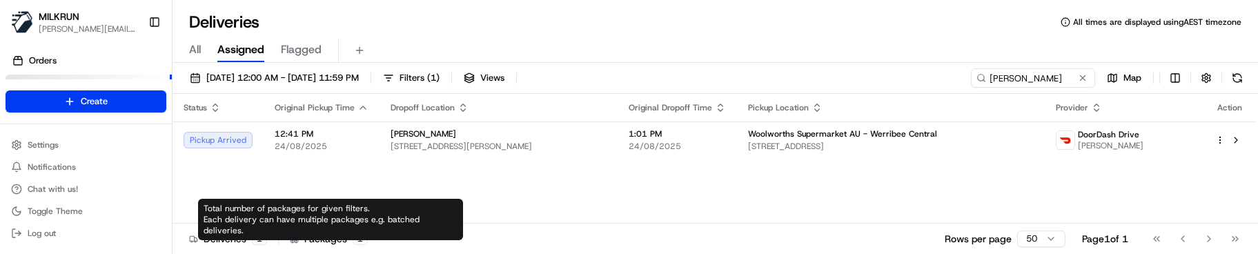
click at [315, 193] on div "Status Original Pickup Time Dropoff Location Original Dropoff Time Pickup Locat…" at bounding box center [713, 159] width 1083 height 130
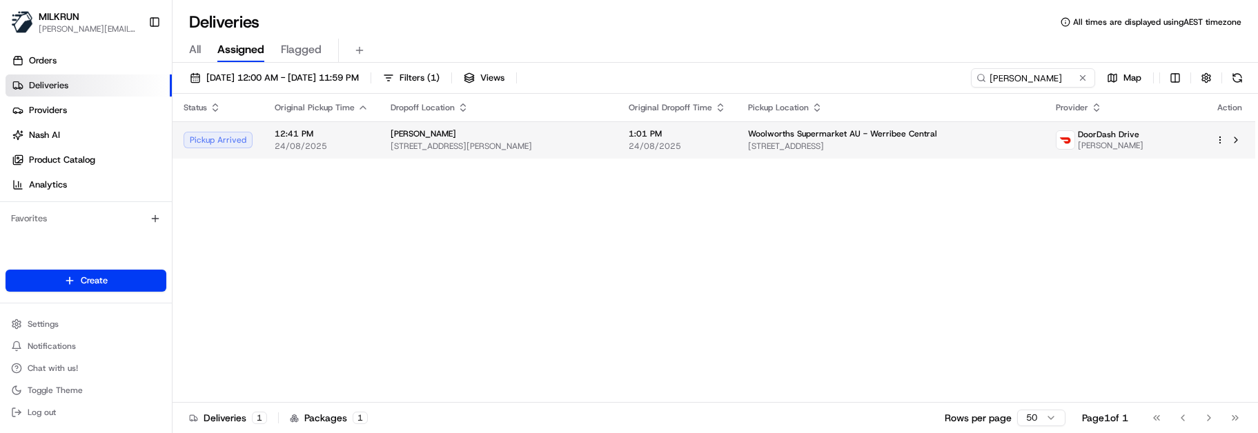
click at [299, 137] on span "12:41 PM" at bounding box center [322, 133] width 94 height 11
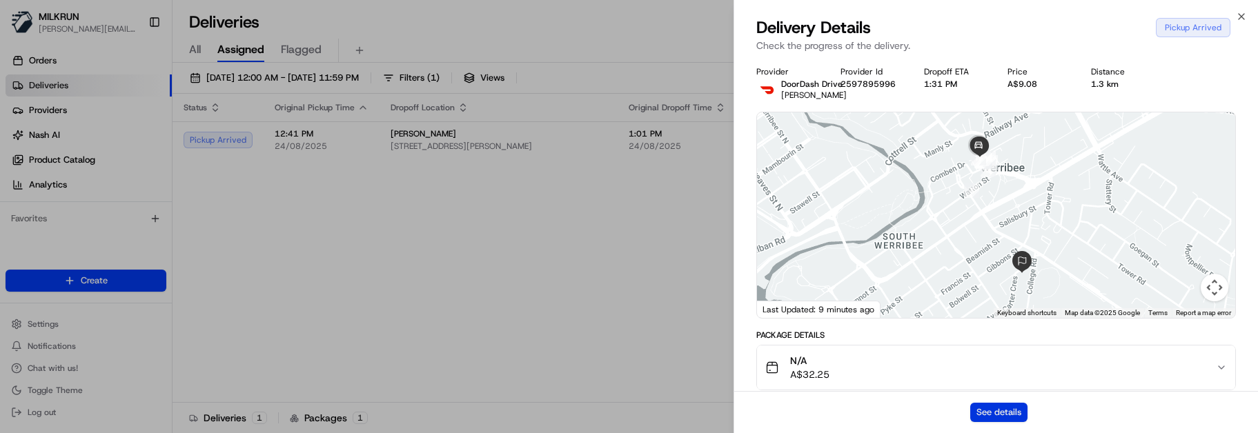
click at [997, 411] on button "See details" at bounding box center [998, 412] width 57 height 19
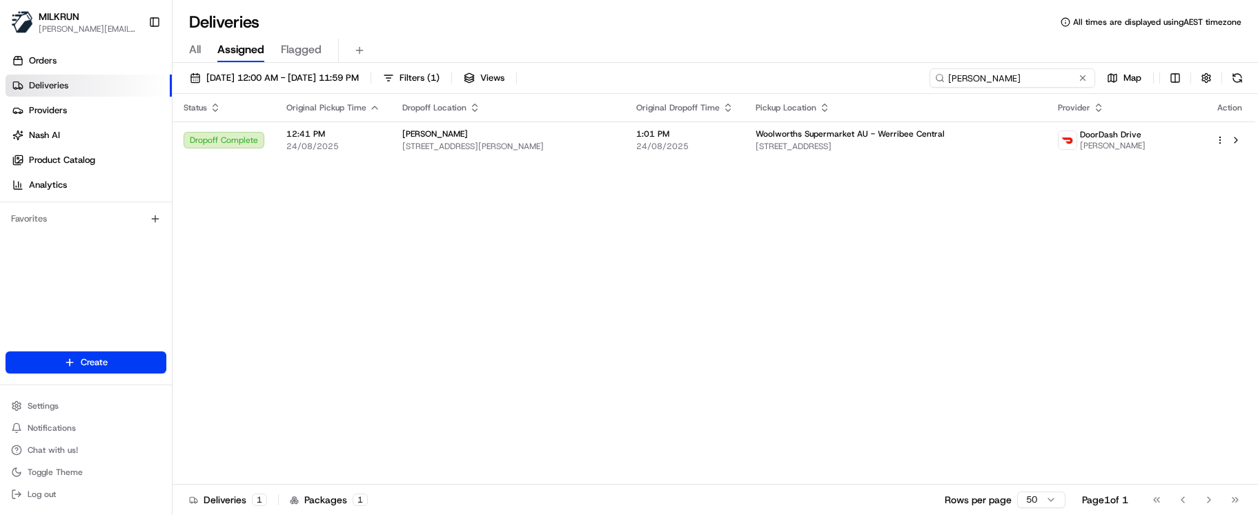
drag, startPoint x: 1036, startPoint y: 81, endPoint x: 782, endPoint y: 79, distance: 254.6
click at [785, 80] on div "24/08/2025 12:00 AM - 24/08/2025 11:59 PM Filters ( 1 ) Views elisabeth cassar …" at bounding box center [714, 81] width 1085 height 26
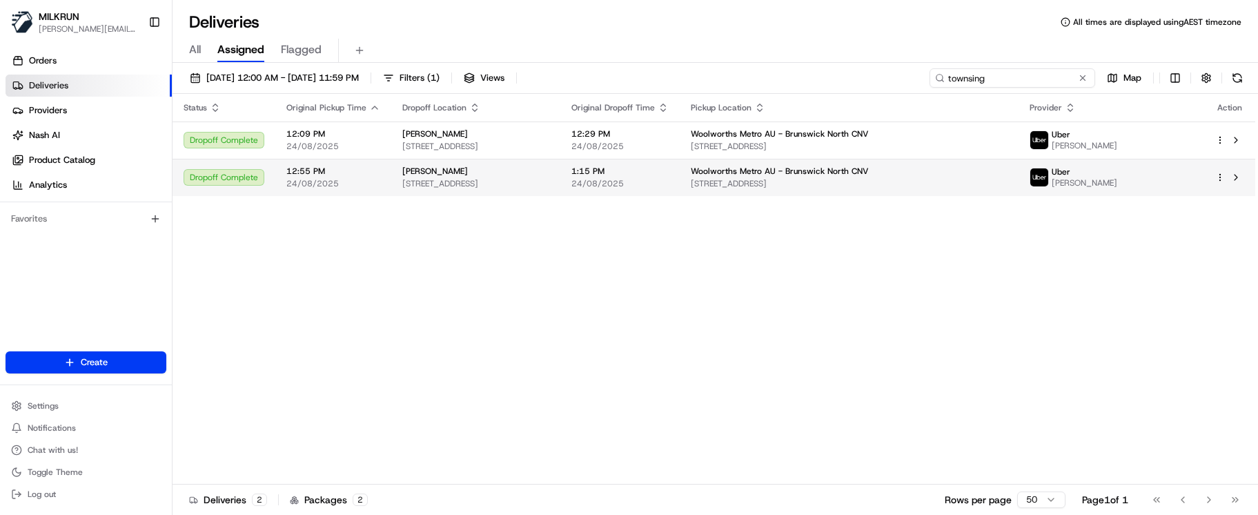
type input "townsing"
click at [669, 189] on span "24/08/2025" at bounding box center [619, 183] width 97 height 11
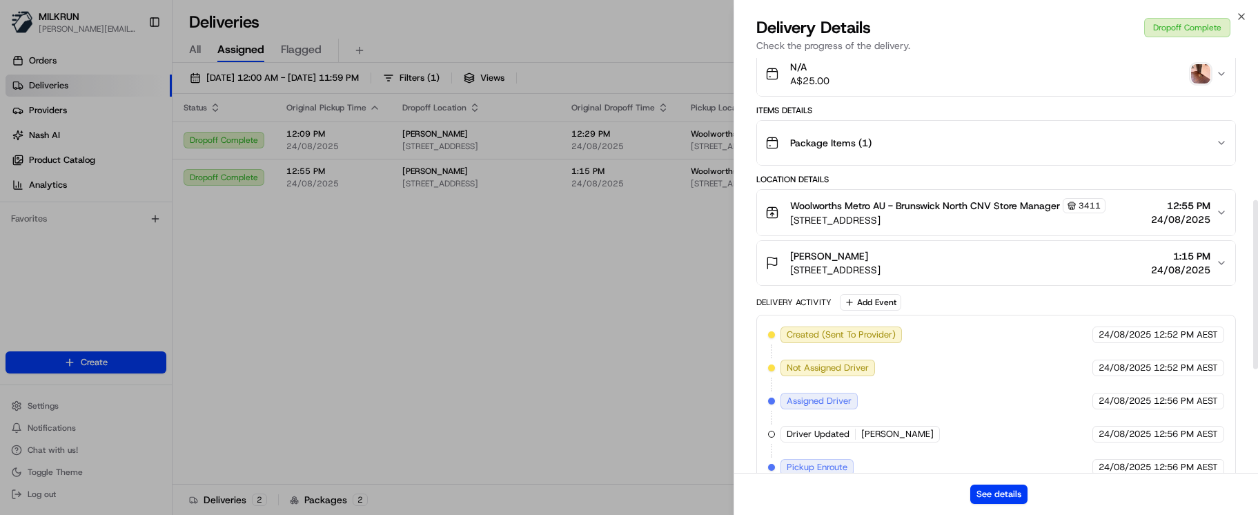
scroll to position [259, 0]
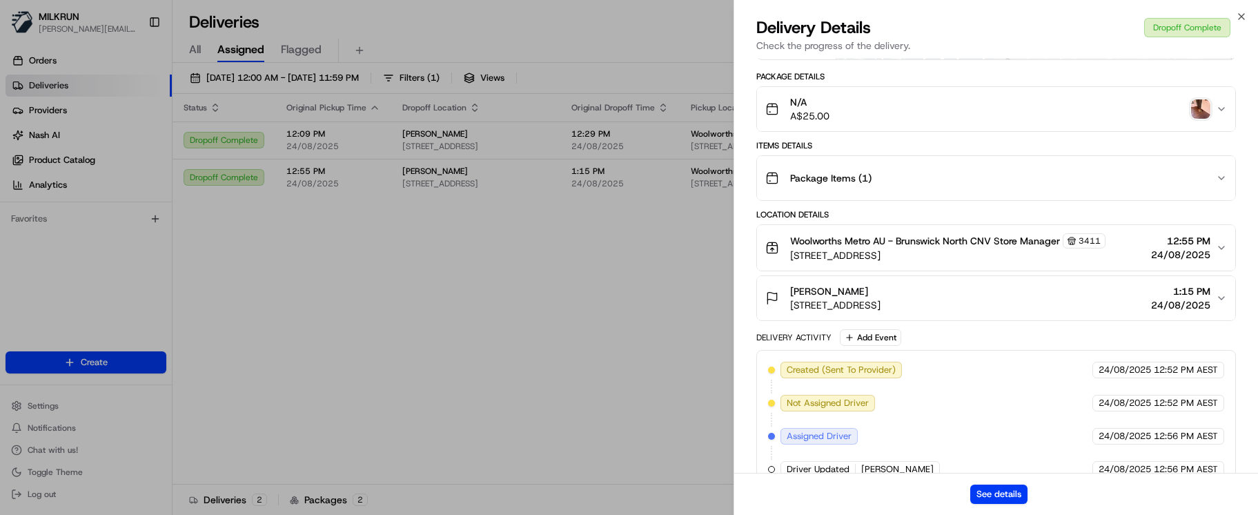
click at [1207, 123] on div "N/A A$25.00" at bounding box center [990, 109] width 451 height 28
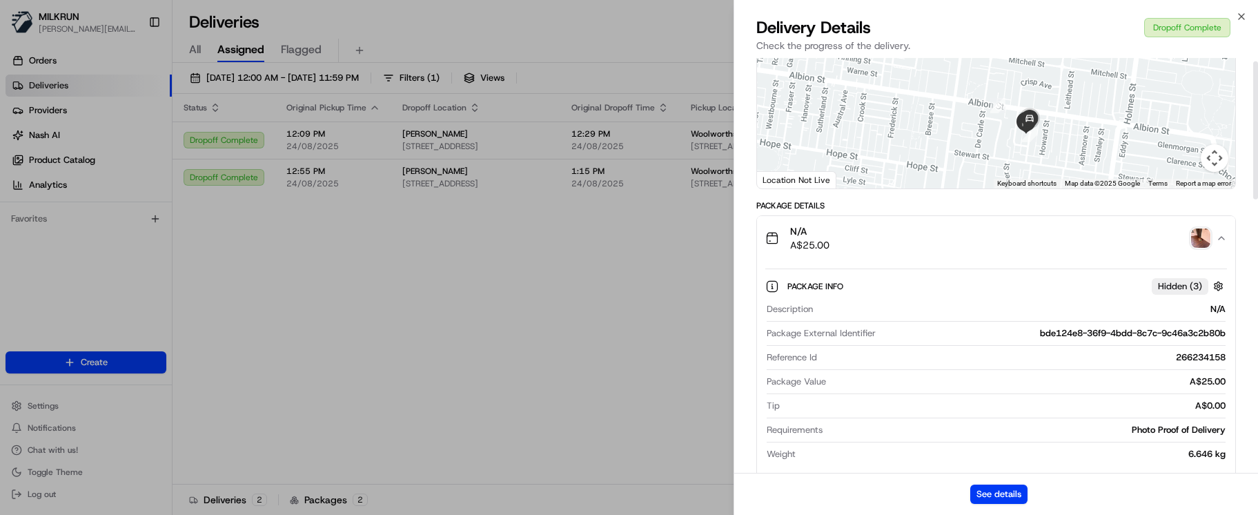
scroll to position [0, 0]
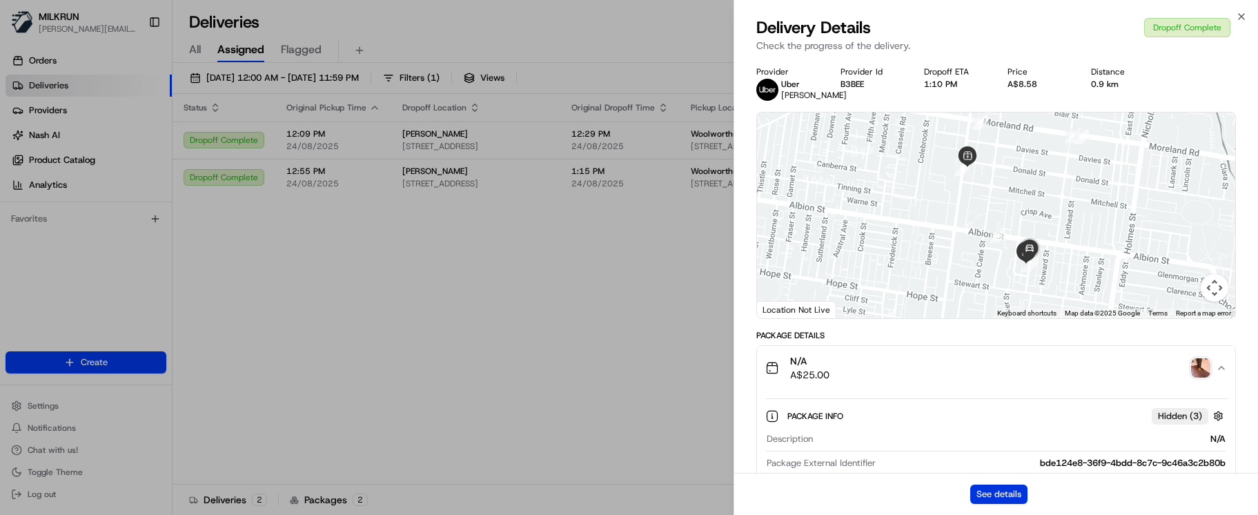
click at [1002, 492] on button "See details" at bounding box center [998, 493] width 57 height 19
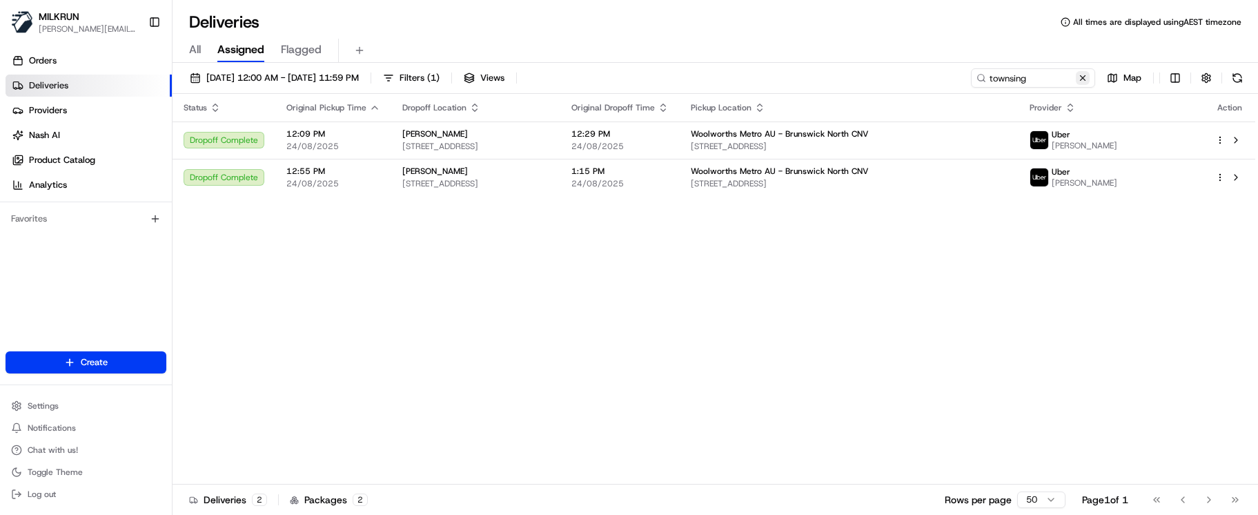
click at [1084, 82] on button at bounding box center [1083, 78] width 14 height 14
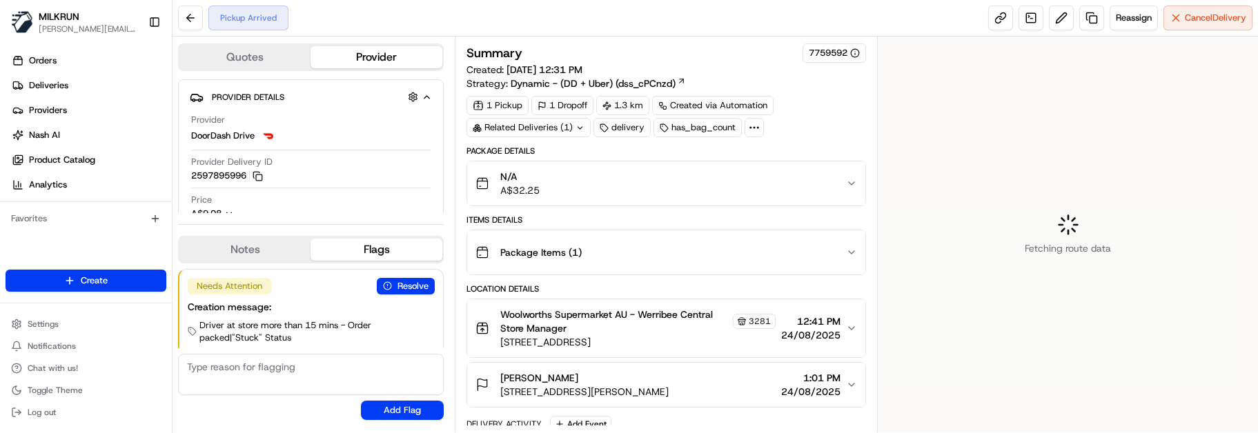
scroll to position [23, 0]
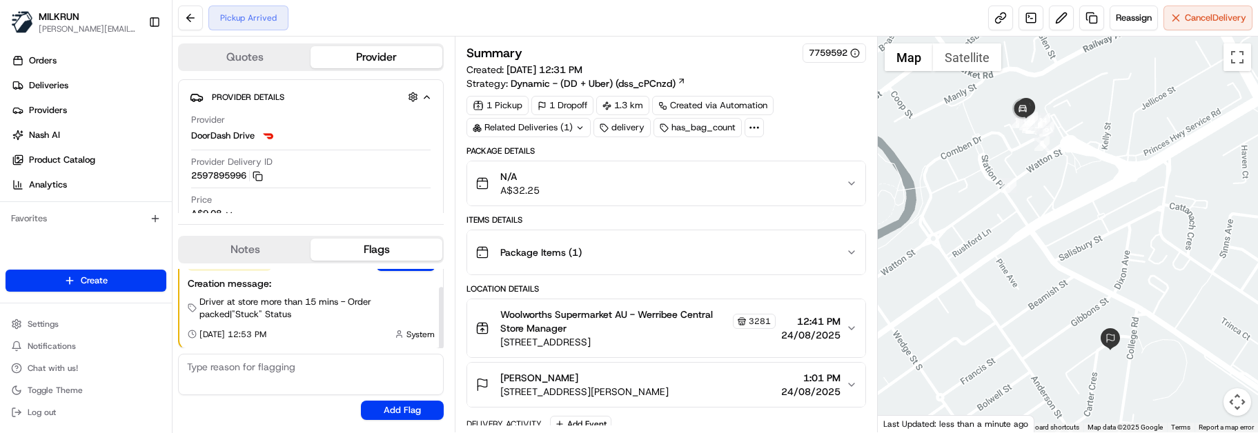
click at [231, 260] on button "Notes" at bounding box center [244, 250] width 131 height 22
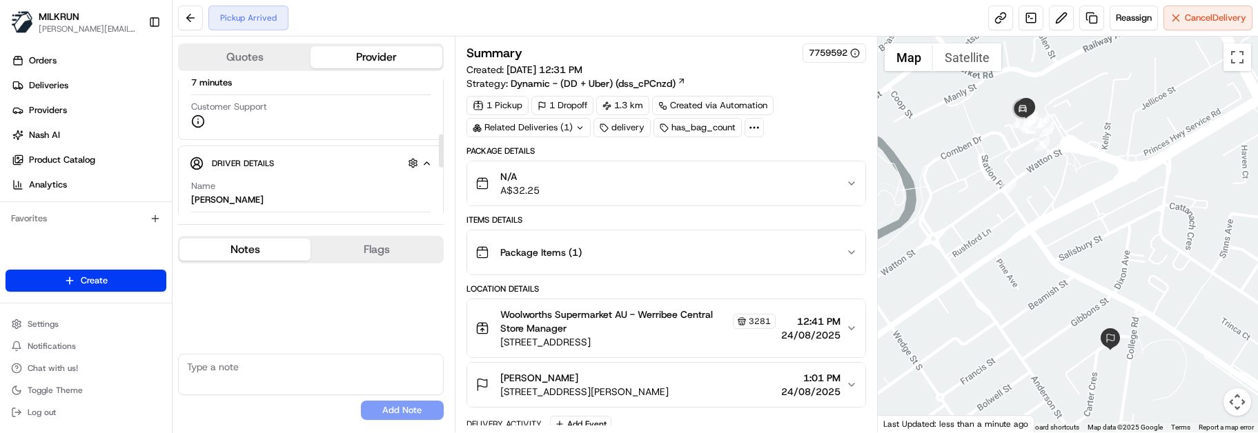
scroll to position [276, 0]
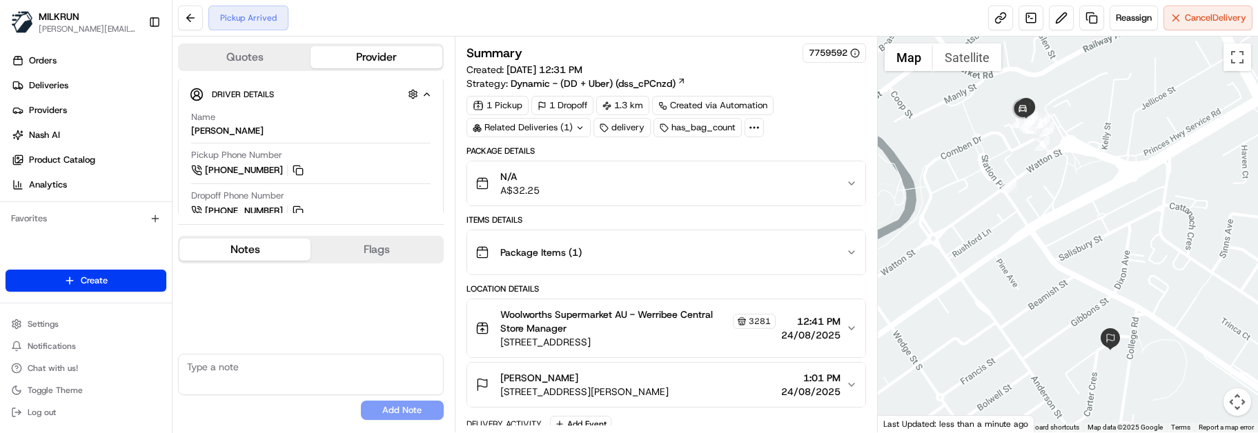
click at [250, 369] on textarea at bounding box center [311, 374] width 266 height 41
paste textarea "Good XXXX Team🌞️ Please can you deliver this order ASAP as the customer has bee…"
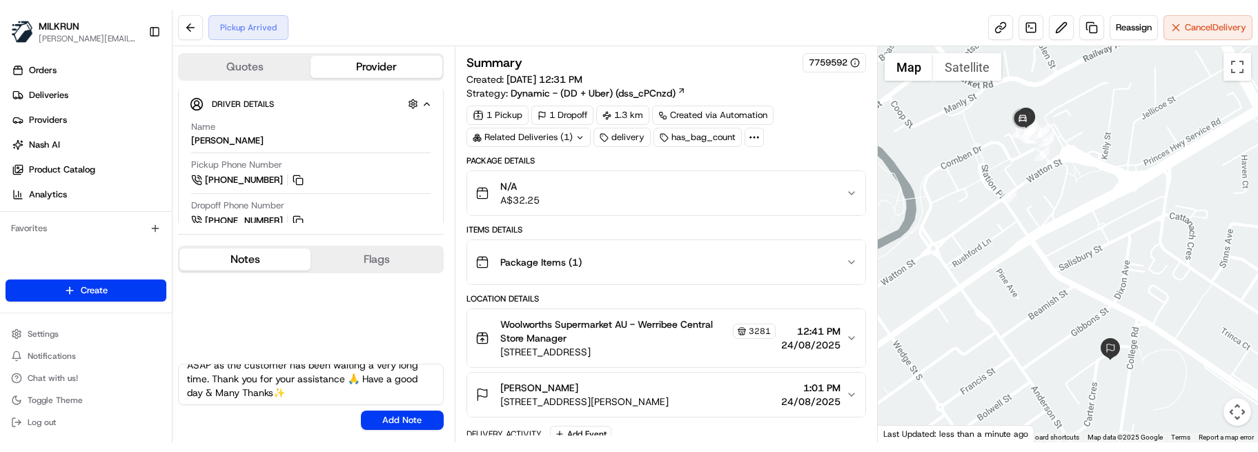
scroll to position [0, 0]
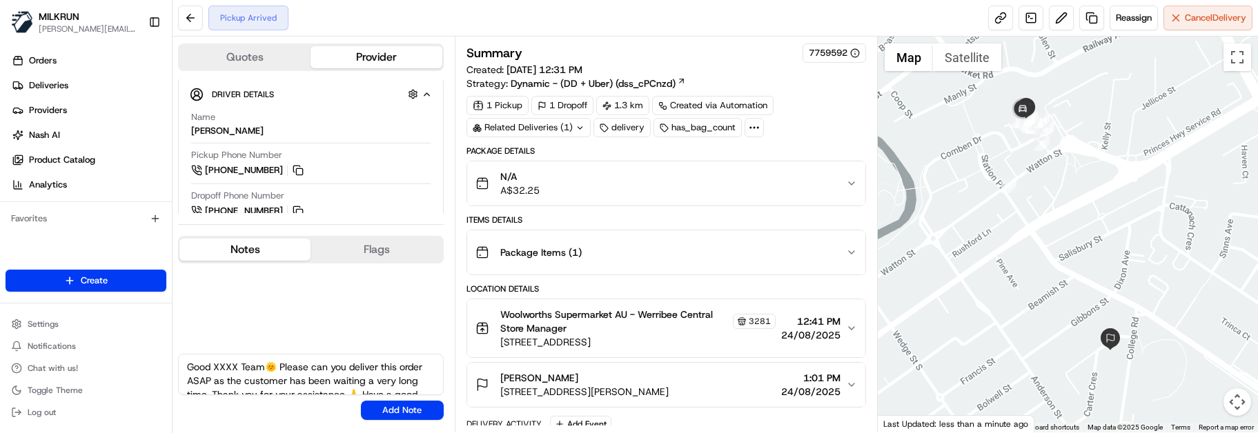
drag, startPoint x: 267, startPoint y: 368, endPoint x: 229, endPoint y: 364, distance: 38.3
click at [215, 364] on textarea "Good XXXX Team🌞️ Please can you deliver this order ASAP as the customer has bee…" at bounding box center [311, 374] width 266 height 41
type textarea "Good Afternoon Sravan🌞️ Please can you deliver this order ASAP as the customer …"
click at [406, 413] on button "Add Note" at bounding box center [402, 410] width 83 height 19
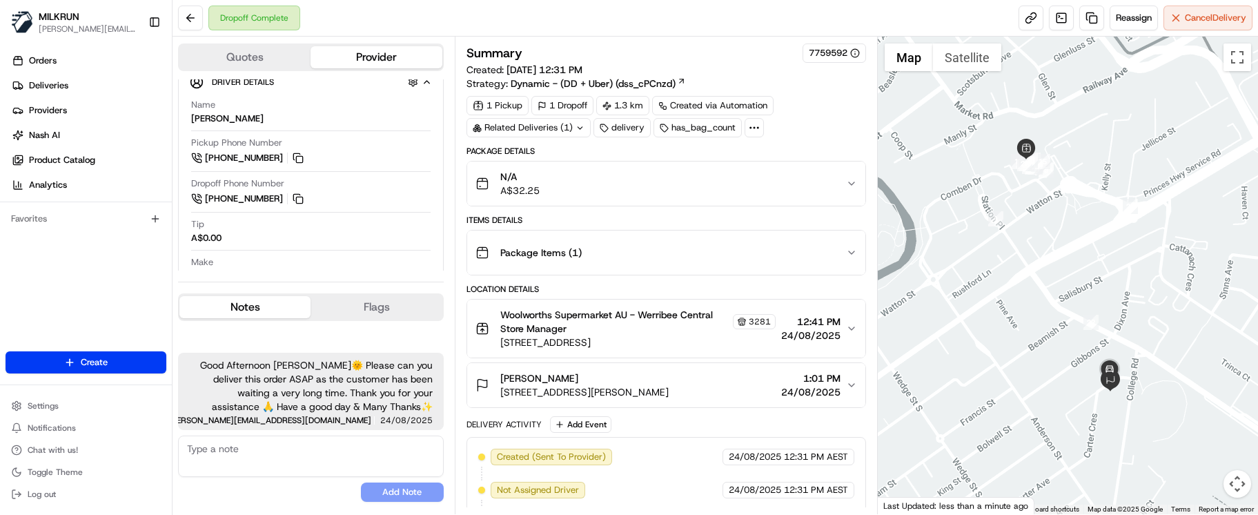
scroll to position [251, 0]
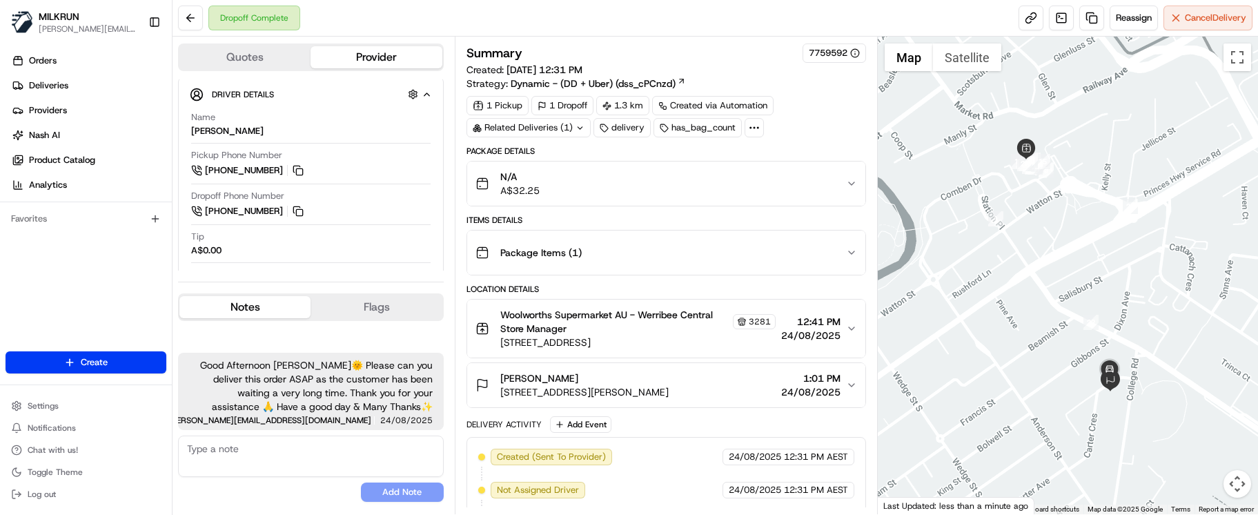
drag, startPoint x: 300, startPoint y: 477, endPoint x: 301, endPoint y: 469, distance: 8.3
click at [300, 433] on div "No results found Add Note" at bounding box center [311, 468] width 266 height 66
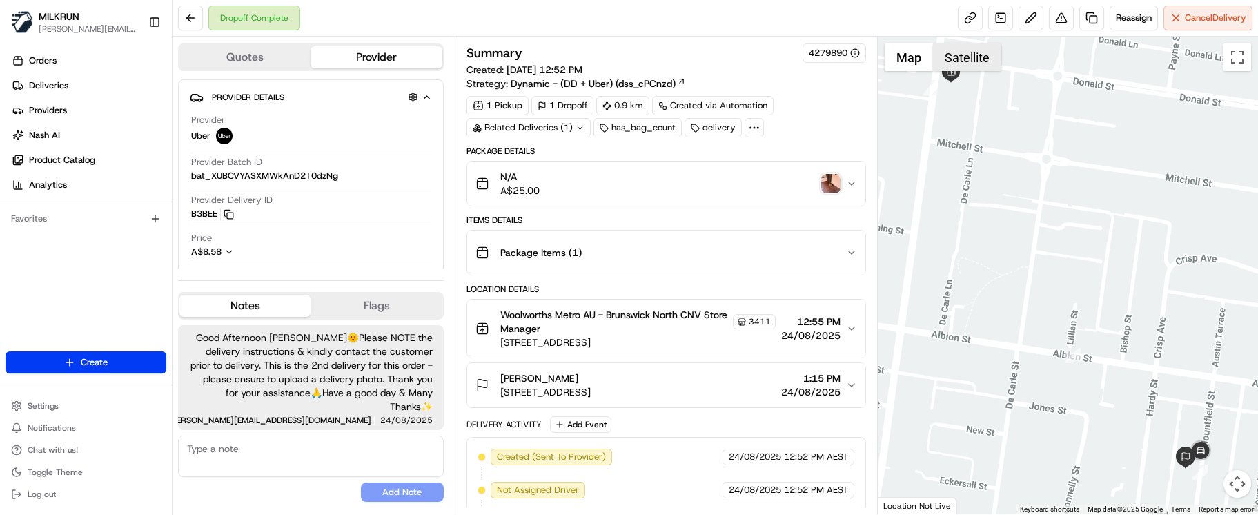
click at [962, 57] on button "Satellite" at bounding box center [967, 57] width 68 height 28
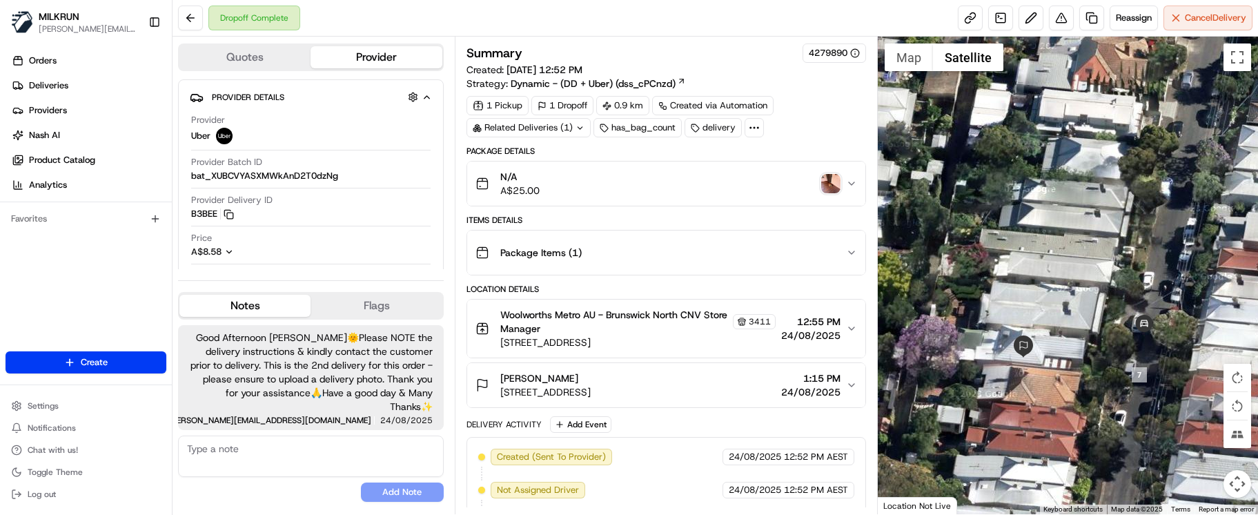
drag, startPoint x: 1170, startPoint y: 387, endPoint x: 1048, endPoint y: 394, distance: 121.6
click at [1048, 394] on div at bounding box center [1068, 275] width 380 height 477
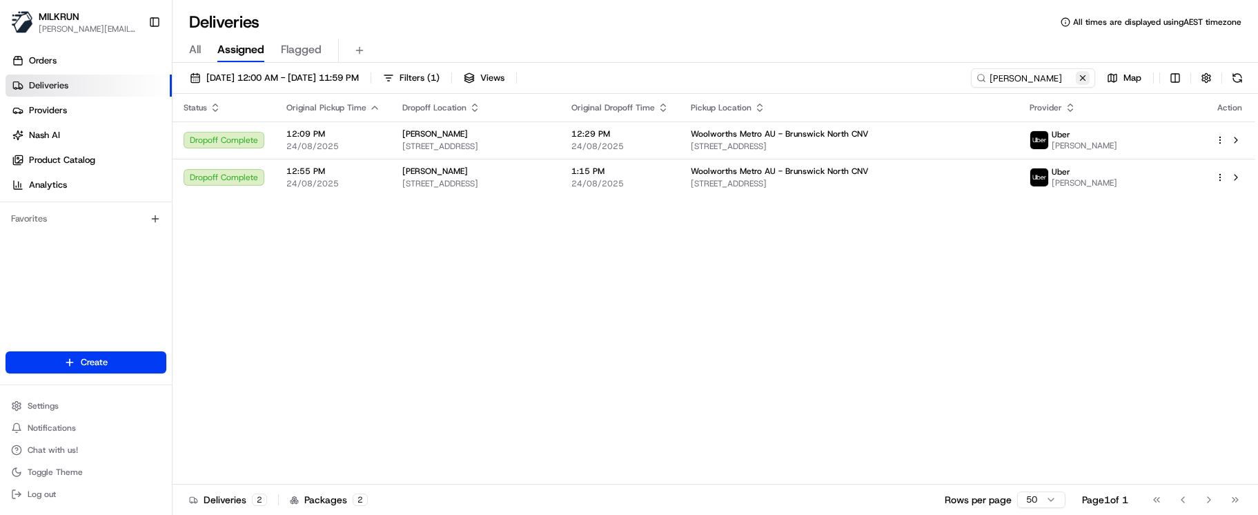
click at [1081, 79] on button at bounding box center [1083, 78] width 14 height 14
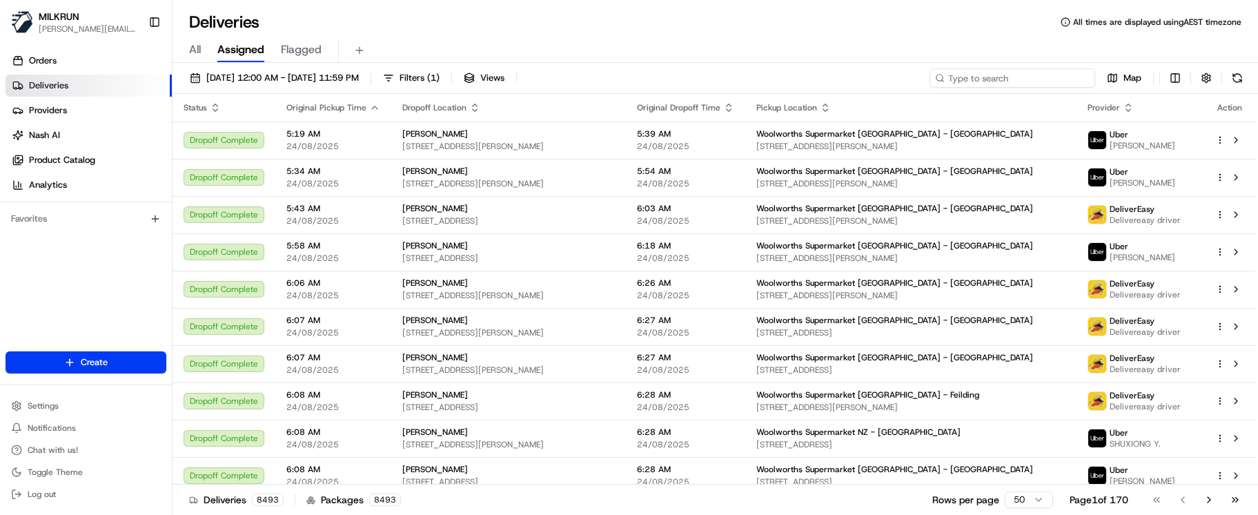
click at [1044, 78] on input at bounding box center [1012, 77] width 166 height 19
click at [996, 78] on input at bounding box center [1012, 77] width 166 height 19
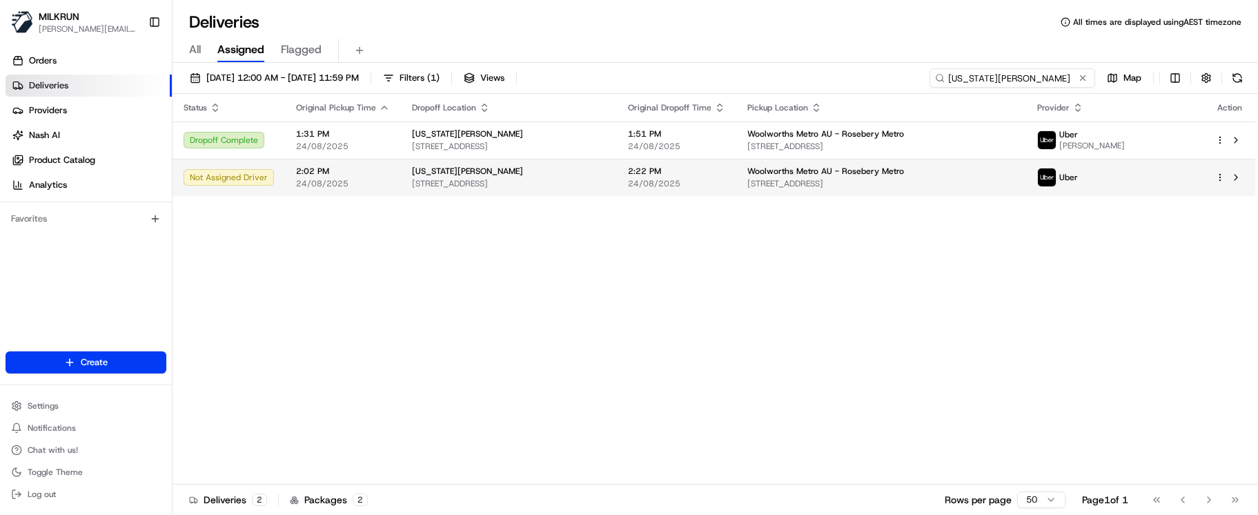
type input "[US_STATE][PERSON_NAME]"
click at [551, 183] on span "[STREET_ADDRESS]" at bounding box center [509, 183] width 194 height 11
drag, startPoint x: 617, startPoint y: 286, endPoint x: 635, endPoint y: 185, distance: 103.0
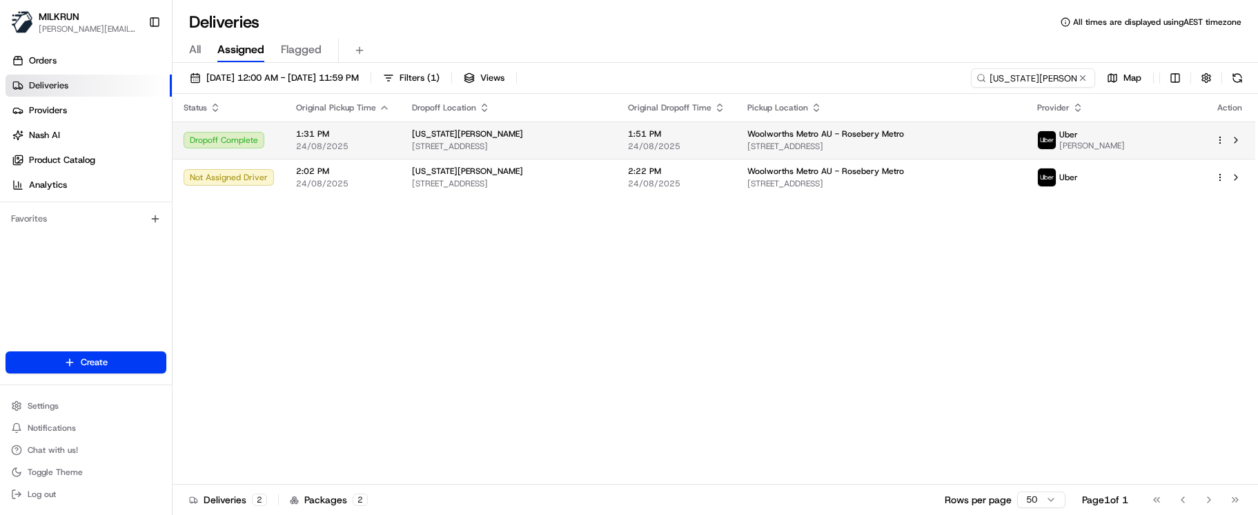
click at [606, 139] on div "[US_STATE][PERSON_NAME] [STREET_ADDRESS]" at bounding box center [509, 139] width 194 height 23
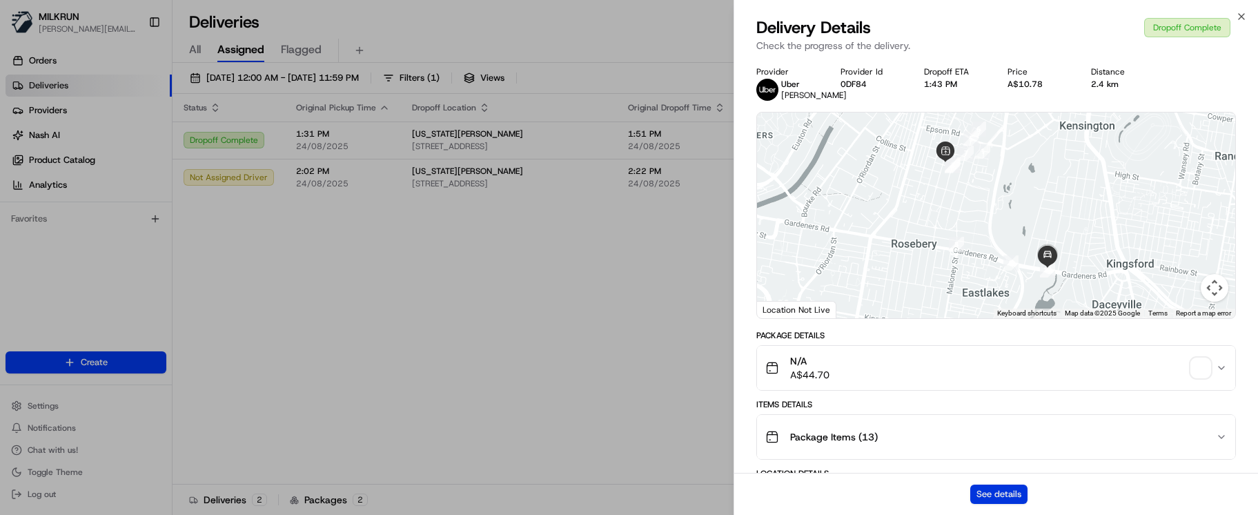
click at [975, 493] on button "See details" at bounding box center [998, 493] width 57 height 19
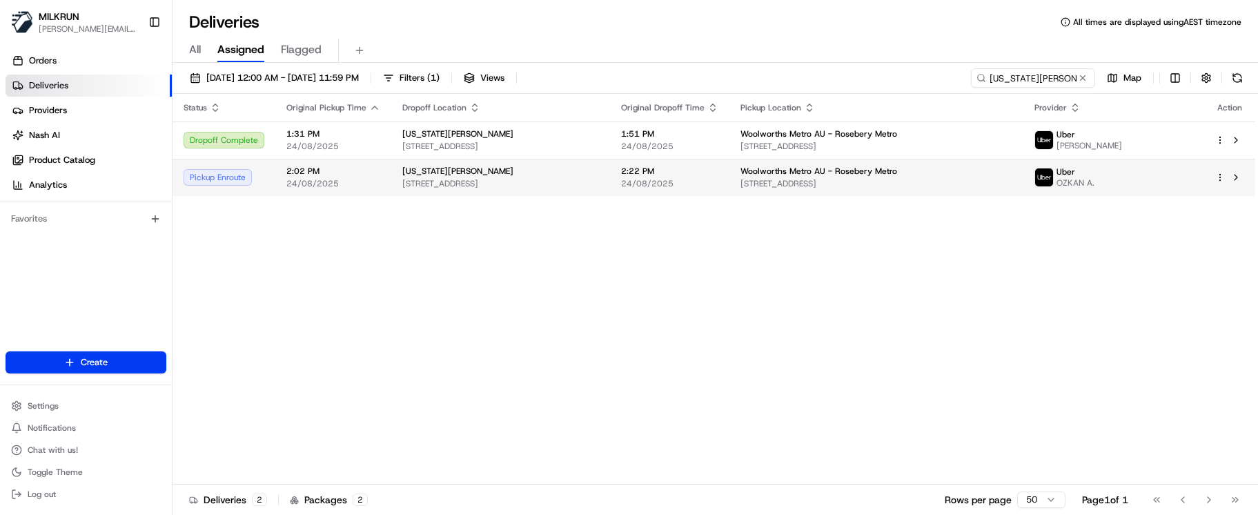
click at [528, 174] on div "[US_STATE][PERSON_NAME]" at bounding box center [500, 171] width 197 height 11
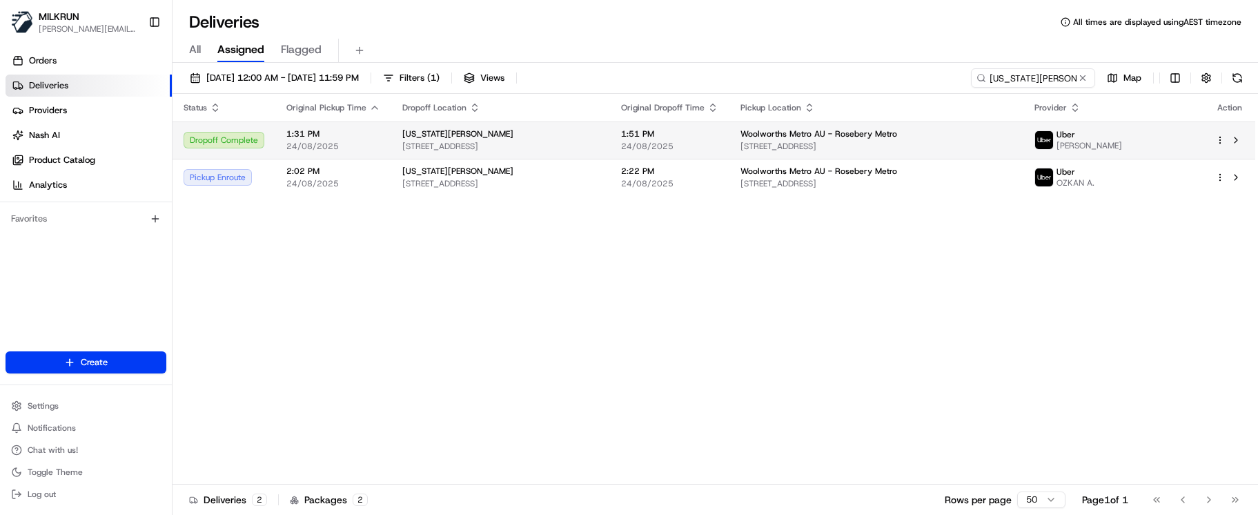
click at [495, 126] on td "[US_STATE][PERSON_NAME] [STREET_ADDRESS]" at bounding box center [500, 139] width 219 height 37
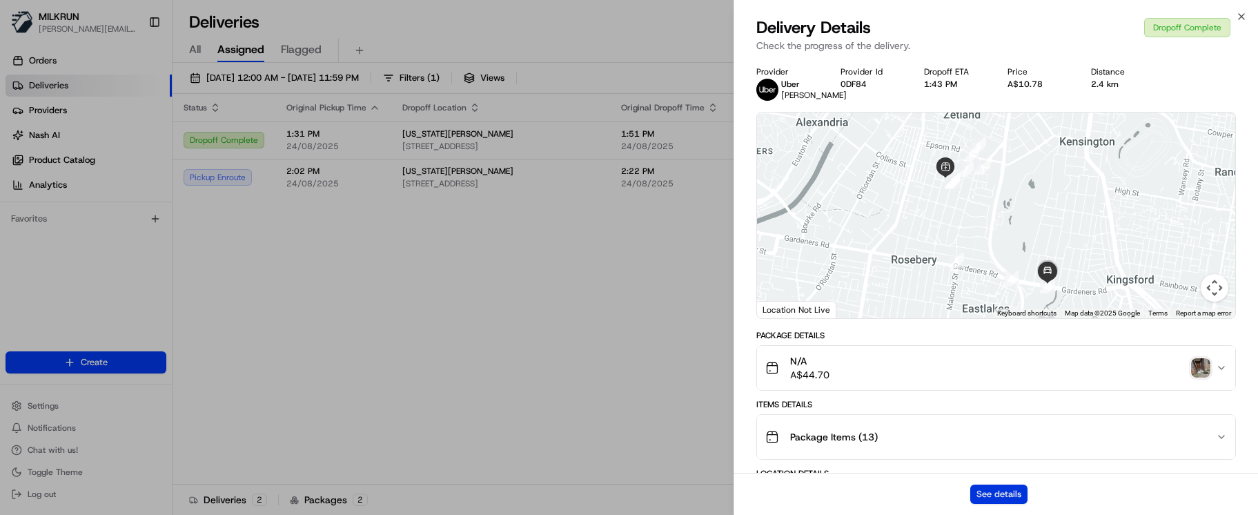
click at [989, 493] on button "See details" at bounding box center [998, 493] width 57 height 19
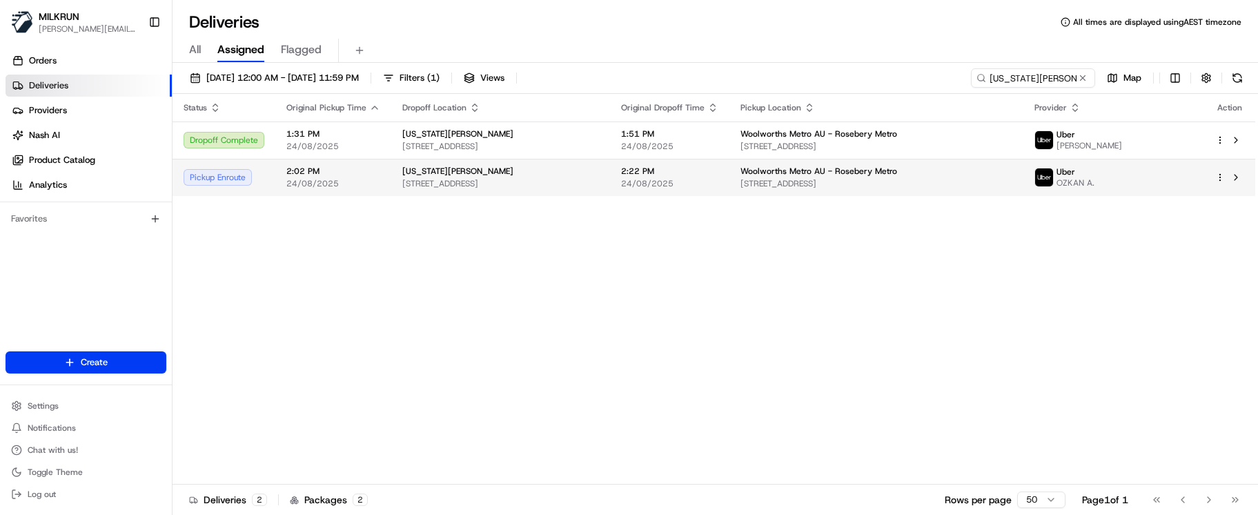
click at [313, 170] on span "2:02 PM" at bounding box center [333, 171] width 94 height 11
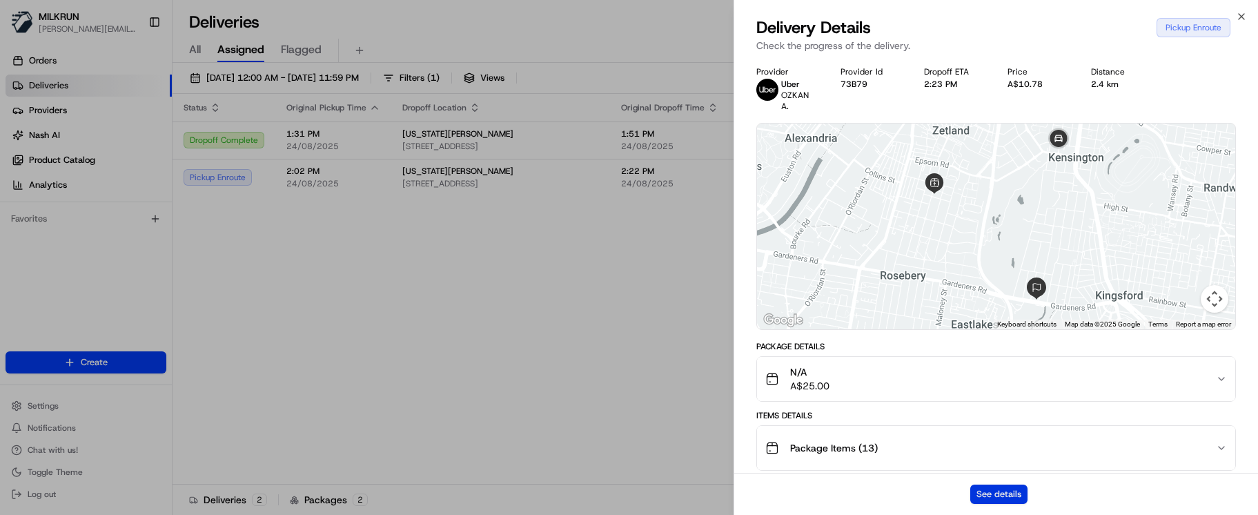
click at [978, 489] on button "See details" at bounding box center [998, 493] width 57 height 19
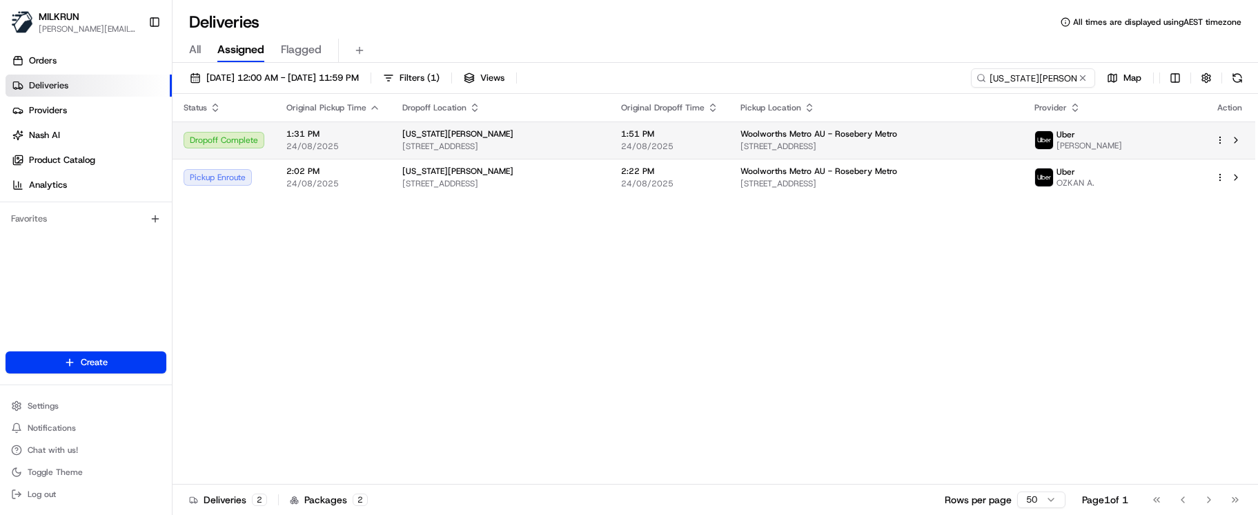
click at [718, 147] on span "24/08/2025" at bounding box center [669, 146] width 97 height 11
click at [340, 127] on td "1:31 PM 24/08/2025" at bounding box center [333, 139] width 116 height 37
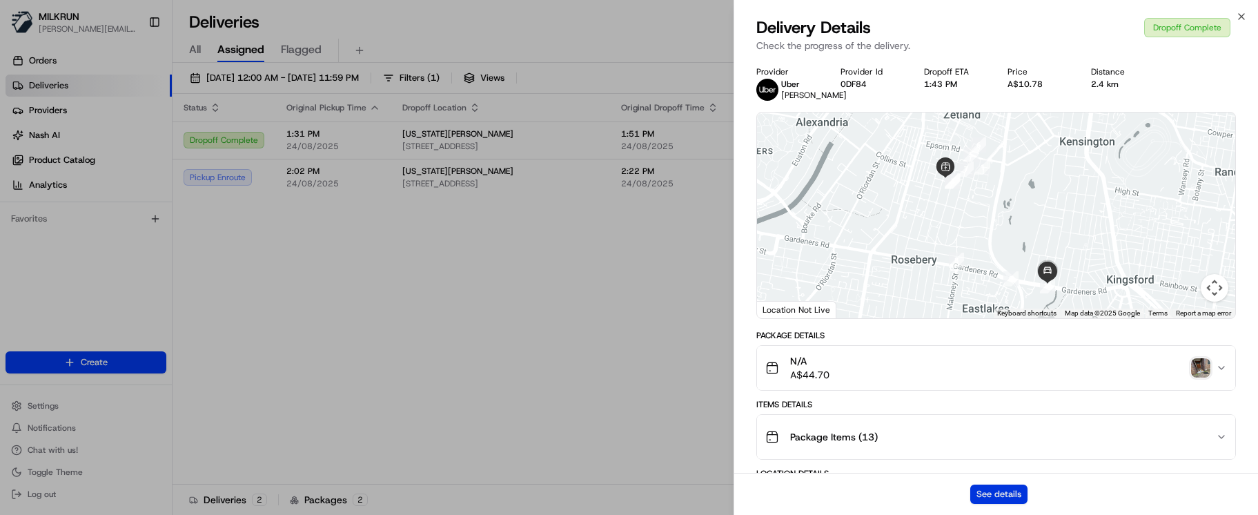
click at [989, 490] on button "See details" at bounding box center [998, 493] width 57 height 19
drag, startPoint x: 322, startPoint y: 282, endPoint x: 326, endPoint y: 249, distance: 33.5
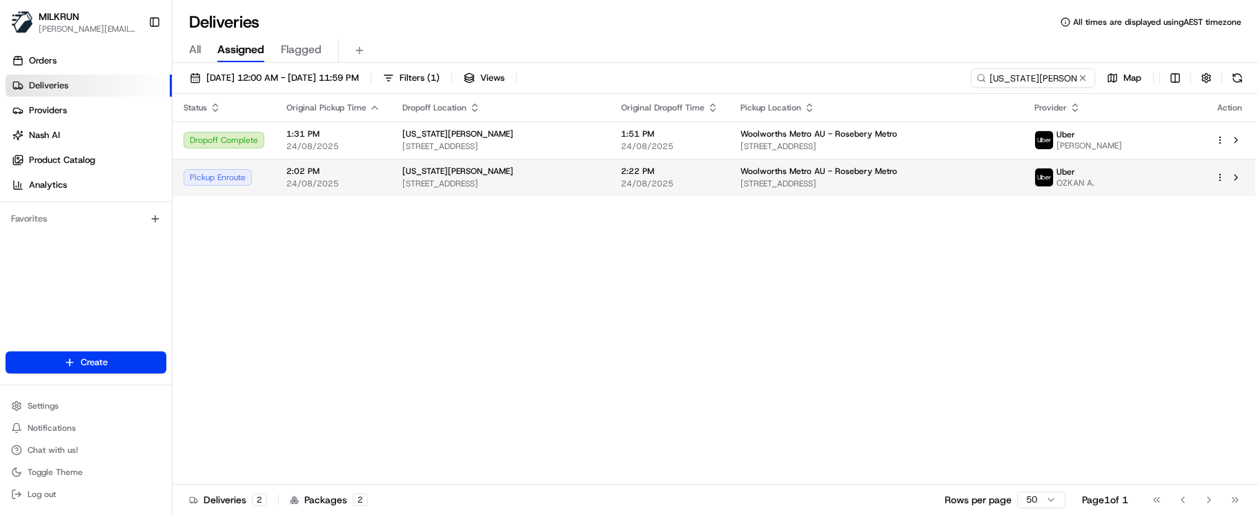
click at [319, 184] on span "24/08/2025" at bounding box center [333, 183] width 94 height 11
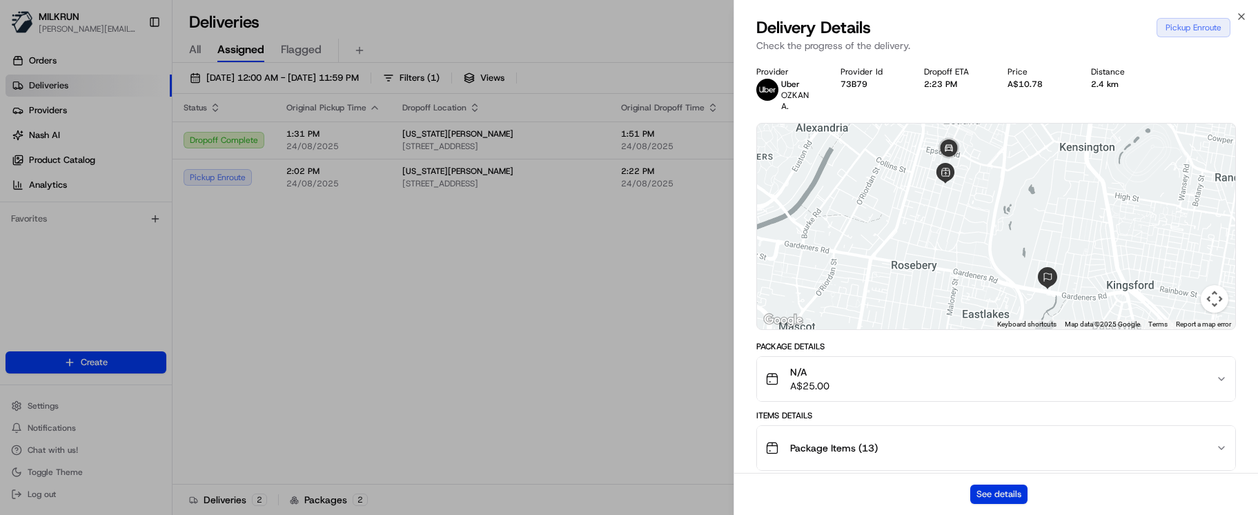
click at [1018, 487] on button "See details" at bounding box center [998, 493] width 57 height 19
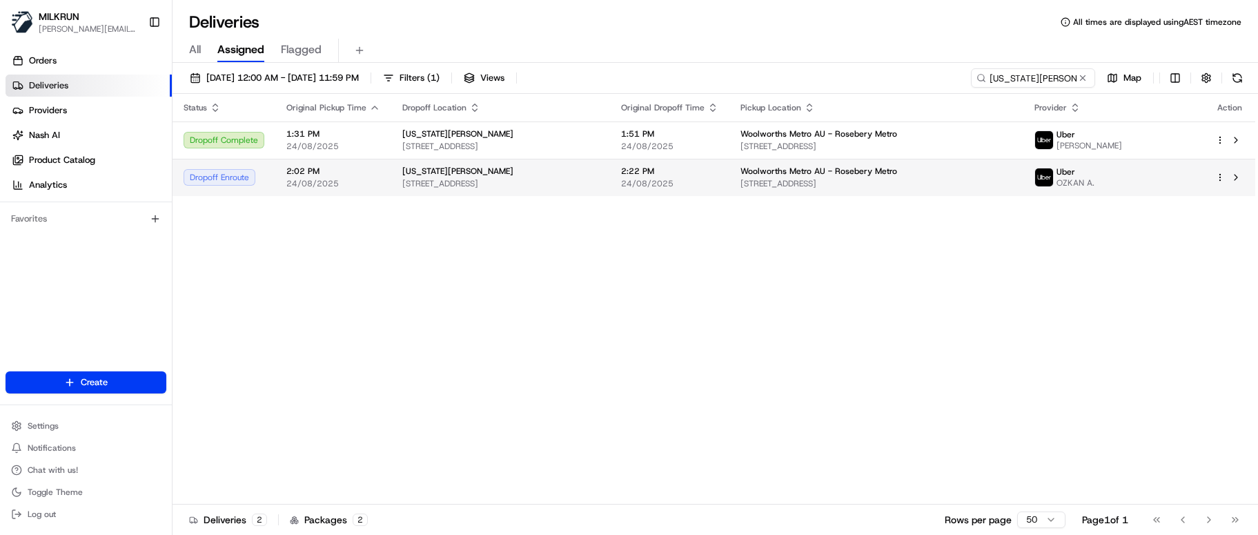
click at [717, 184] on span "24/08/2025" at bounding box center [669, 183] width 97 height 11
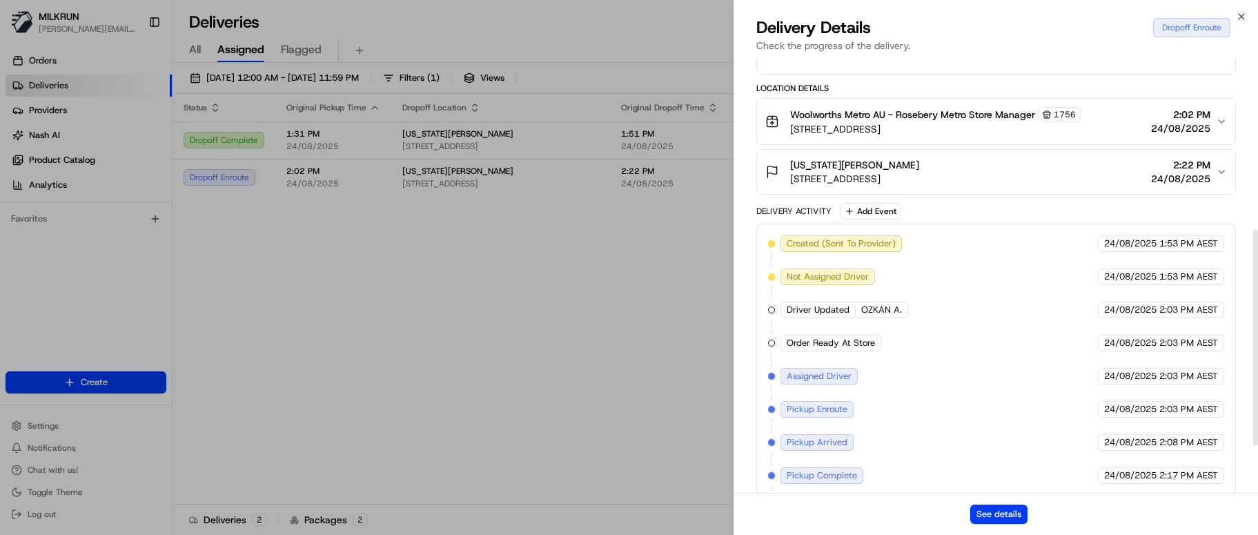
scroll to position [440, 0]
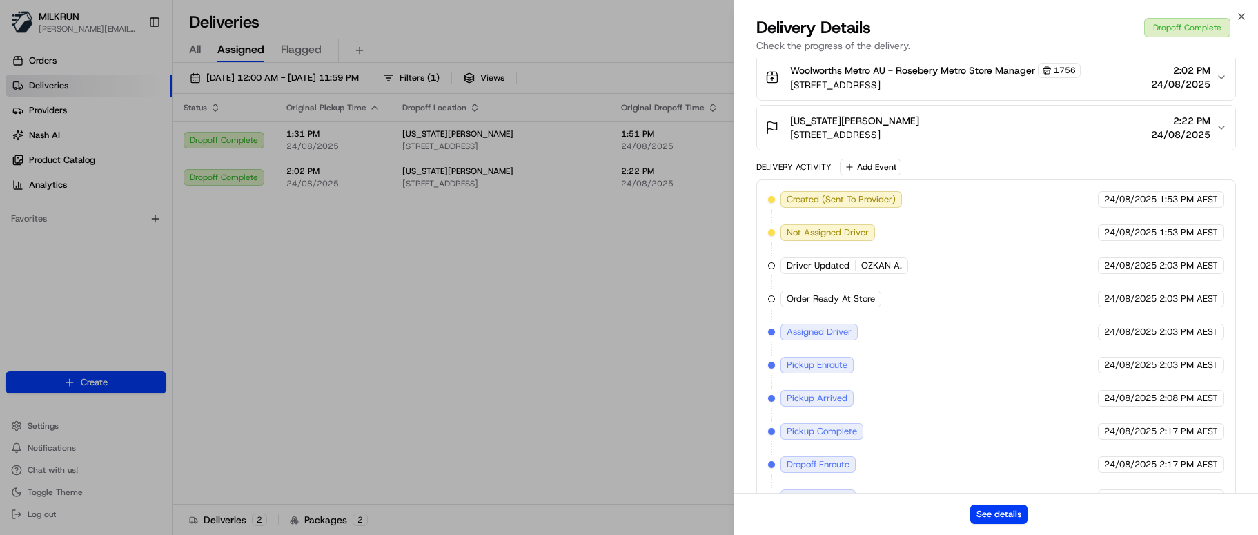
drag, startPoint x: 918, startPoint y: 428, endPoint x: 930, endPoint y: 426, distance: 12.5
click at [923, 428] on div "Created (Sent To Provider) Uber 24/08/2025 1:53 PM AEST Not Assigned Driver Ube…" at bounding box center [996, 365] width 456 height 348
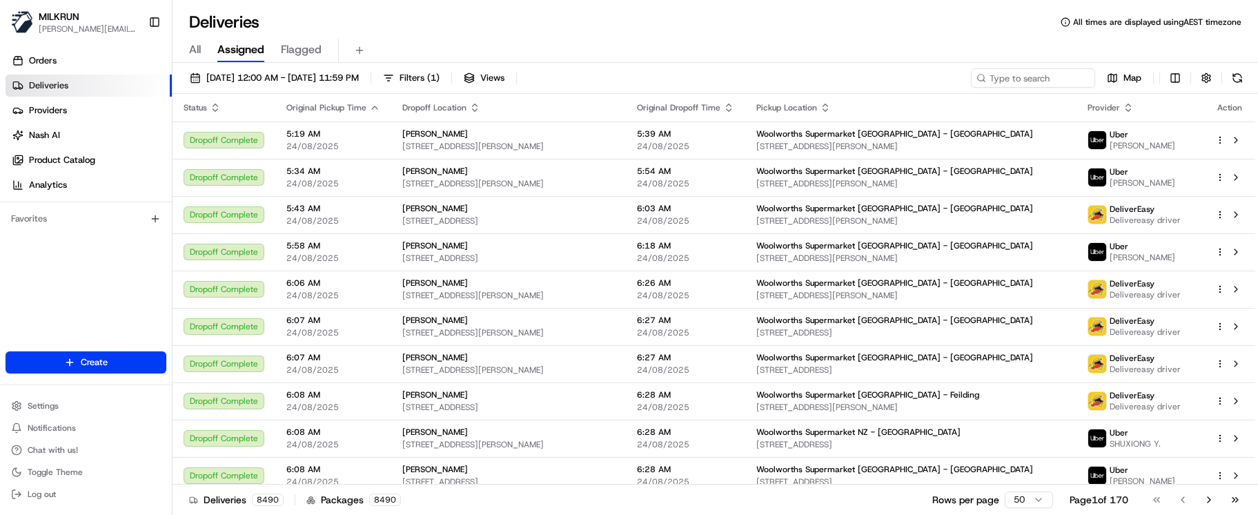
click at [464, 497] on div "Deliveries 8490 Packages 8490 Rows per page 50 Page 1 of 170 Go to first page G…" at bounding box center [714, 499] width 1085 height 31
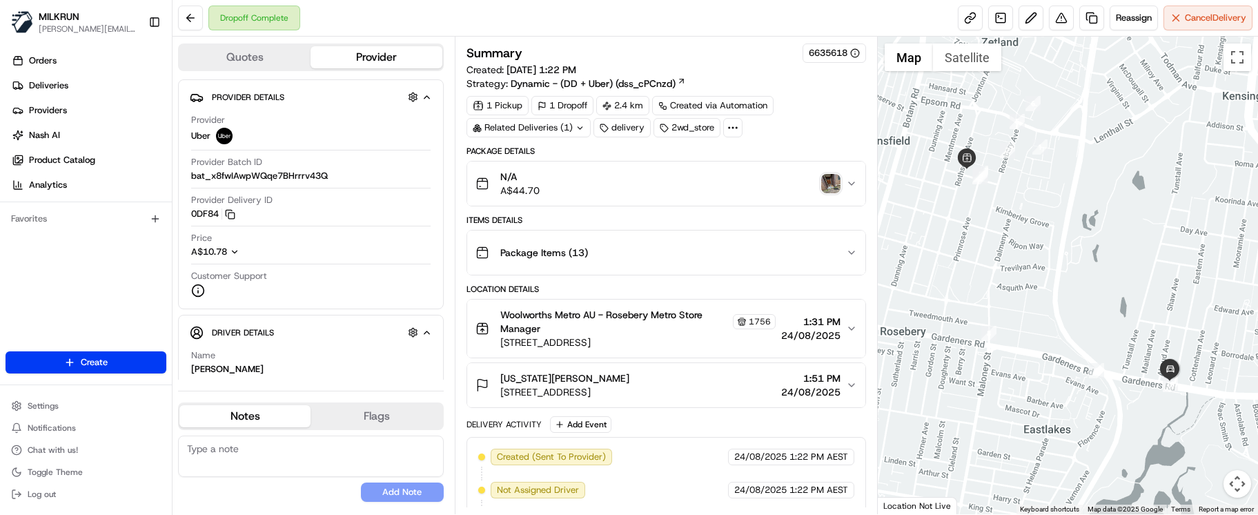
click at [244, 450] on textarea at bounding box center [311, 455] width 266 height 41
paste textarea "Good XXX Team🌞️Please NOTE the delivery instructions & kindly contact the custo…"
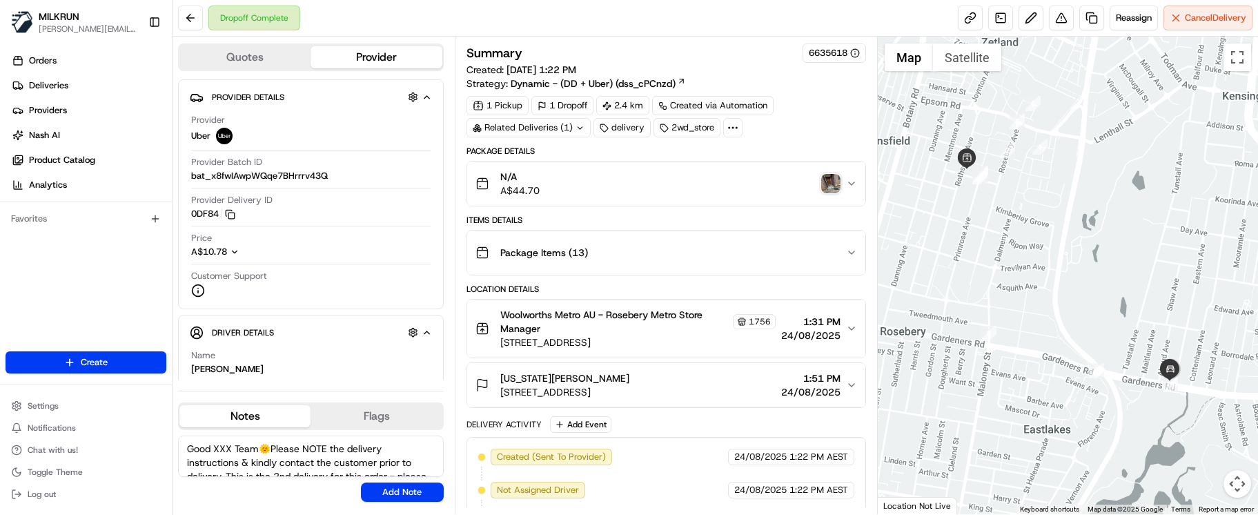
drag, startPoint x: 260, startPoint y: 448, endPoint x: 213, endPoint y: 447, distance: 46.9
click at [213, 447] on textarea "Good XXX Team🌞️Please NOTE the delivery instructions & kindly contact the custo…" at bounding box center [311, 455] width 266 height 41
drag, startPoint x: 331, startPoint y: 466, endPoint x: 264, endPoint y: 453, distance: 68.2
click at [264, 453] on textarea "Good Afternoon Zhang🌞️Please NOTE the delivery instructions & kindly contact th…" at bounding box center [311, 455] width 266 height 41
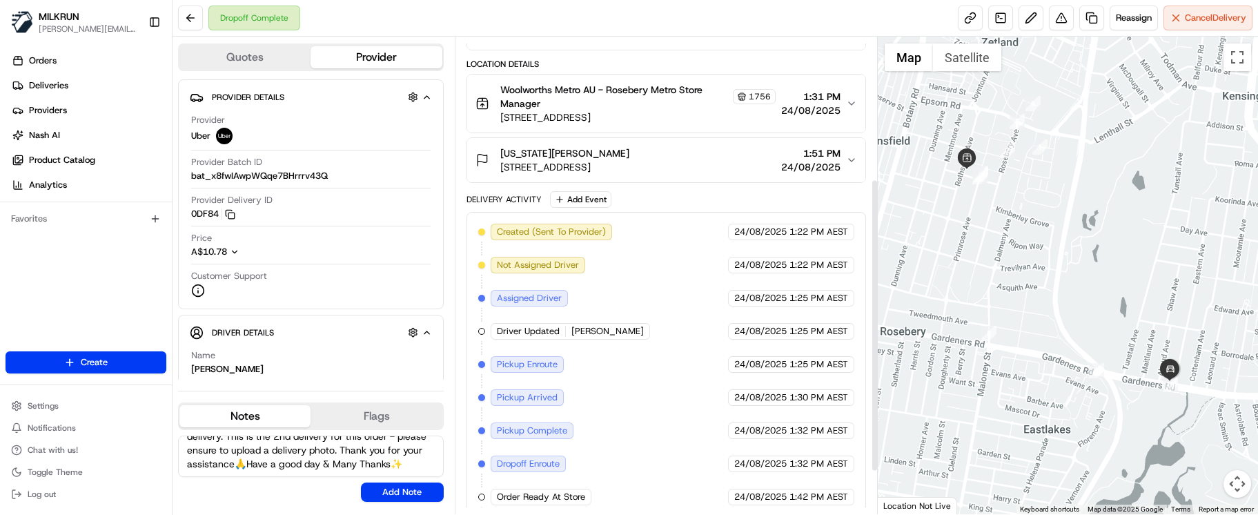
scroll to position [232, 0]
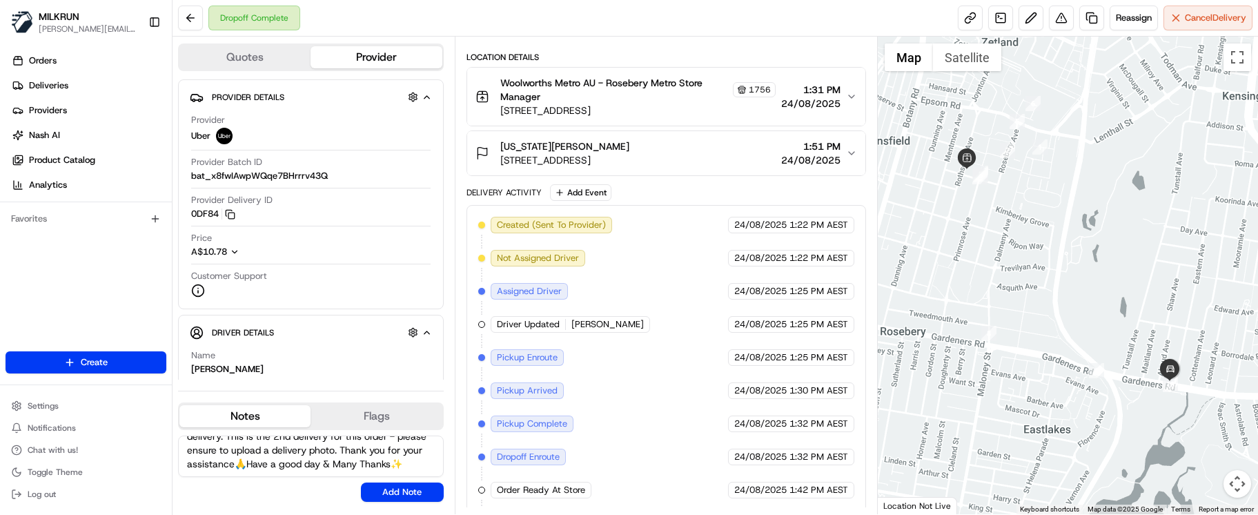
type textarea "Good Afternoon Zhang🌞️Please NOTE the delivery instructions & kindly contact th…"
click at [262, 442] on textarea "Good Afternoon Zhang🌞️Please NOTE the delivery instructions & kindly contact th…" at bounding box center [311, 455] width 266 height 41
drag, startPoint x: 262, startPoint y: 451, endPoint x: 88, endPoint y: 371, distance: 191.1
click at [88, 371] on div "MILKRUN marcellina.berwick@woolworths.co.nz Toggle Sidebar Orders Deliveries Pr…" at bounding box center [629, 257] width 1258 height 515
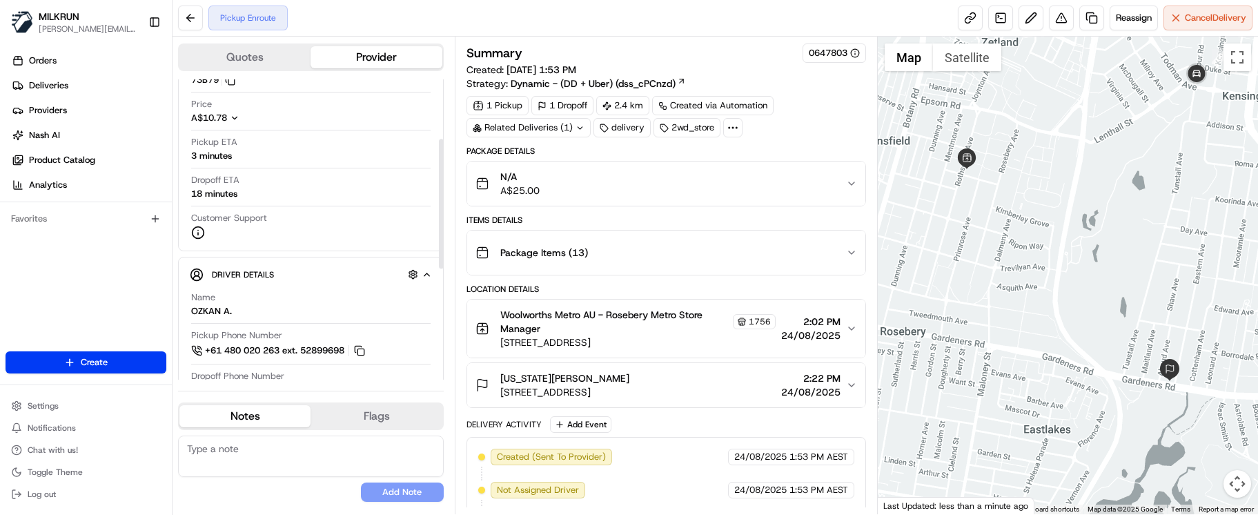
scroll to position [138, 0]
click at [211, 448] on textarea at bounding box center [311, 455] width 266 height 41
paste textarea "Good Afternoon Zhang🌞️Please NOTE the delivery instructions & kindly contact th…"
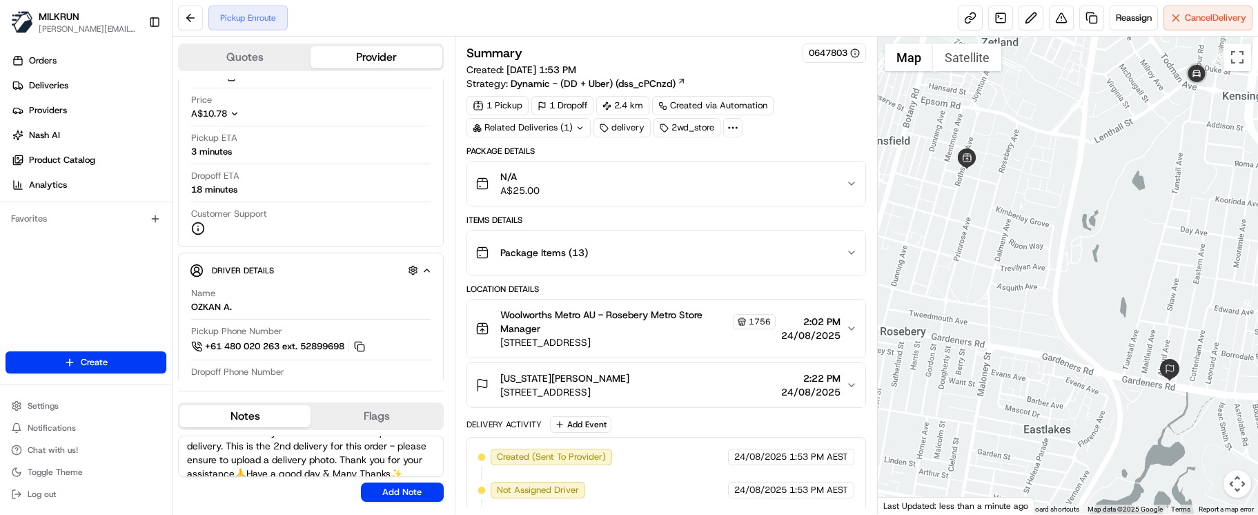
scroll to position [0, 0]
drag, startPoint x: 279, startPoint y: 446, endPoint x: 262, endPoint y: 444, distance: 16.7
click at [262, 444] on textarea "Good Afternoon Zhang🌞️Please NOTE the delivery instructions & kindly contact th…" at bounding box center [311, 455] width 266 height 41
type textarea "Good Afternoon Ozkan🌞️Please NOTE the delivery instructions & kindly contact th…"
click at [372, 481] on div "Good Afternoon Ozkan🌞️Please NOTE the delivery instructions & kindly contact th…" at bounding box center [311, 468] width 266 height 66
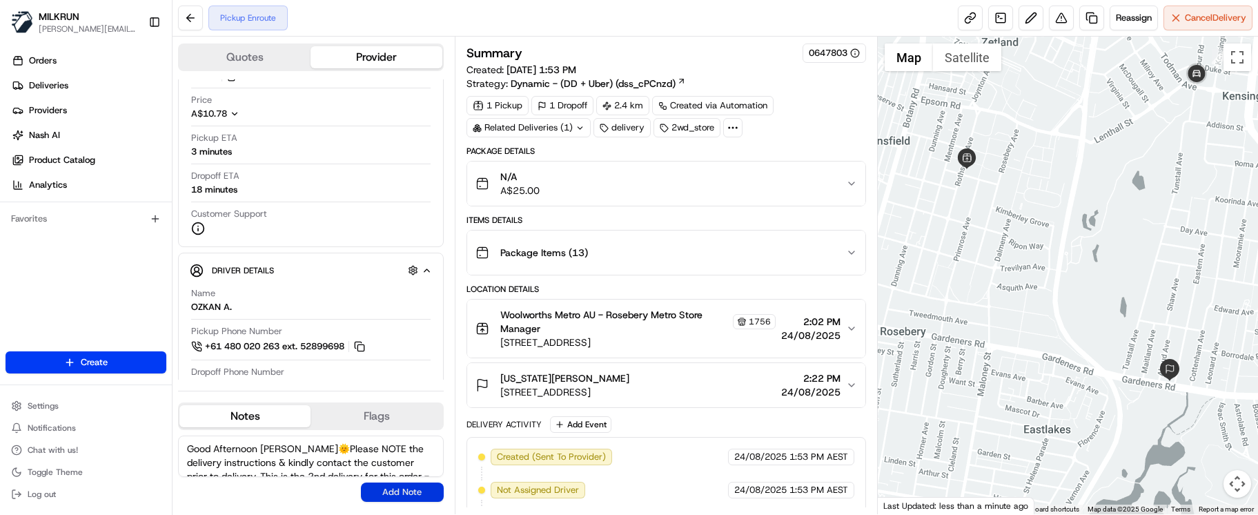
click at [379, 486] on button "Add Note" at bounding box center [402, 491] width 83 height 19
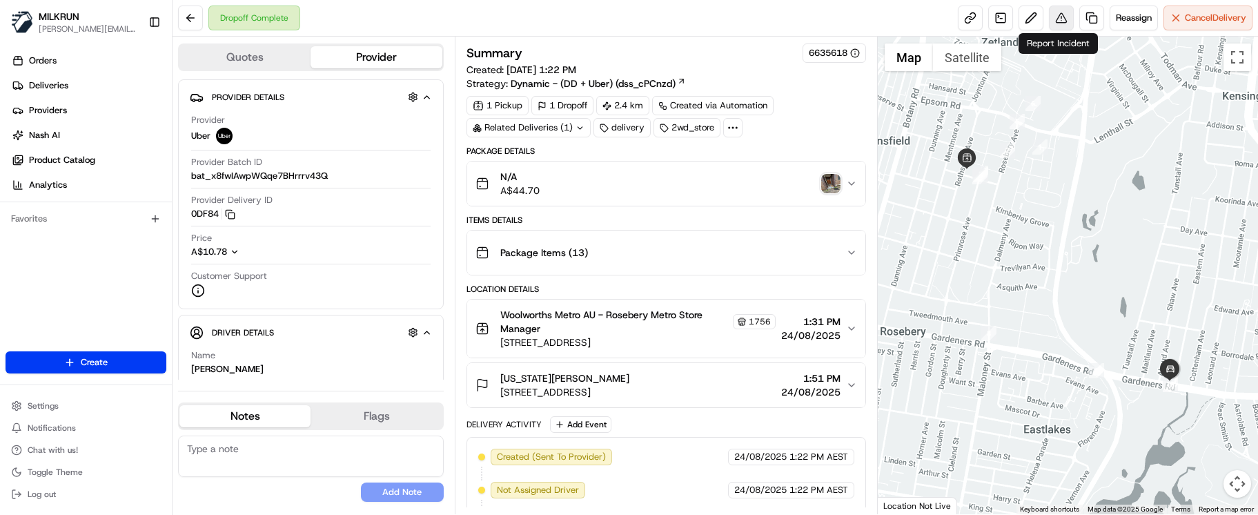
click at [1060, 23] on button at bounding box center [1061, 18] width 25 height 25
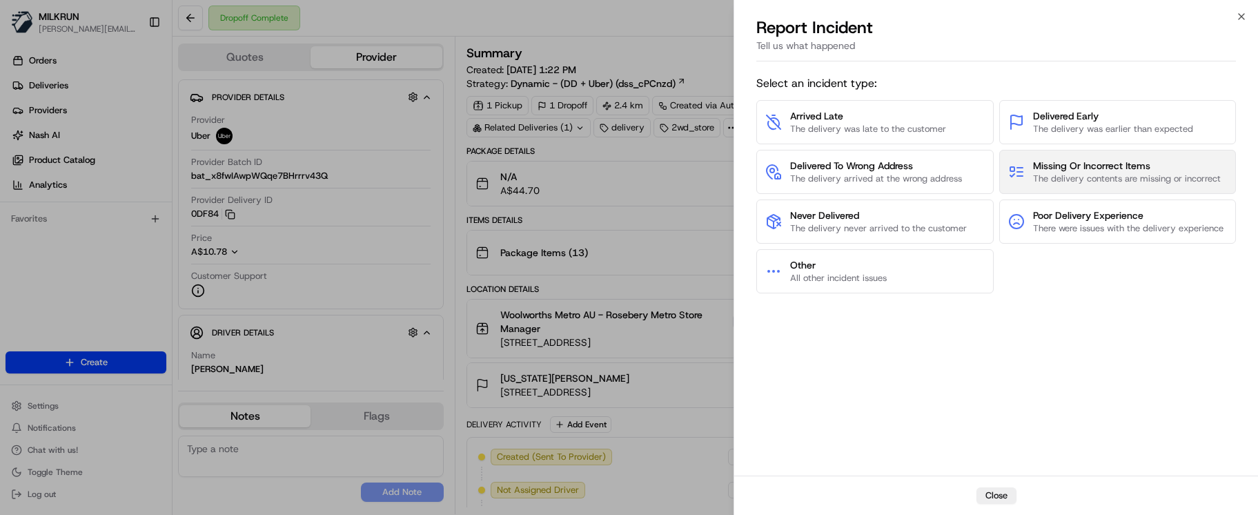
click at [1085, 175] on span "The delivery contents are missing or incorrect" at bounding box center [1127, 178] width 188 height 12
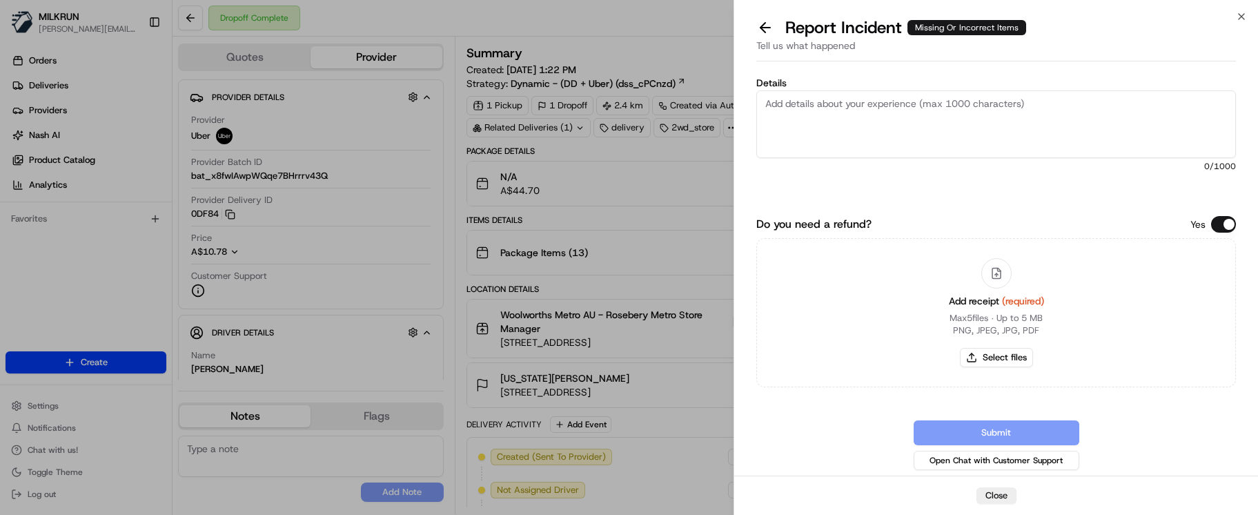
click at [871, 118] on textarea "Details" at bounding box center [996, 124] width 480 height 68
paste textarea "Customer received incorrect order. Store confirmed driver did a bundle pick up …"
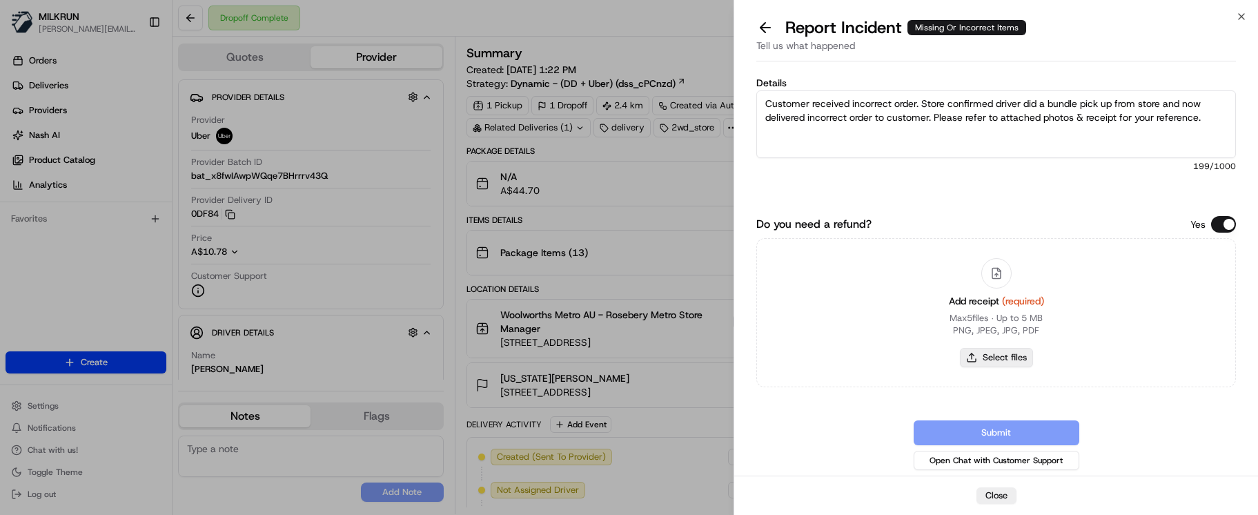
type textarea "Customer received incorrect order. Store confirmed driver did a bundle pick up …"
click at [1005, 353] on button "Select files" at bounding box center [996, 357] width 73 height 19
type input "C:\fakepath\[US_STATE][PERSON_NAME] - MILKRUN Order Receipt.png"
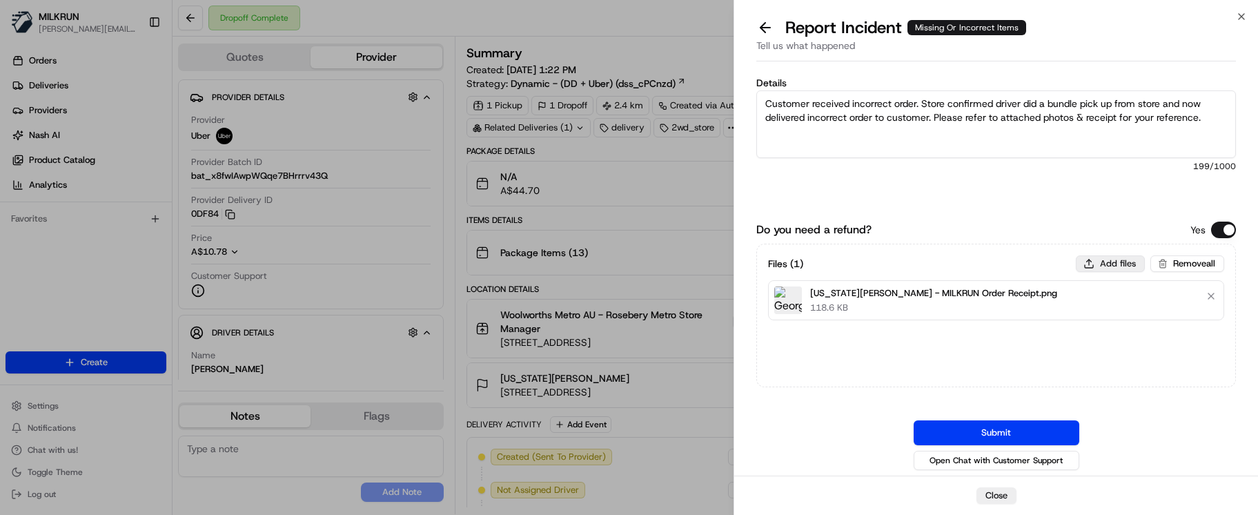
click at [1097, 264] on button "Add files" at bounding box center [1110, 263] width 69 height 17
type input "C:\fakepath\[US_STATE] Hansard_incorrect order received_1.png"
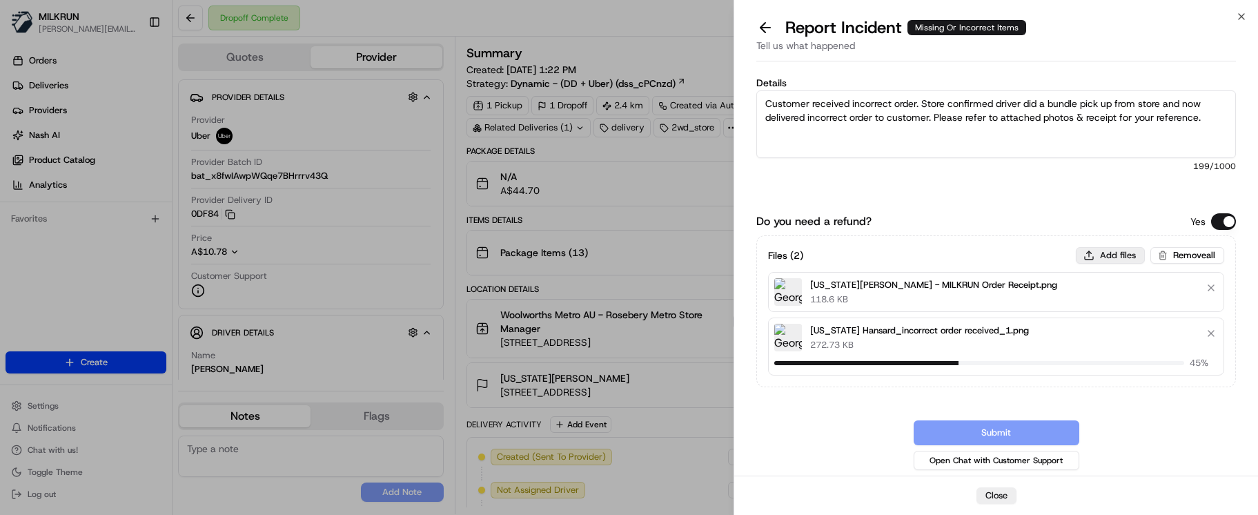
click at [1092, 258] on button "Add files" at bounding box center [1110, 255] width 69 height 17
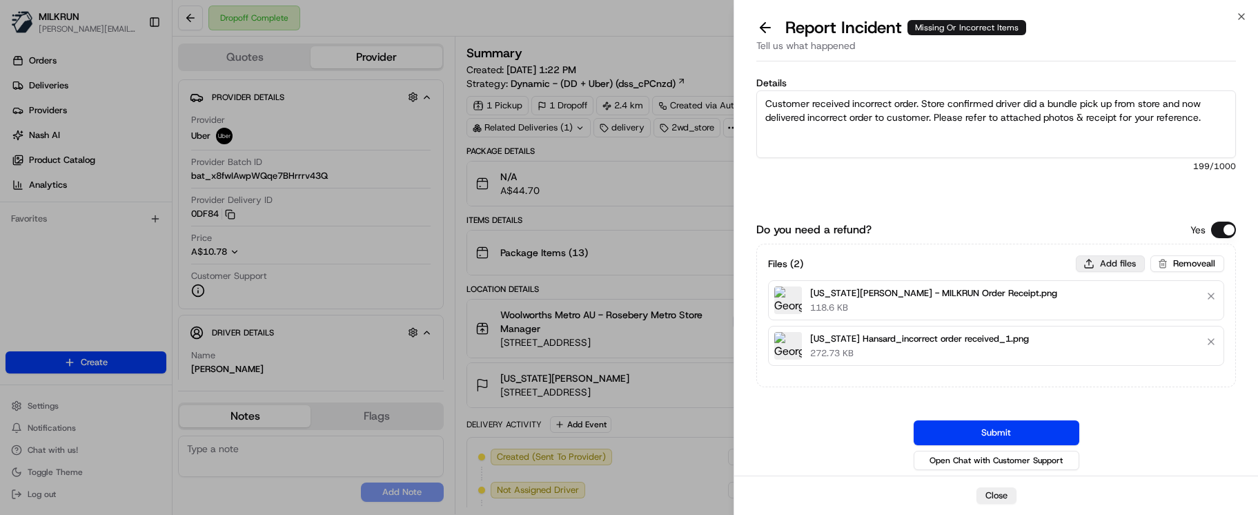
type input "C:\fakepath\[US_STATE] Hansard_incorrect order received_2.png"
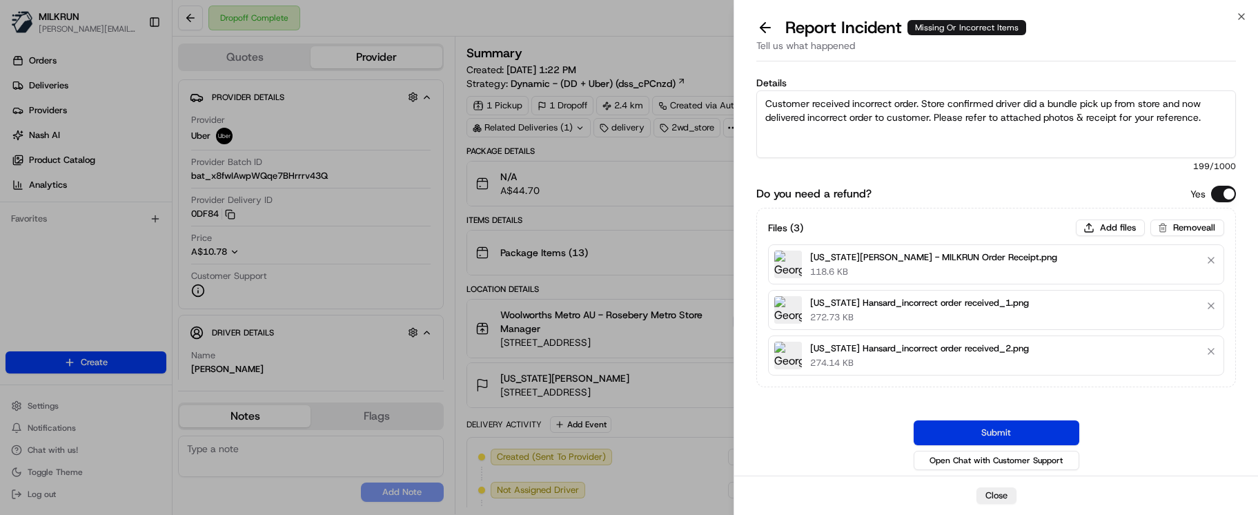
click at [964, 436] on button "Submit" at bounding box center [997, 432] width 166 height 25
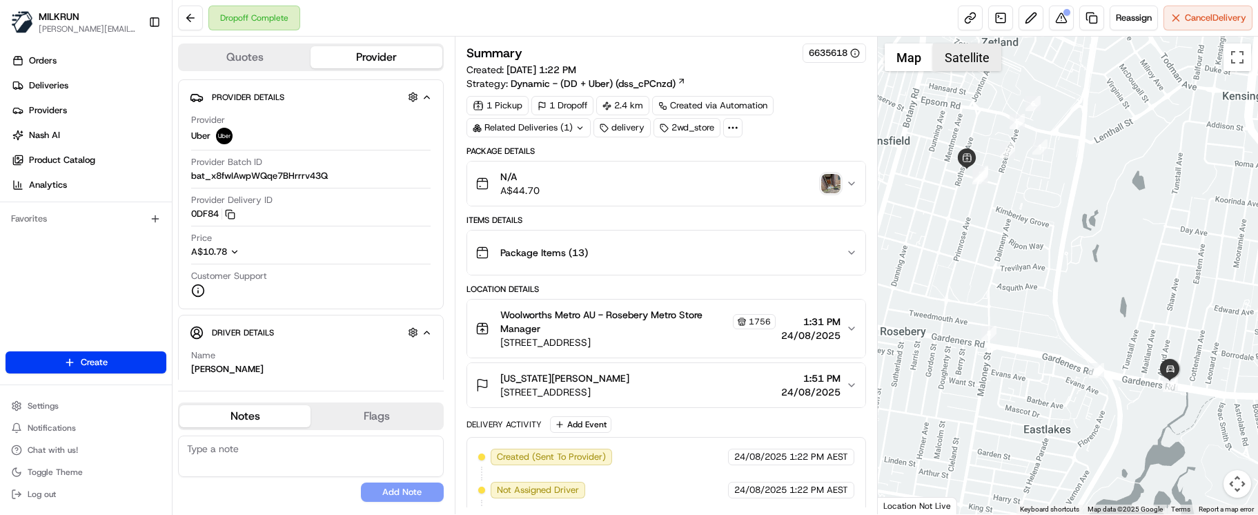
click at [954, 57] on button "Satellite" at bounding box center [967, 57] width 68 height 28
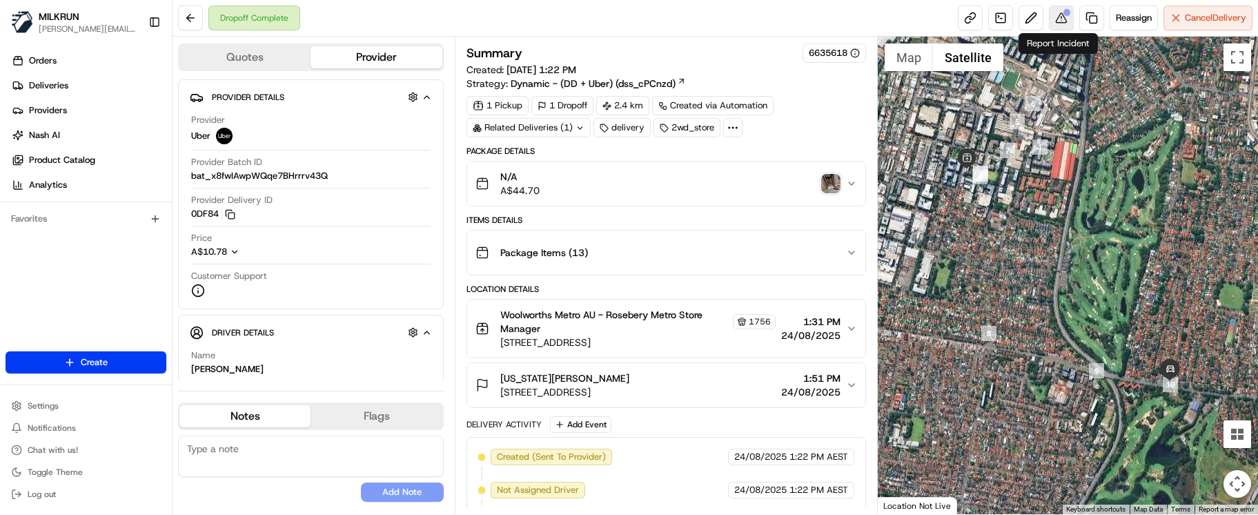
click at [1063, 21] on button at bounding box center [1061, 18] width 25 height 25
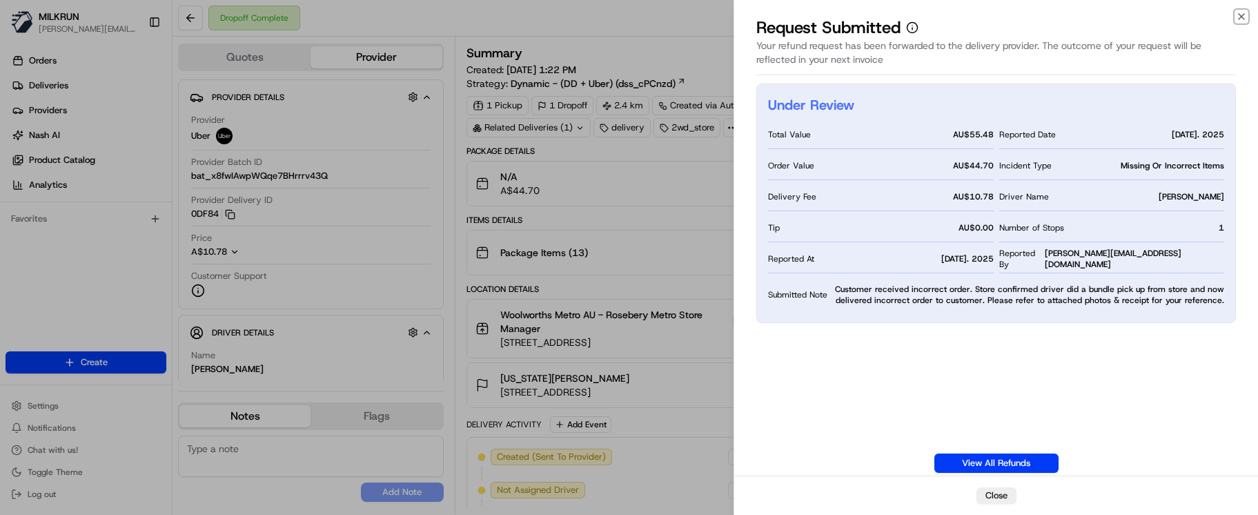
click at [1236, 19] on icon "button" at bounding box center [1241, 16] width 11 height 11
